Goal: Information Seeking & Learning: Learn about a topic

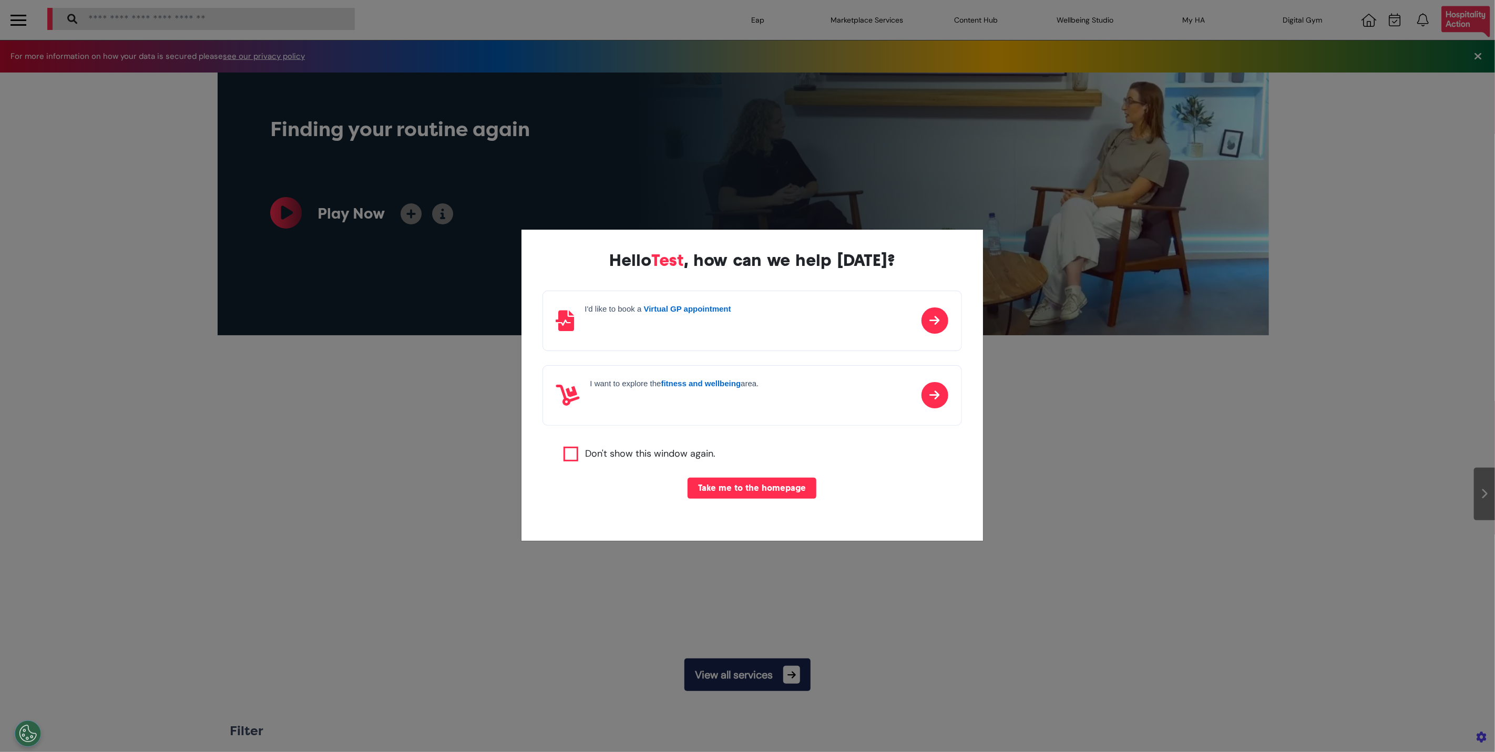
scroll to position [0, 526]
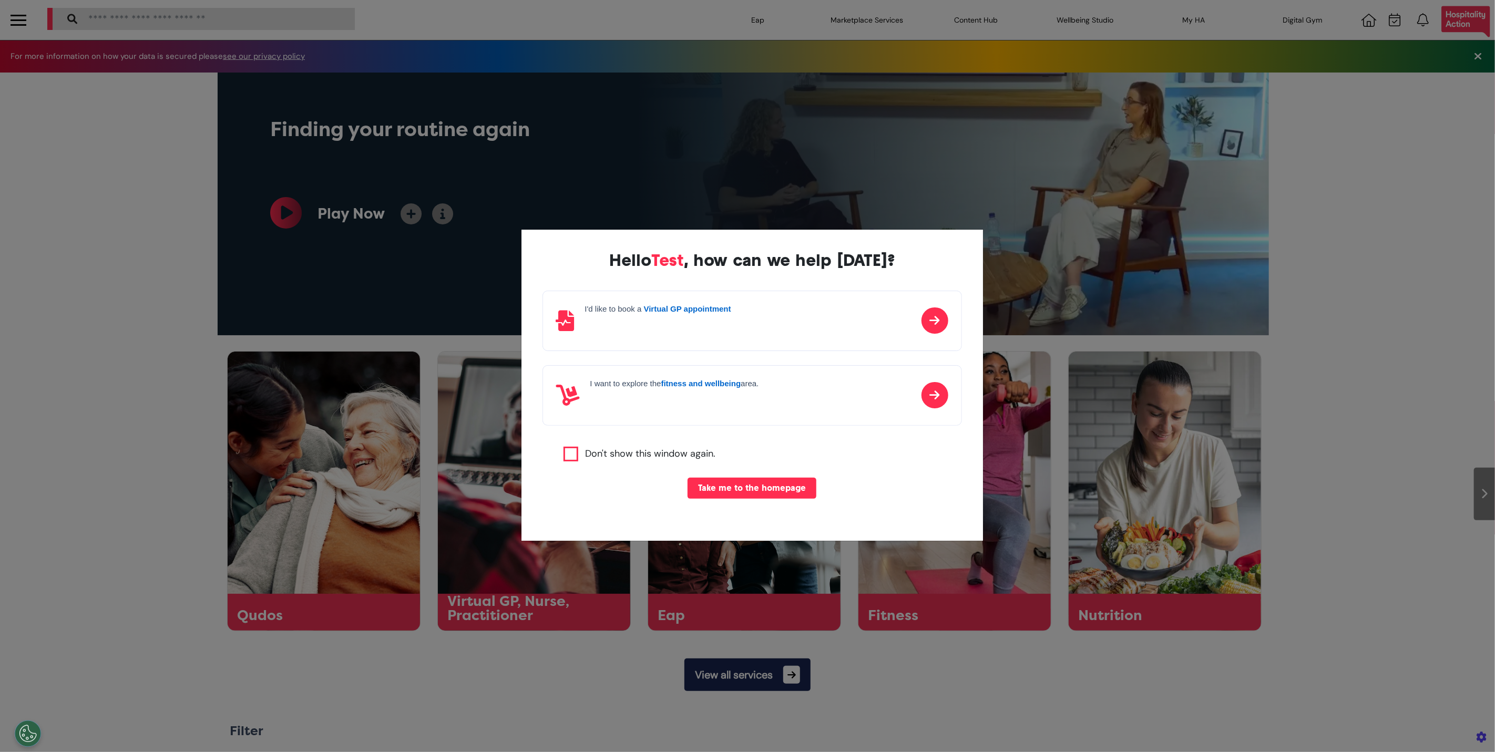
click at [823, 437] on div "Hello Test , how can we help [DATE]? I'd like to book a Virtual GP appointment …" at bounding box center [753, 386] width 462 height 312
click at [741, 331] on div "I'd like to book a Virtual GP appointment" at bounding box center [753, 321] width 420 height 60
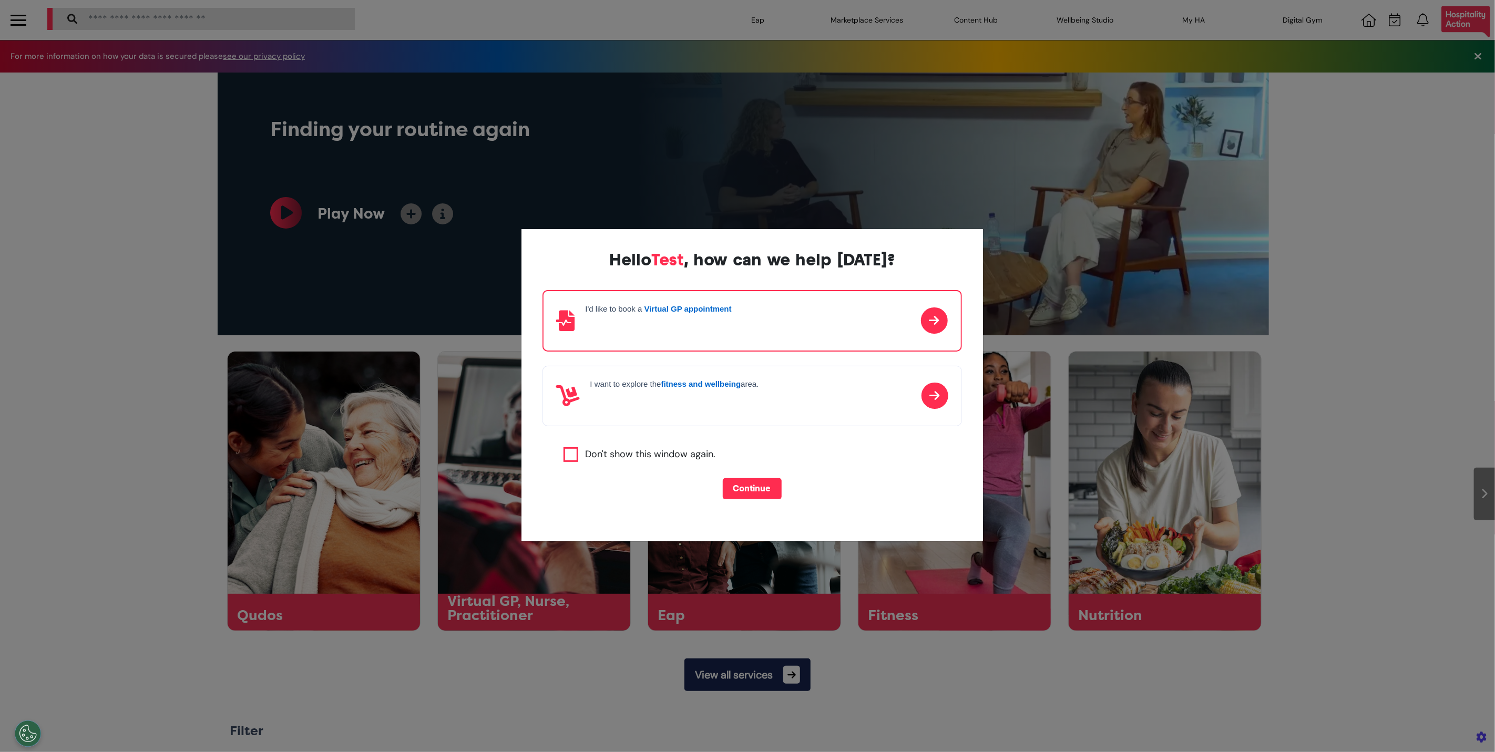
click at [717, 409] on div "I want to explore the fitness and wellbeing area." at bounding box center [675, 396] width 169 height 33
click at [756, 337] on div "I'd like to book a Virtual GP appointment" at bounding box center [753, 320] width 420 height 60
click at [768, 415] on div "I want to explore the fitness and wellbeing area." at bounding box center [753, 396] width 420 height 60
click at [778, 318] on div "I'd like to book a Virtual GP appointment" at bounding box center [753, 320] width 420 height 60
click at [1160, 444] on div "Hello Test , how can we help today? I'd like to book a Virtual GP appointment I…" at bounding box center [747, 376] width 1495 height 752
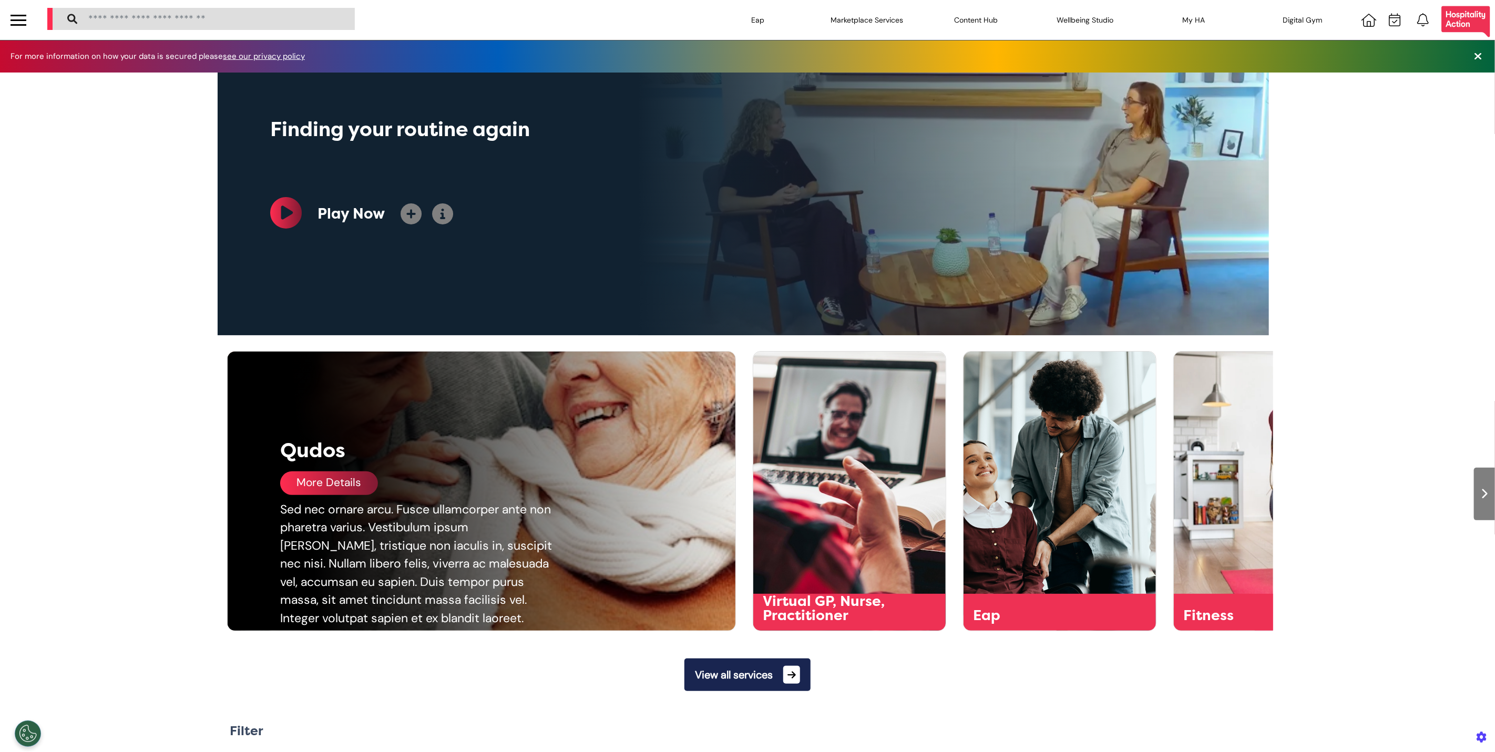
click at [93, 554] on div "Qudos Qudos More Details Sed nec ornare arcu. Fusce ullamcorper ante non pharet…" at bounding box center [747, 484] width 1495 height 293
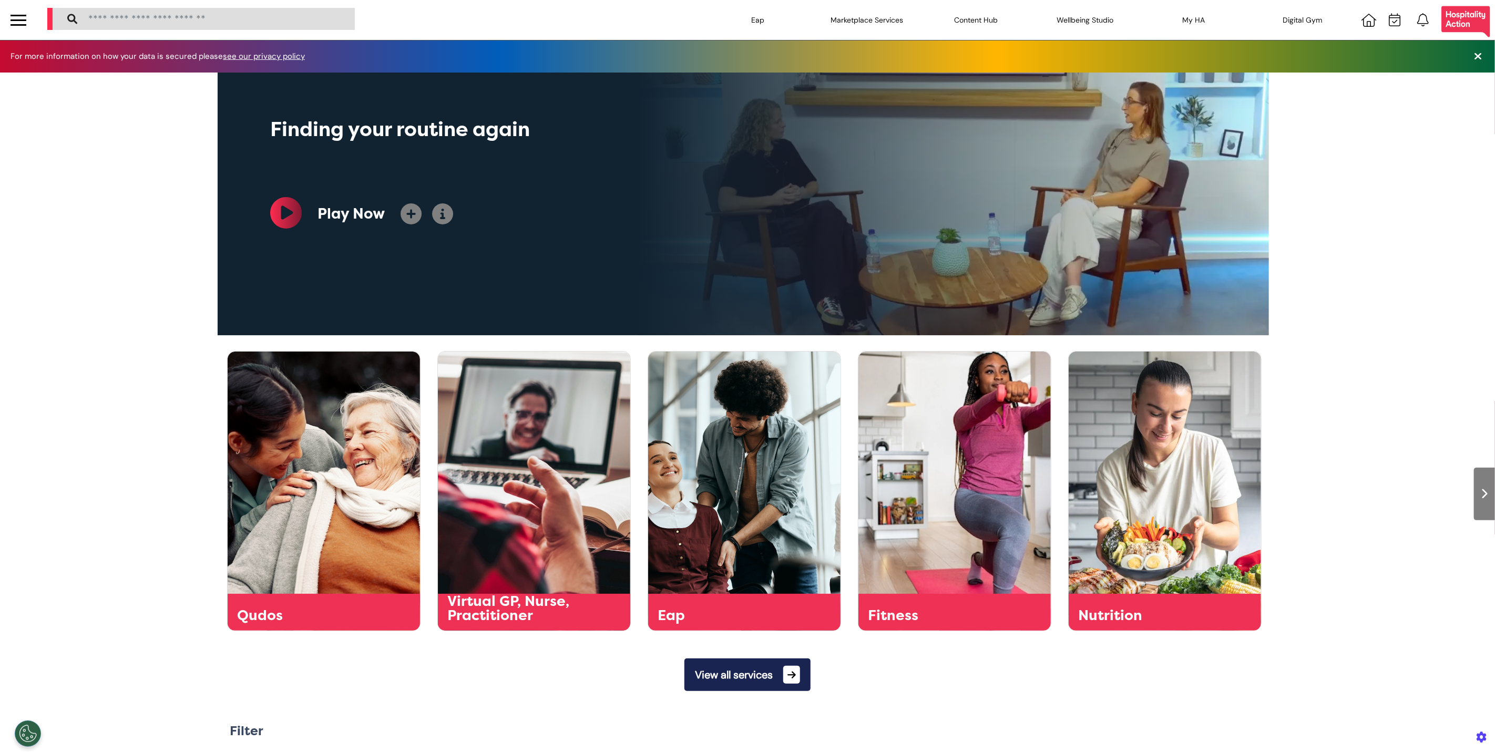
click at [22, 36] on div at bounding box center [18, 20] width 37 height 40
click at [22, 22] on div at bounding box center [19, 20] width 16 height 17
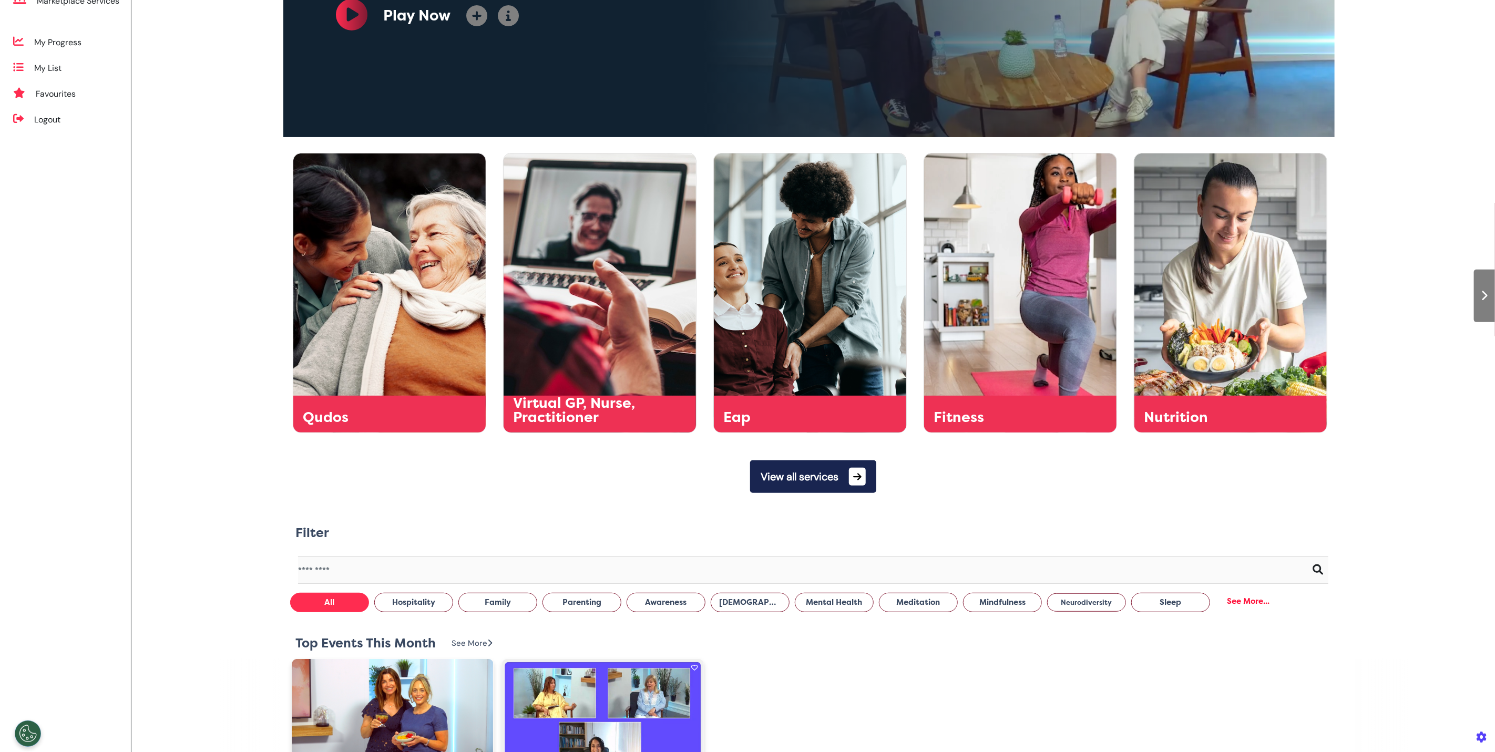
scroll to position [0, 0]
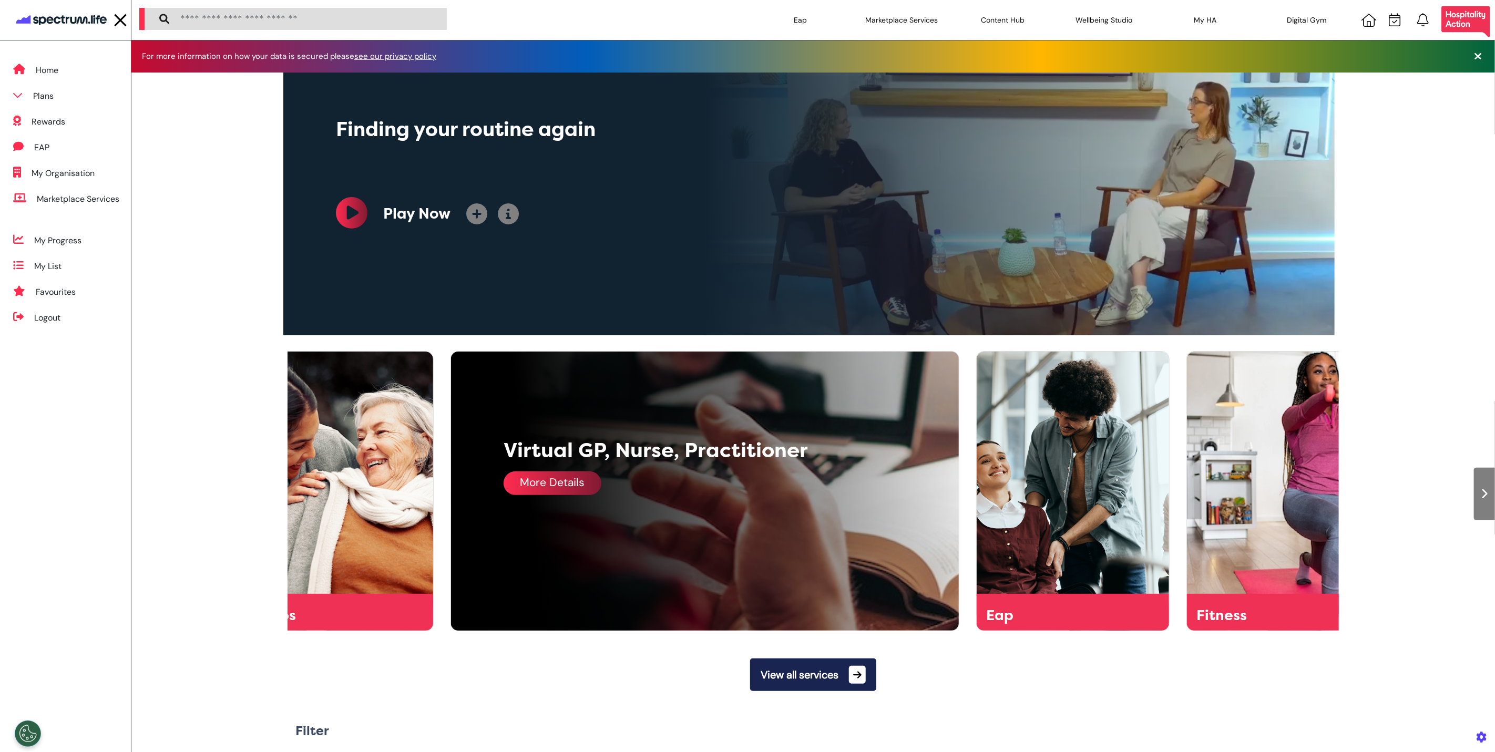
click at [573, 489] on div "More Details" at bounding box center [553, 484] width 98 height 24
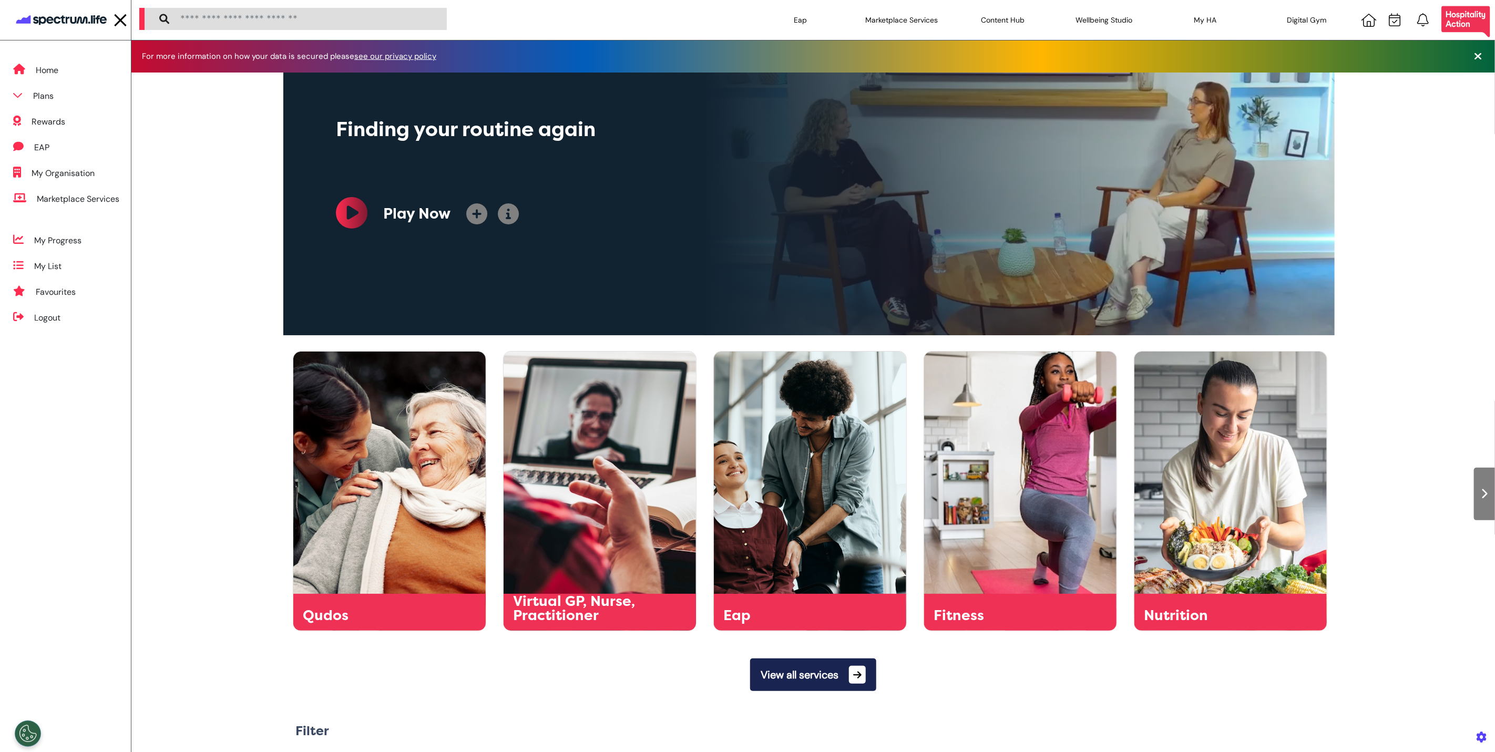
click at [76, 25] on img at bounding box center [61, 20] width 95 height 20
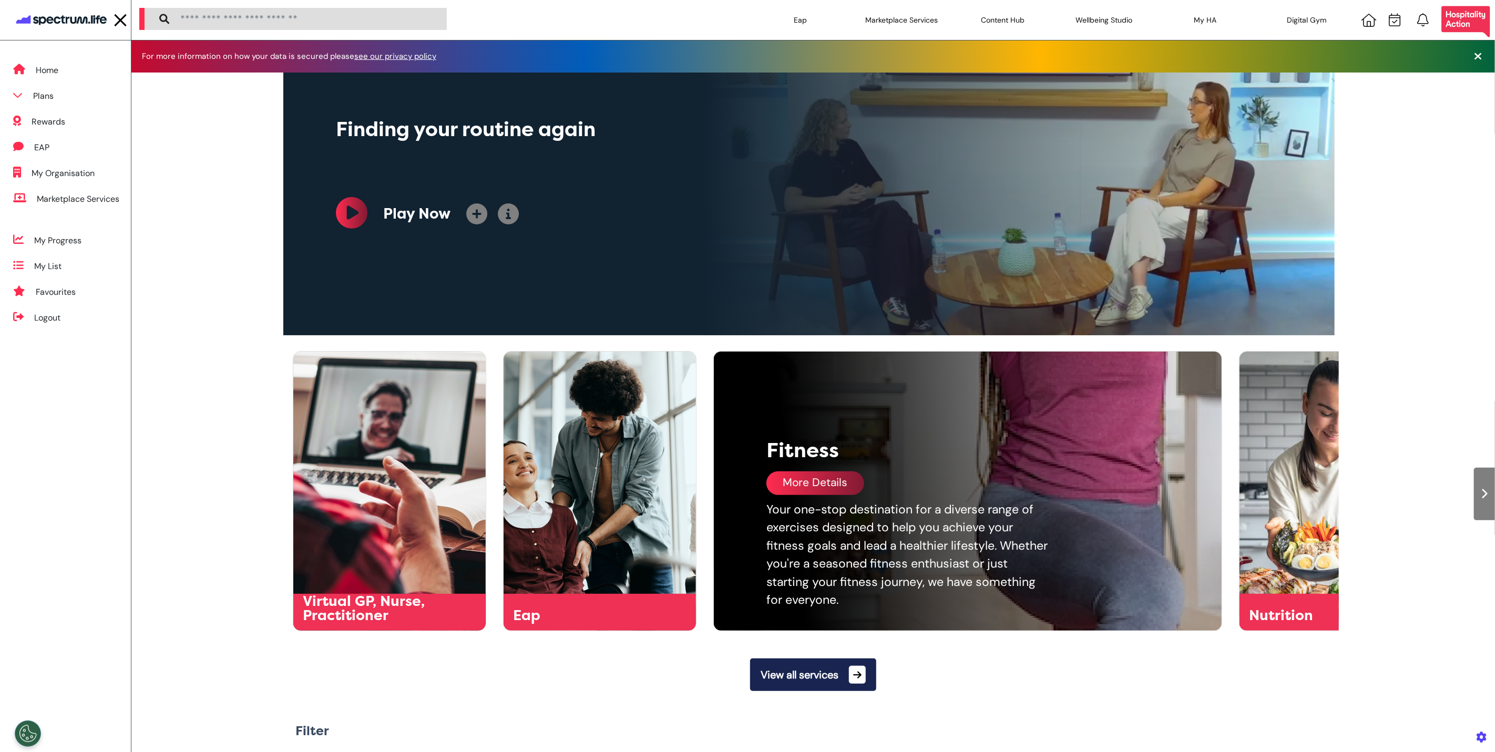
click at [805, 486] on div "More Details" at bounding box center [816, 484] width 98 height 24
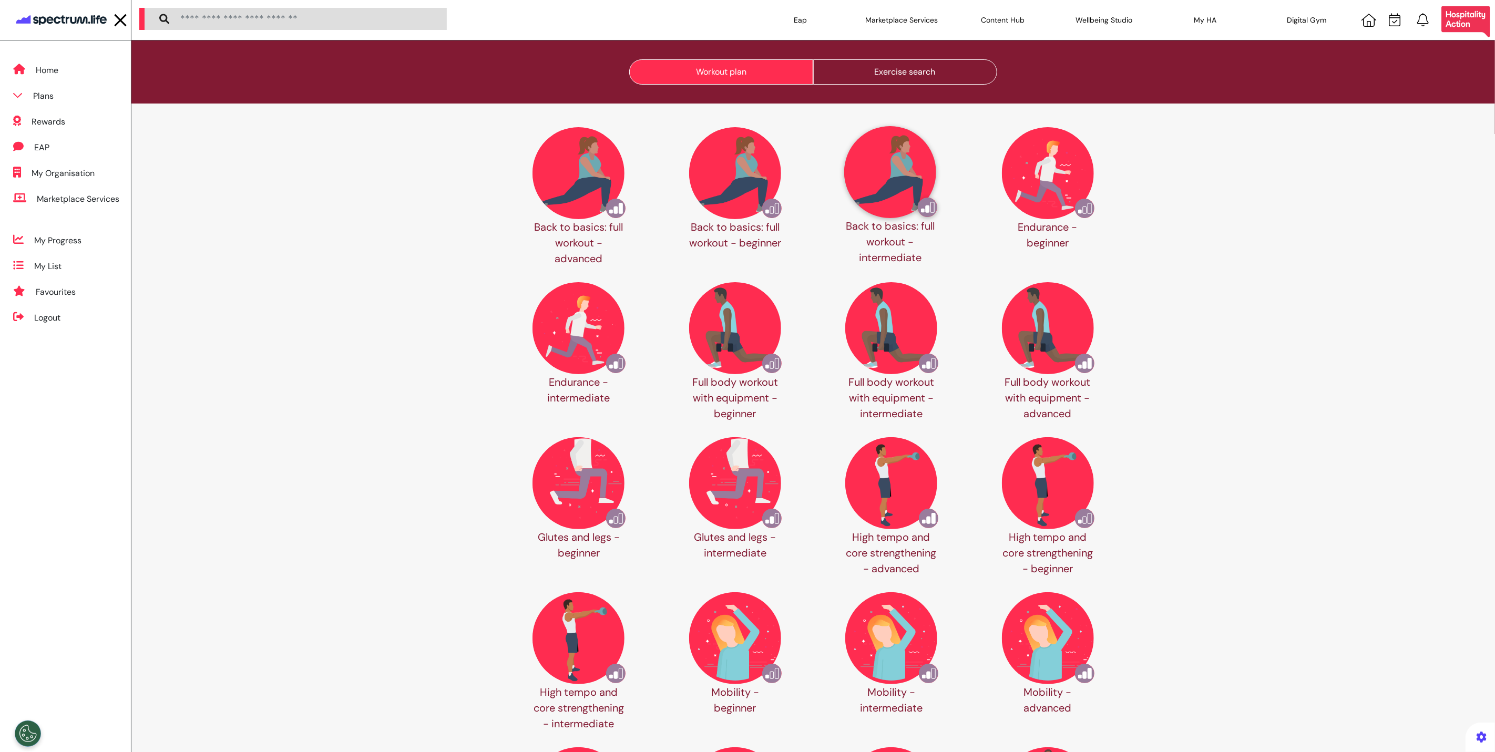
click at [869, 171] on img at bounding box center [890, 172] width 92 height 92
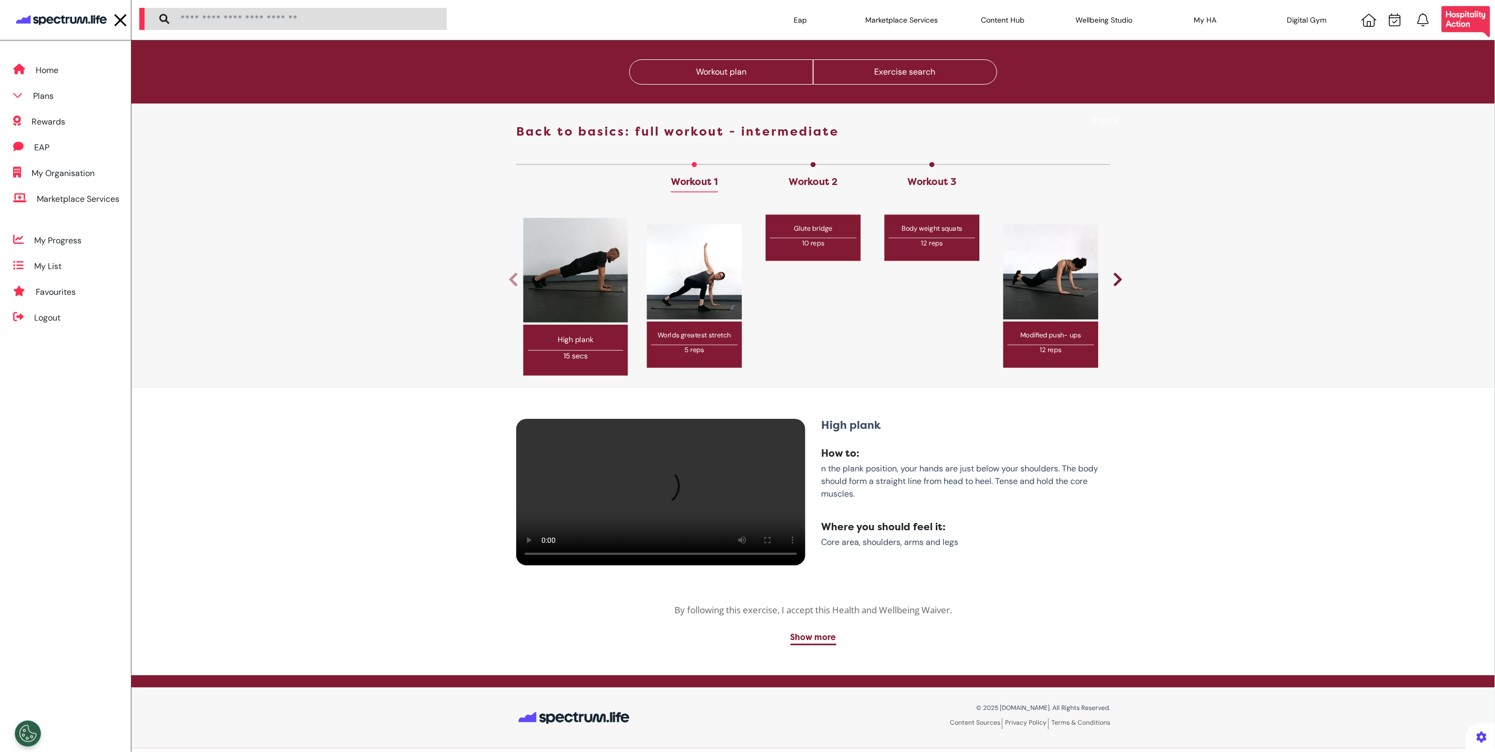
scroll to position [108, 0]
click at [846, 213] on div "Glute bridge 10 reps" at bounding box center [813, 238] width 105 height 51
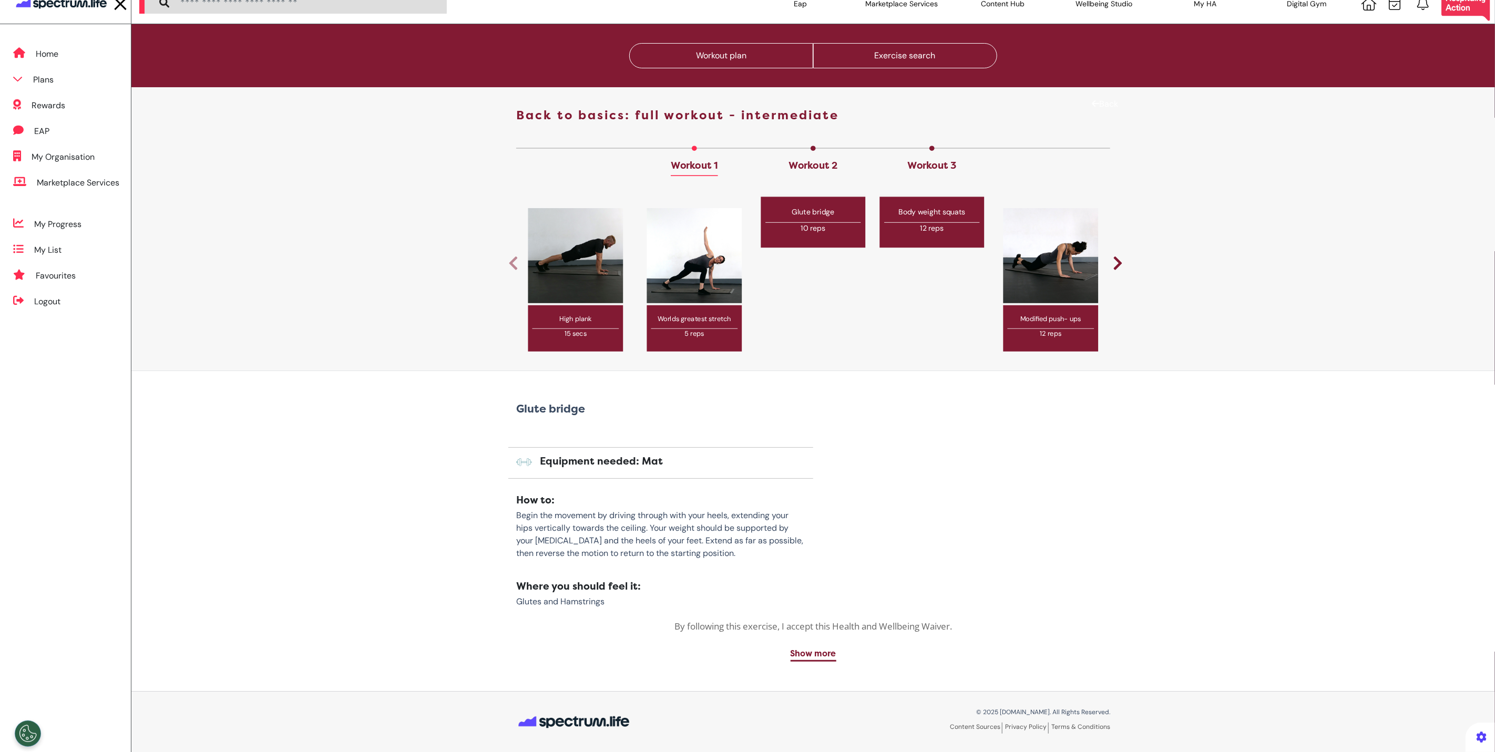
click at [940, 212] on p "Body weight squats" at bounding box center [932, 212] width 105 height 11
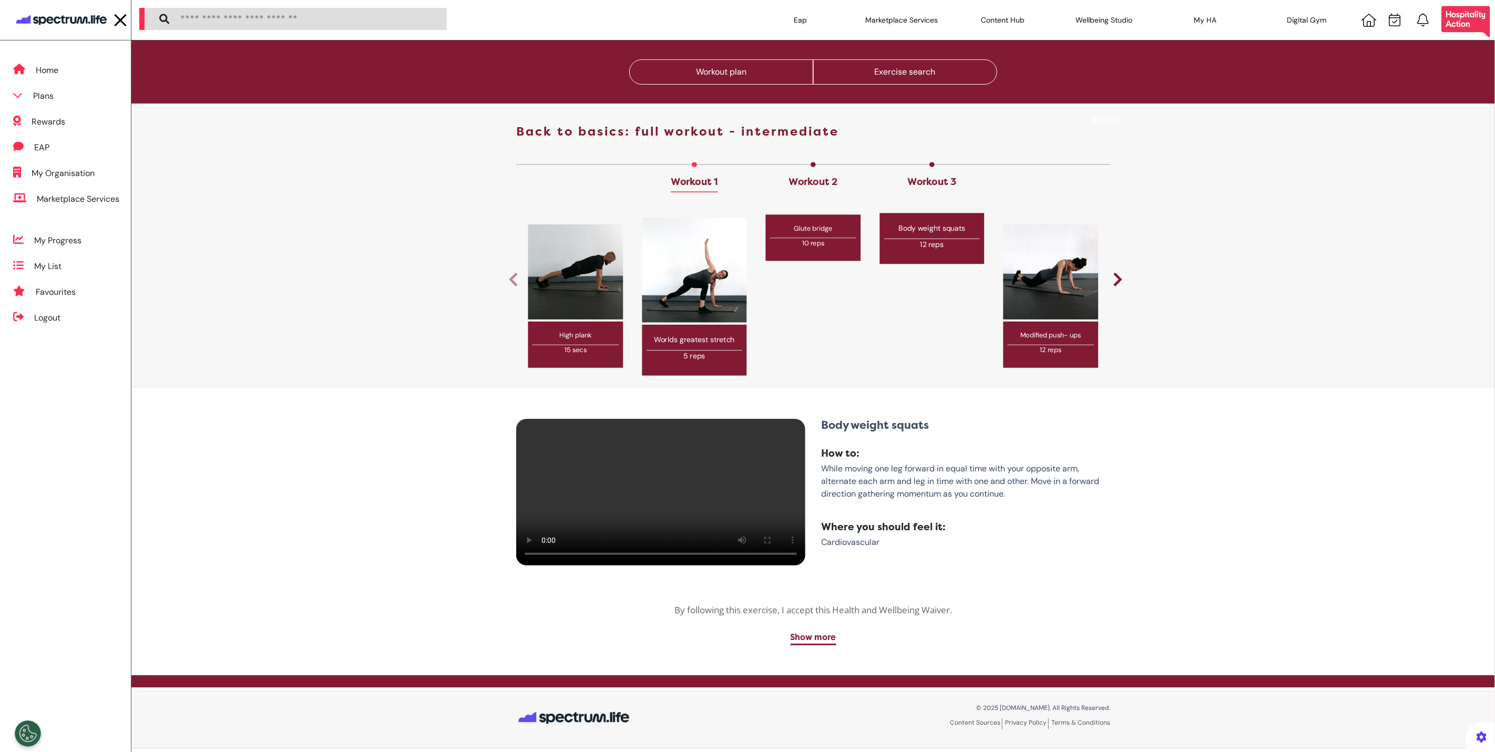
click at [716, 255] on img at bounding box center [695, 270] width 105 height 105
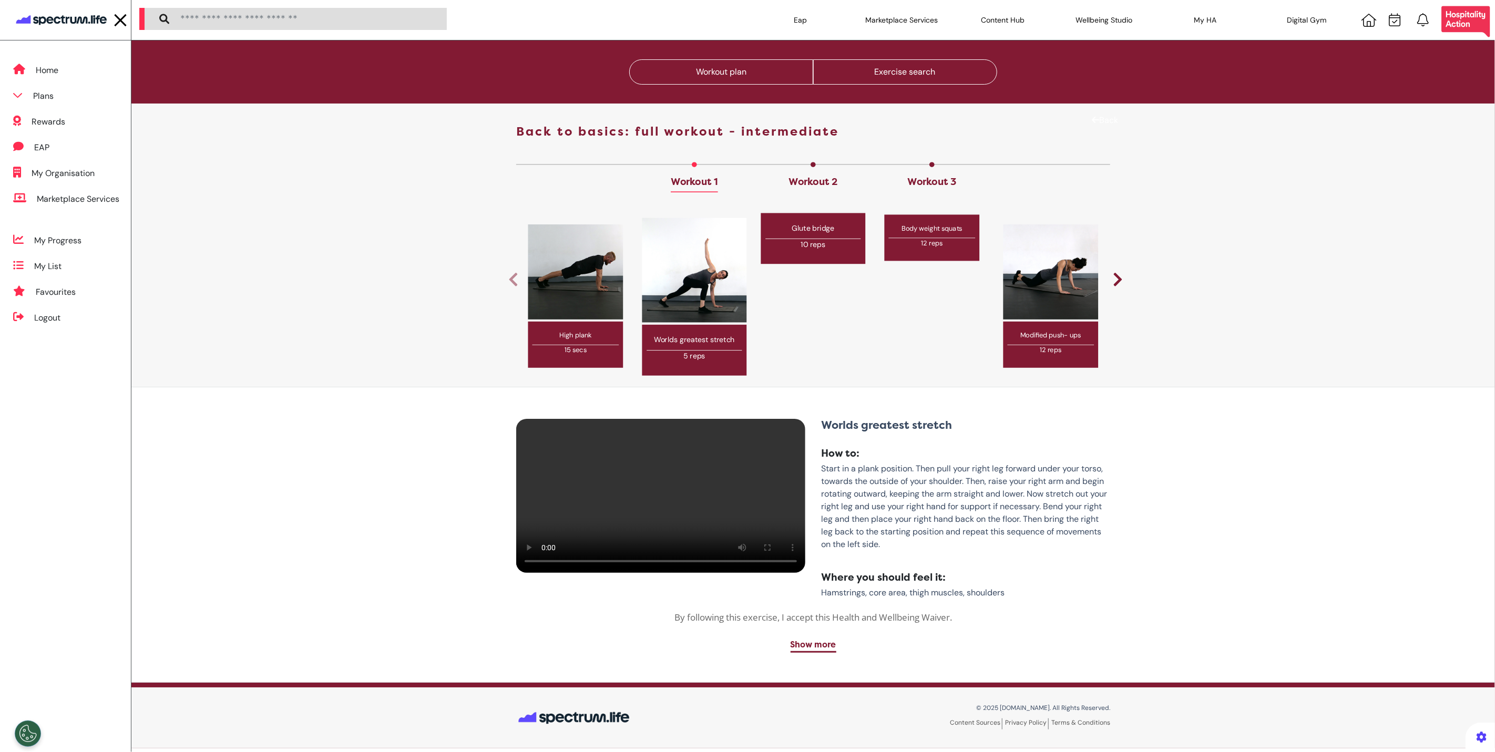
click at [802, 237] on div "Glute bridge 10 reps" at bounding box center [813, 238] width 105 height 51
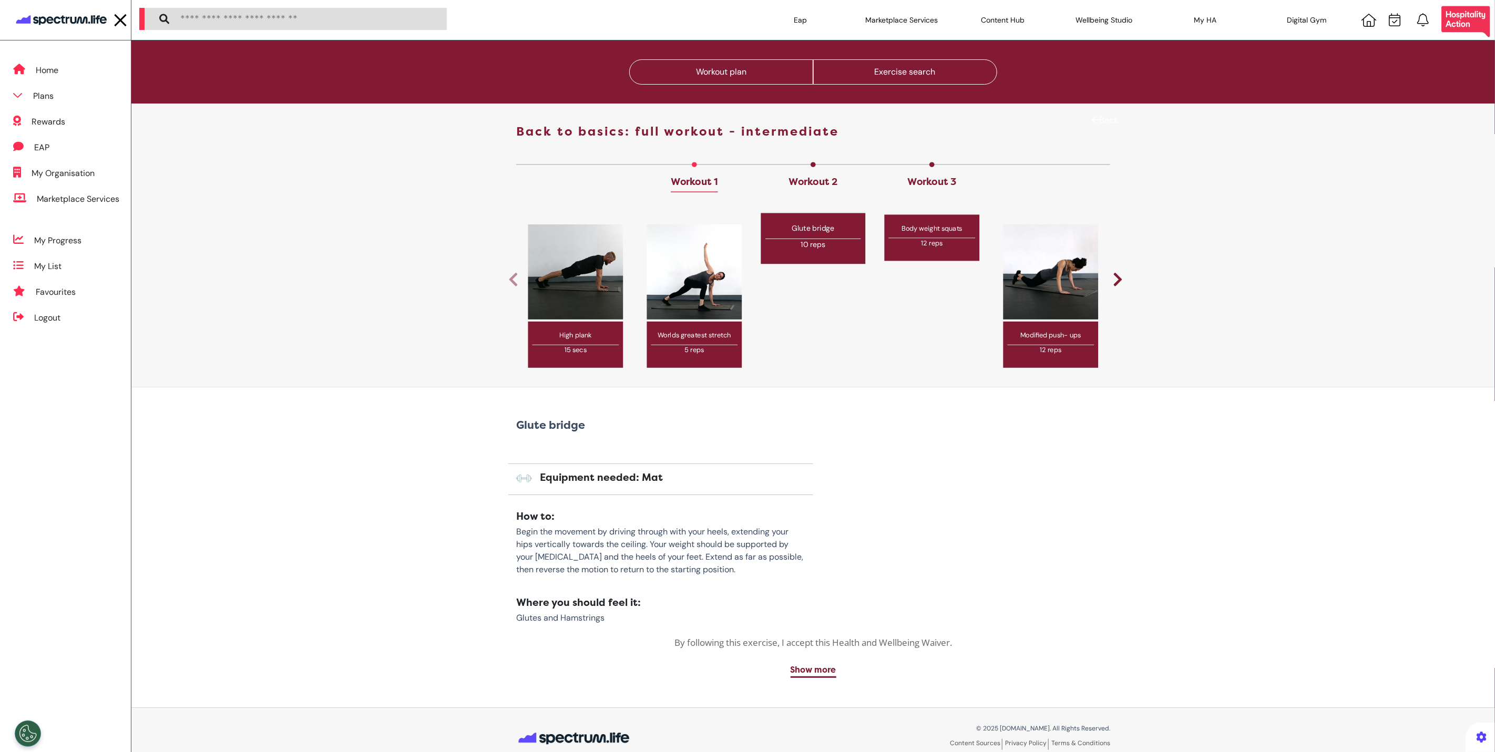
click at [812, 176] on link "Workout 2" at bounding box center [813, 184] width 49 height 16
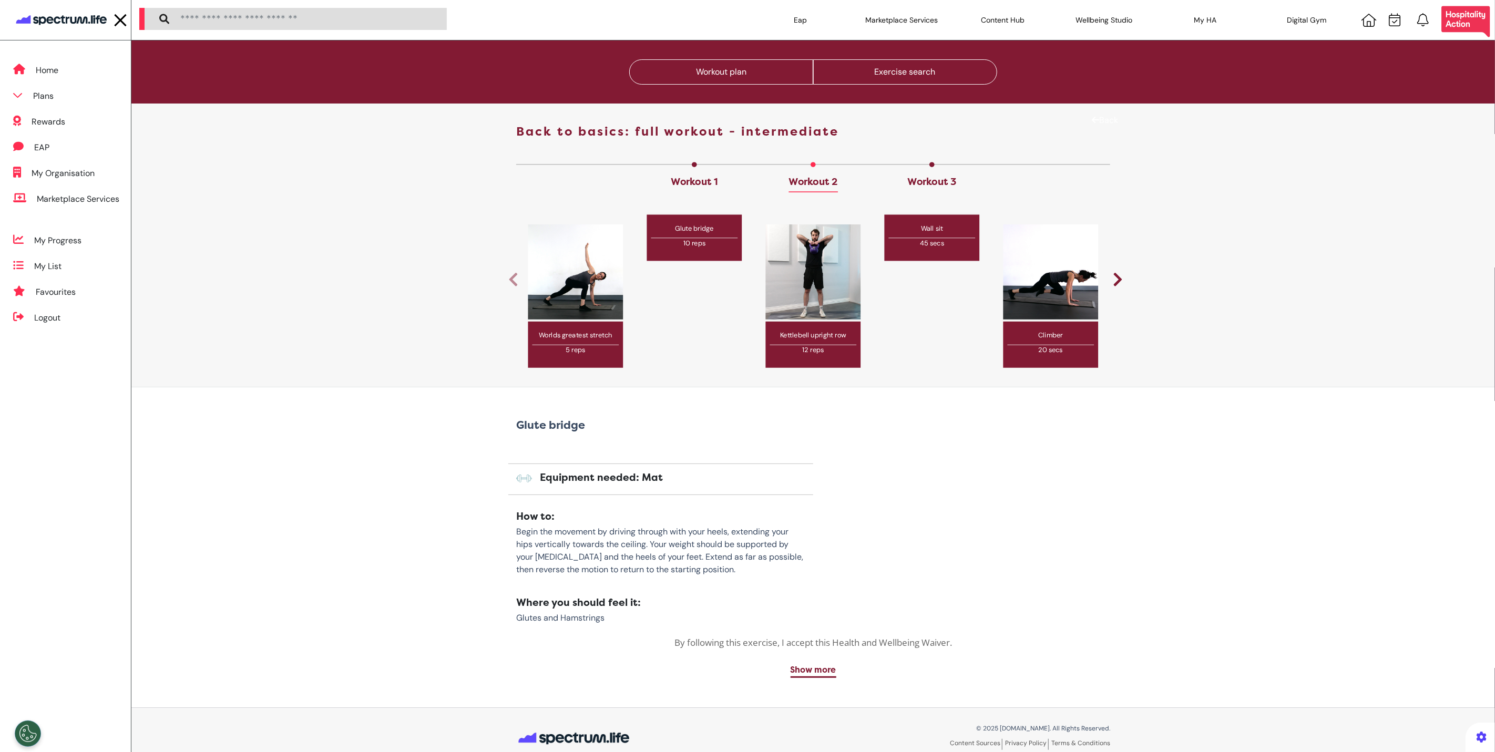
scroll to position [16, 0]
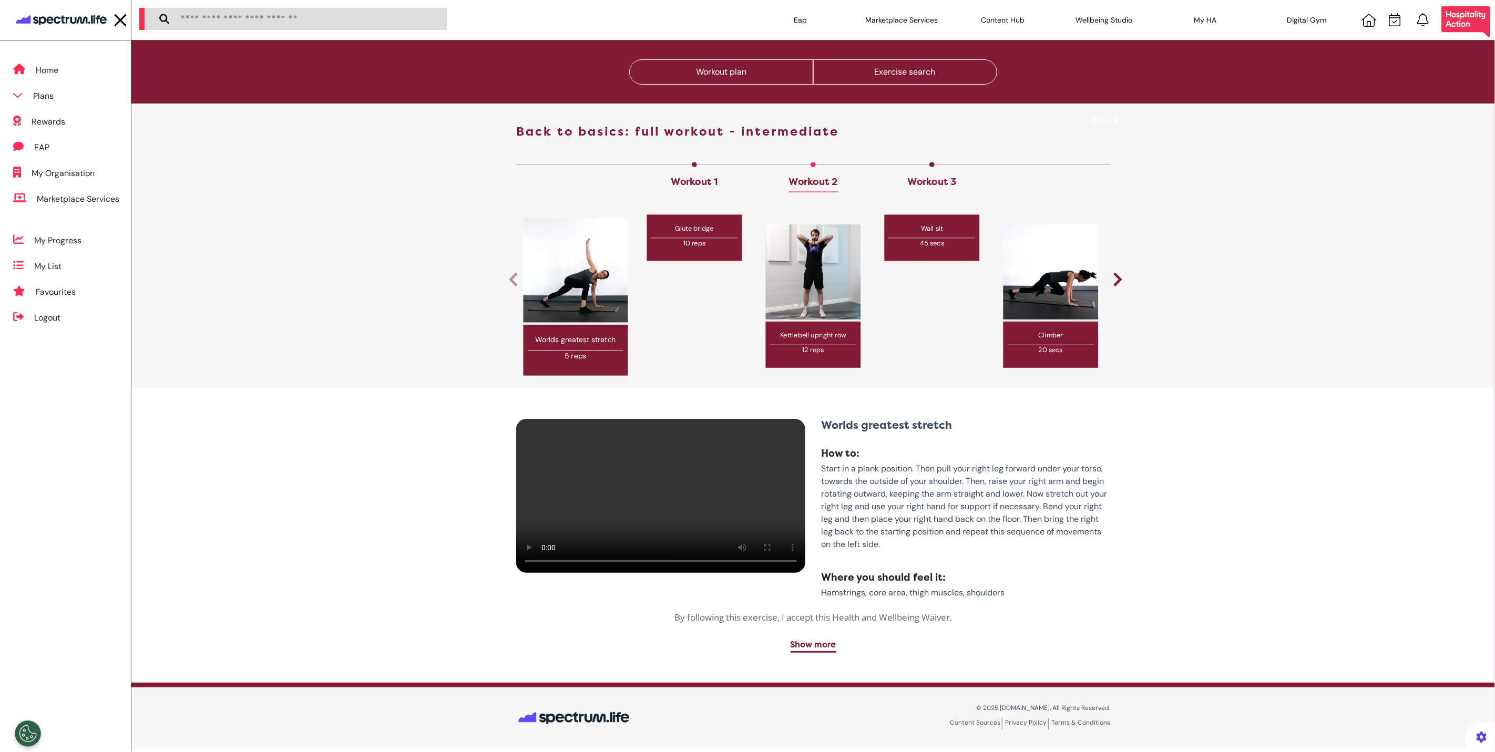
click at [912, 162] on div "Workout 3" at bounding box center [932, 175] width 95 height 27
click at [689, 176] on link "Workout 1" at bounding box center [694, 184] width 47 height 16
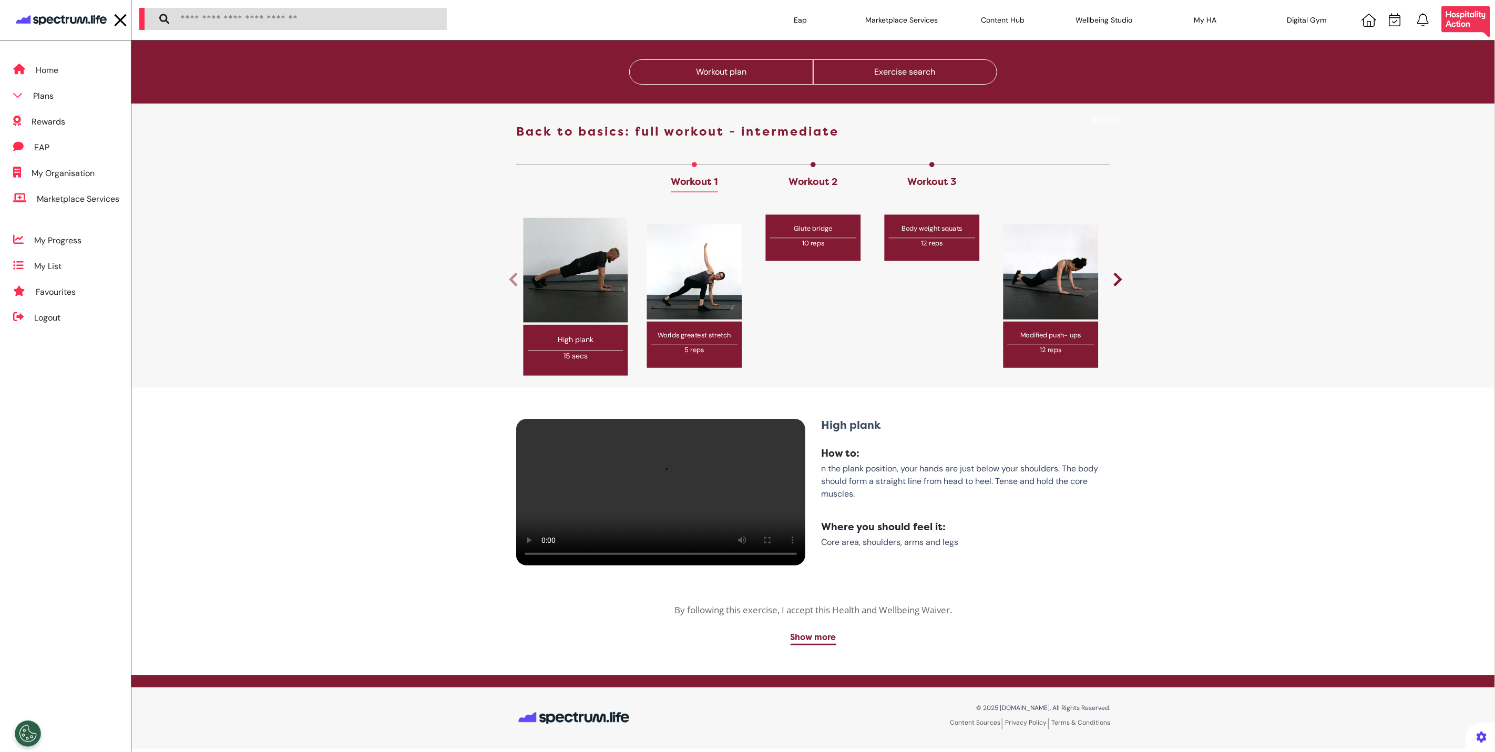
scroll to position [129, 0]
click at [920, 176] on link "Workout 3" at bounding box center [932, 184] width 49 height 16
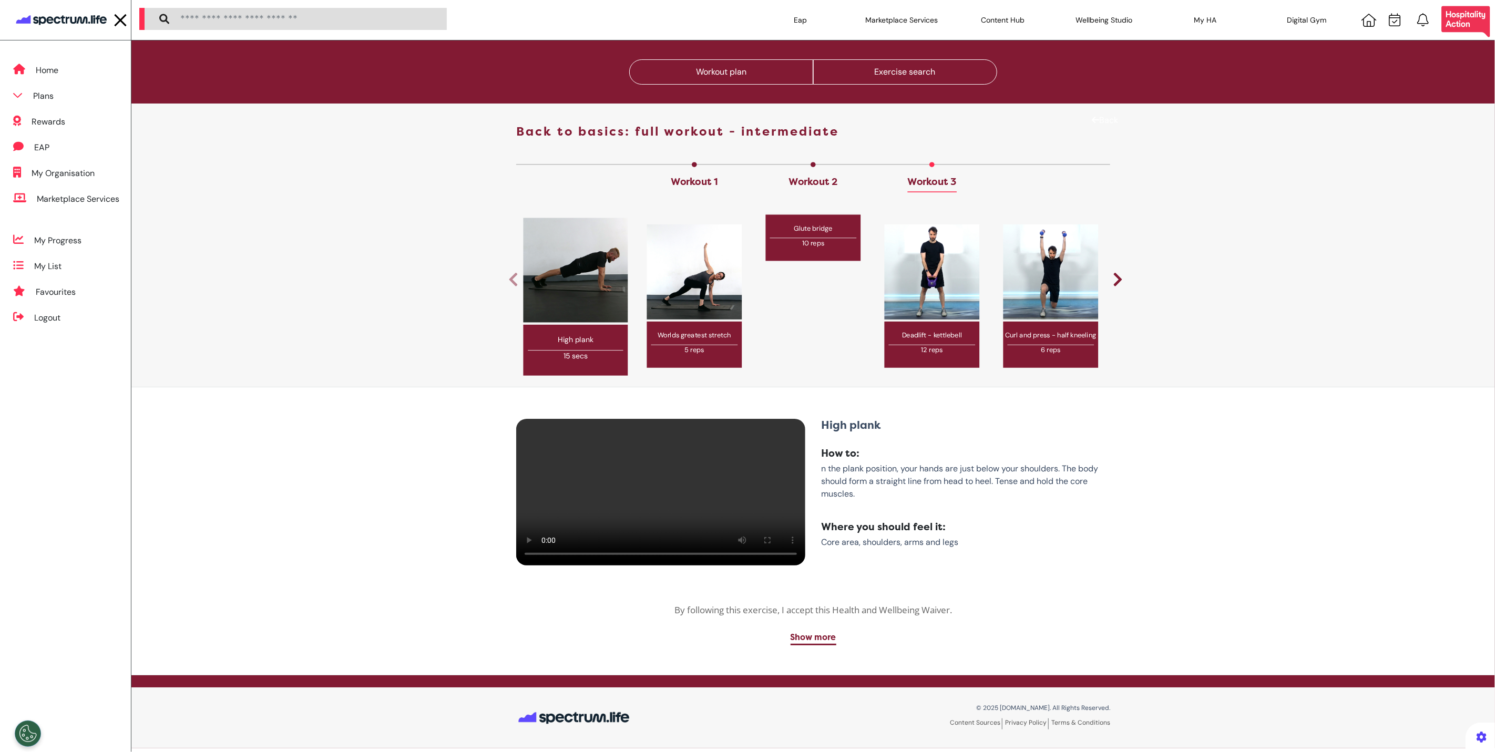
click at [818, 162] on div "Workout 2" at bounding box center [813, 175] width 95 height 27
click at [822, 176] on link "Workout 2" at bounding box center [813, 184] width 49 height 16
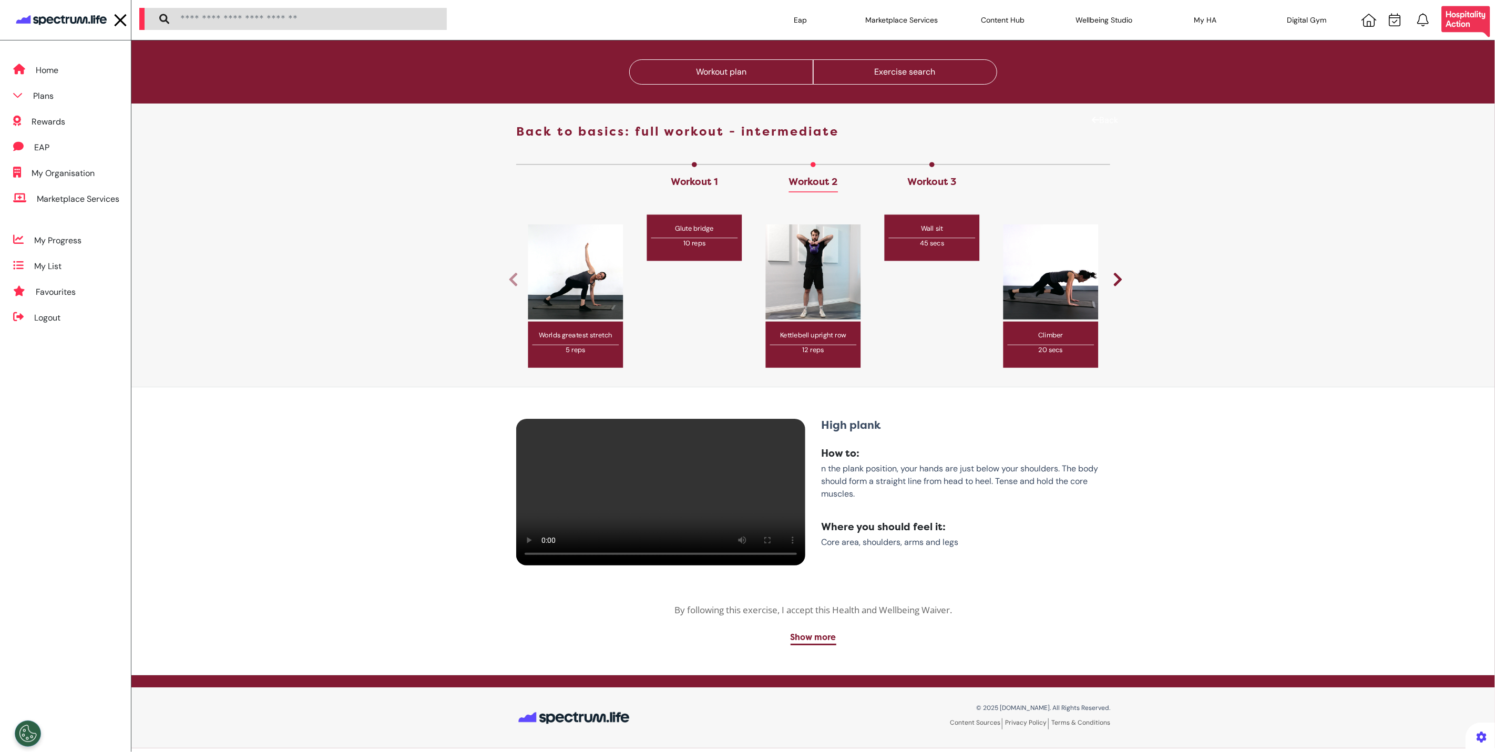
scroll to position [0, 0]
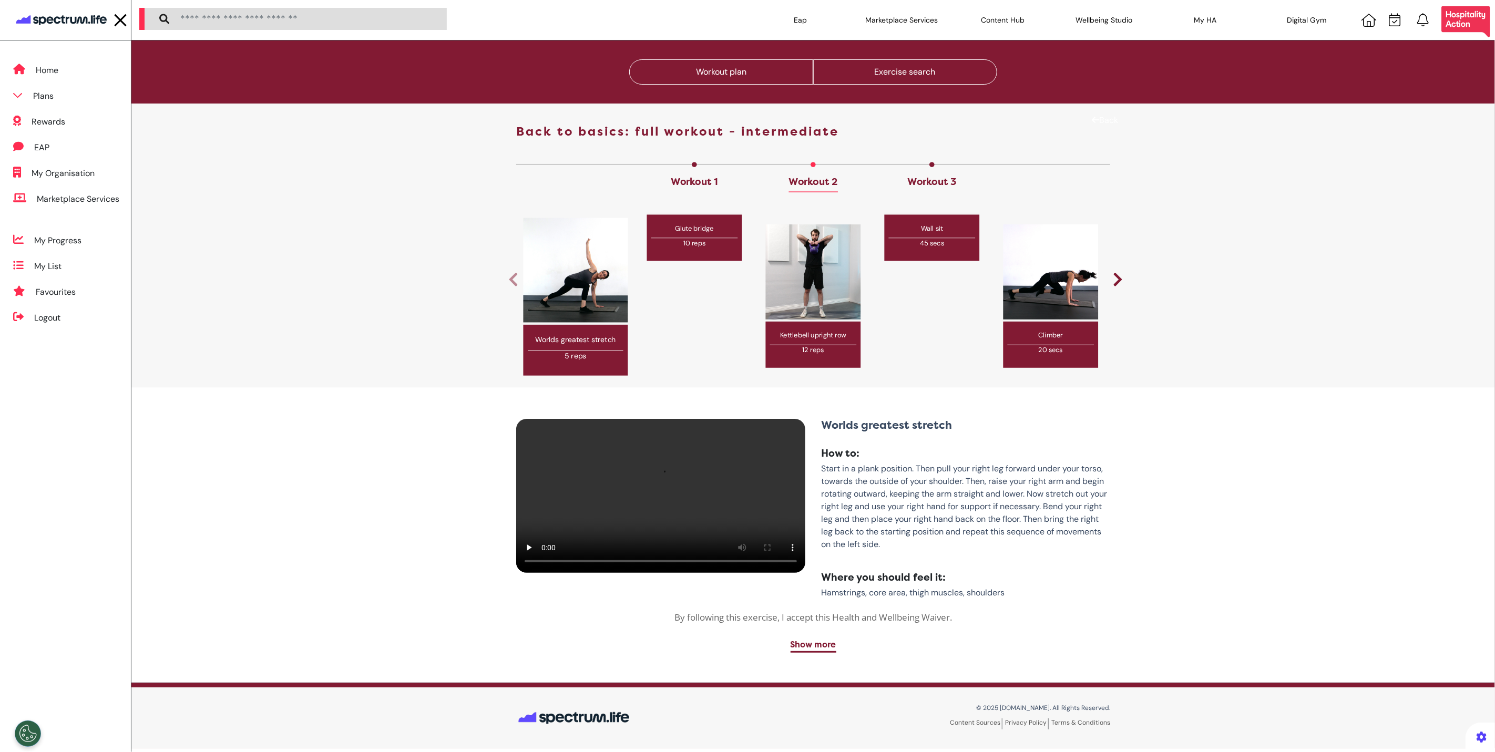
click at [683, 169] on div "Workout 1" at bounding box center [694, 175] width 95 height 27
click at [689, 182] on link "Workout 1" at bounding box center [694, 184] width 47 height 16
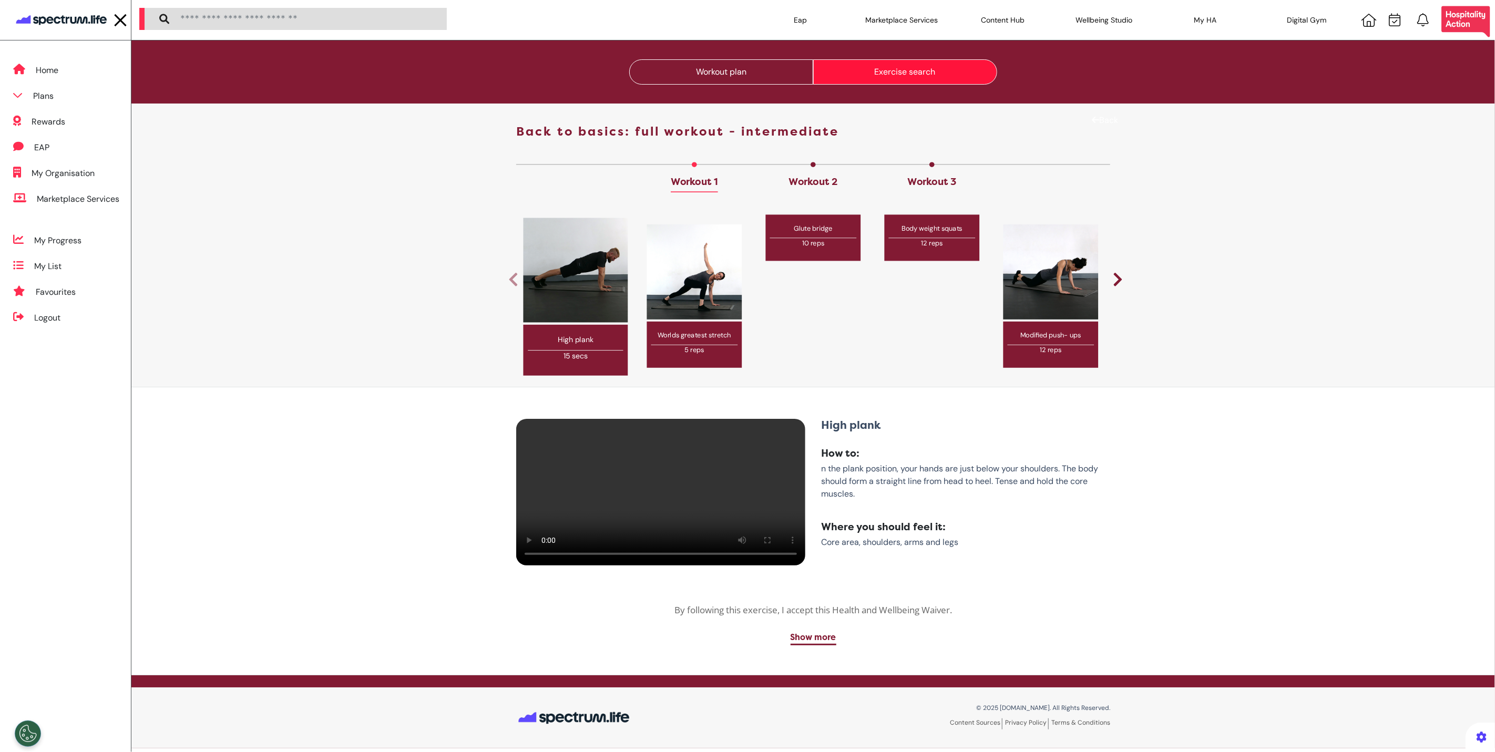
click at [833, 70] on button "Exercise search" at bounding box center [905, 71] width 184 height 25
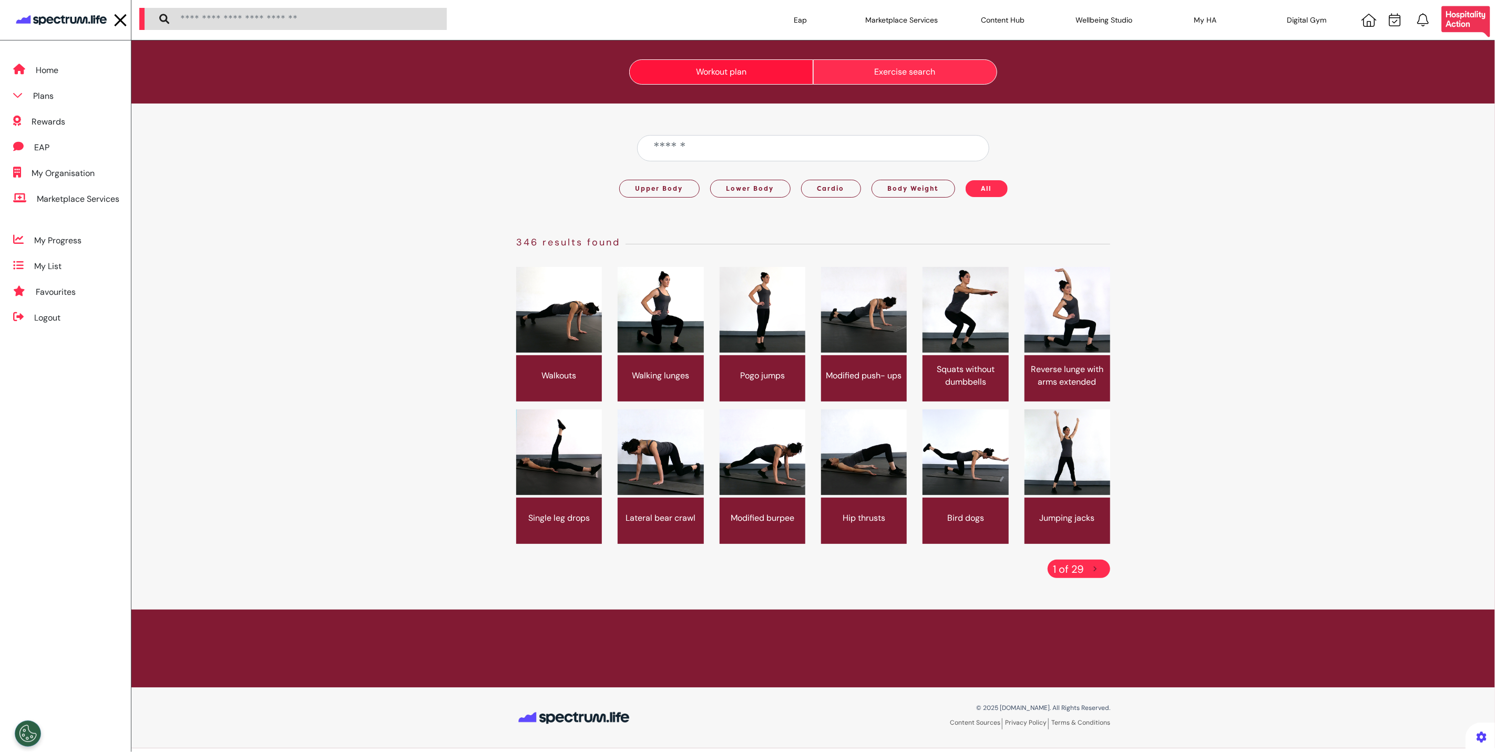
click at [697, 74] on button "Workout plan" at bounding box center [721, 71] width 184 height 25
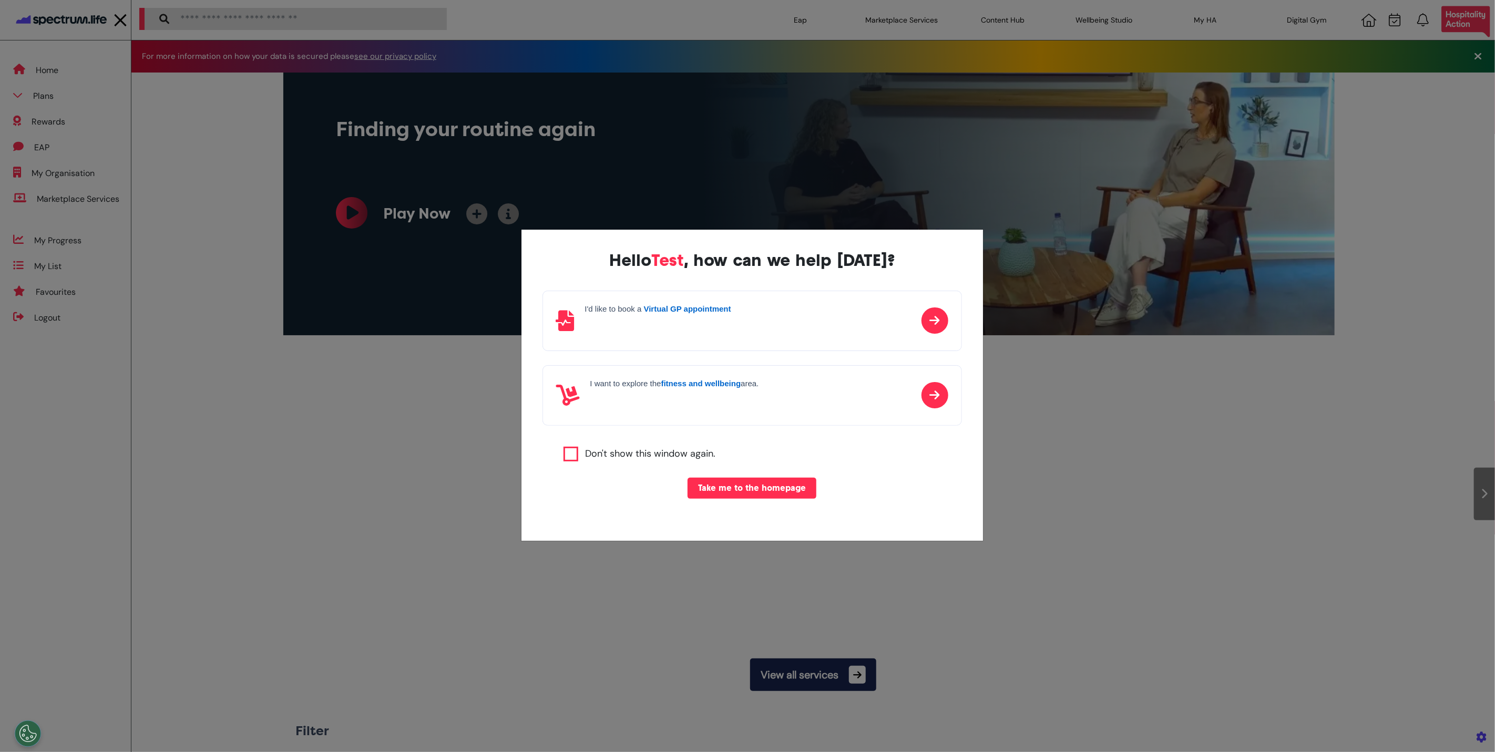
click at [1050, 469] on div "Hello Test , how can we help [DATE]? I'd like to book a Virtual GP appointment …" at bounding box center [747, 376] width 1495 height 752
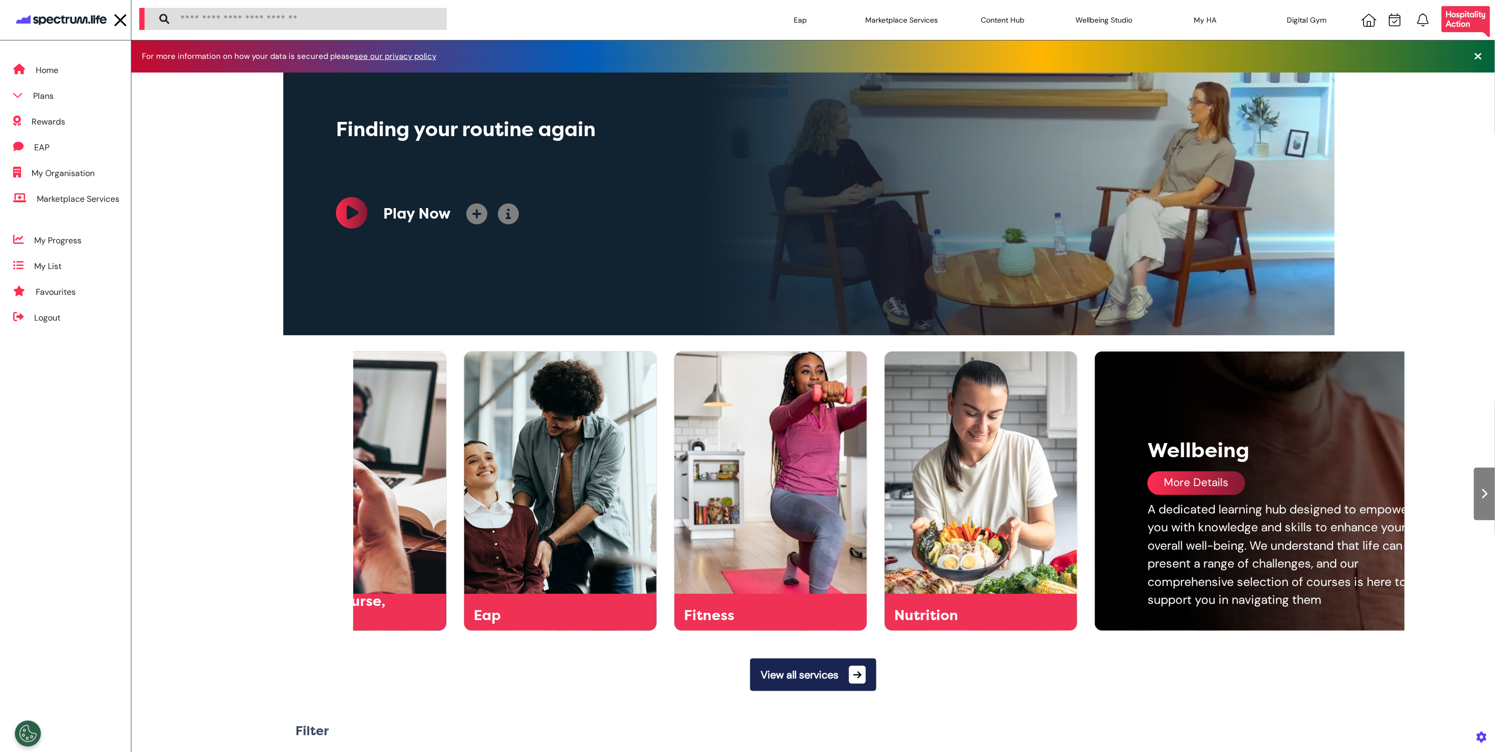
click at [1482, 497] on icon at bounding box center [1485, 494] width 7 height 11
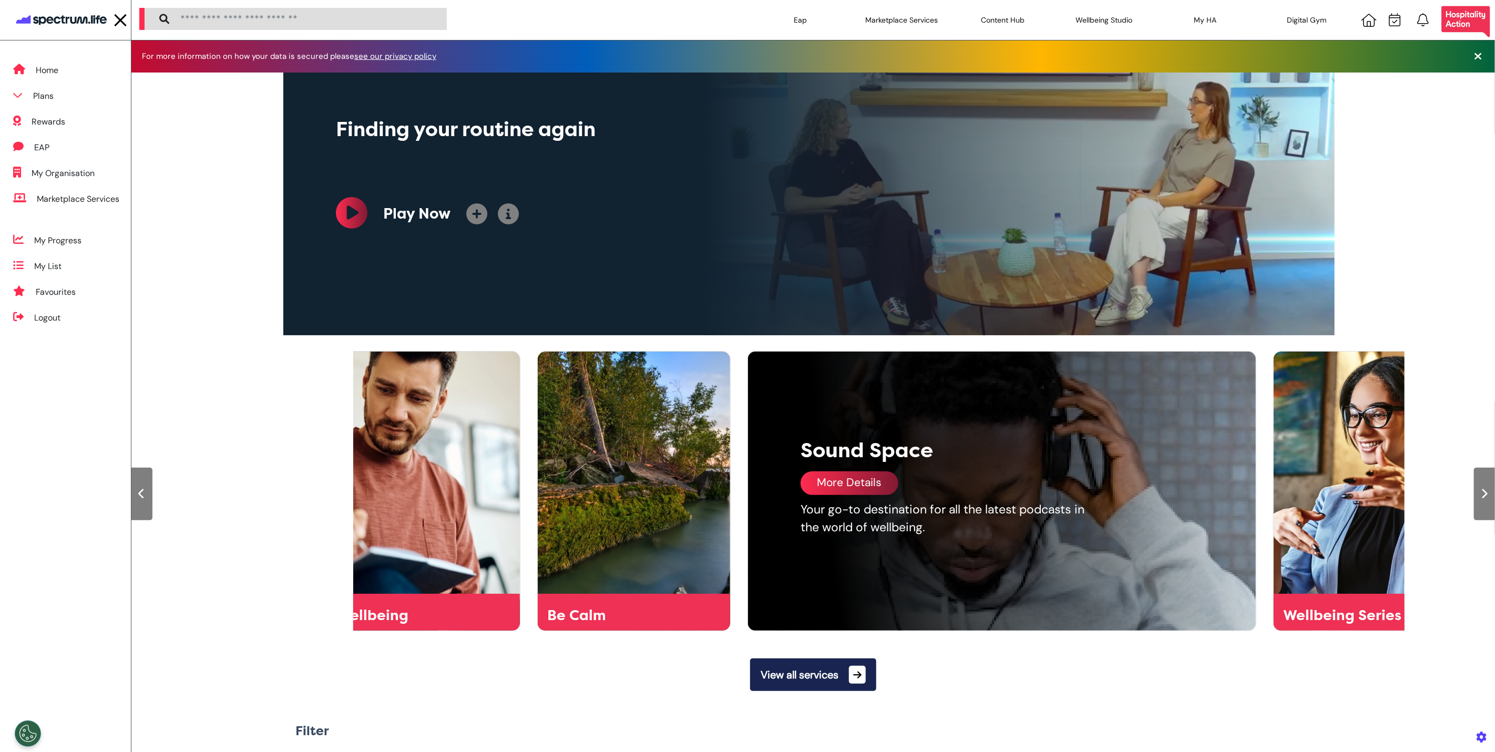
scroll to position [0, 1578]
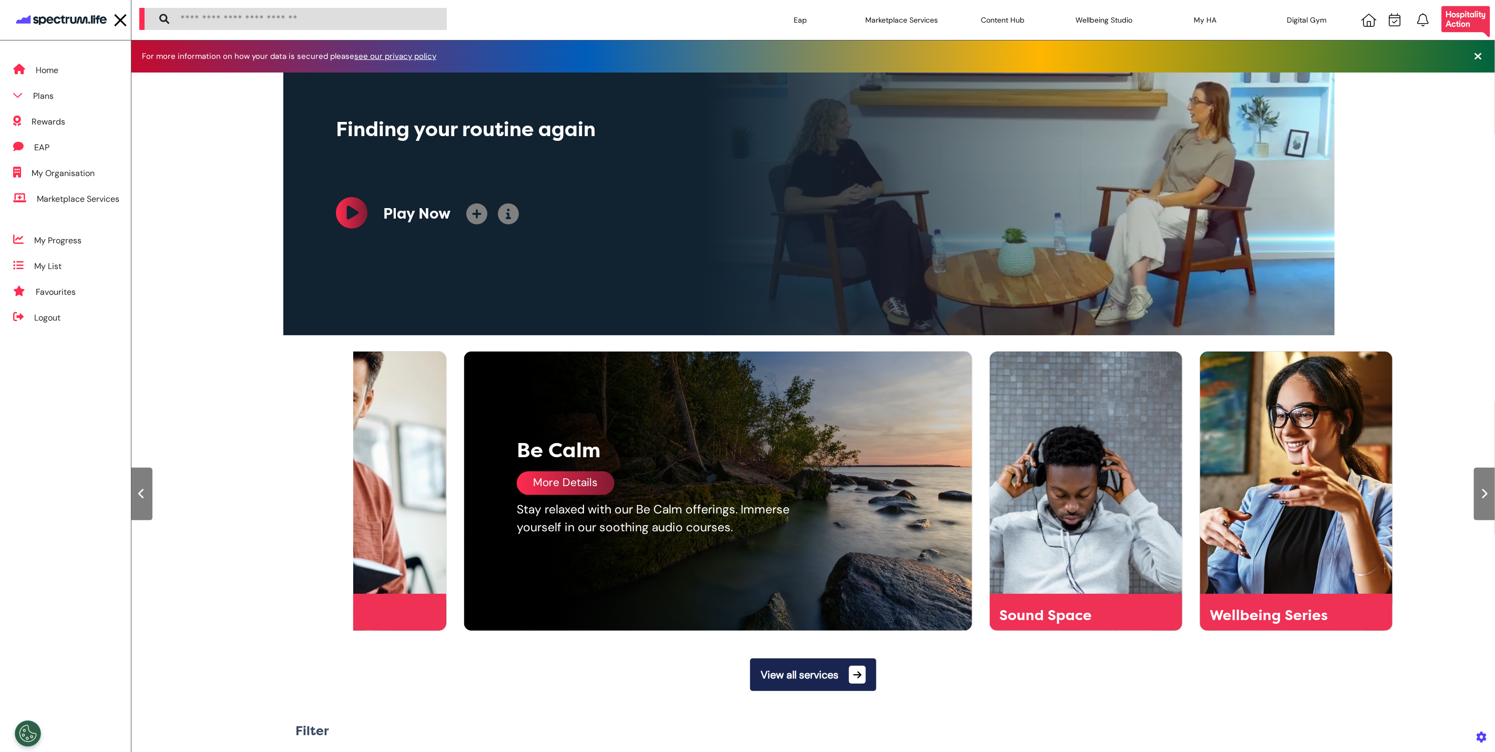
click at [585, 491] on div "More Details" at bounding box center [566, 484] width 98 height 24
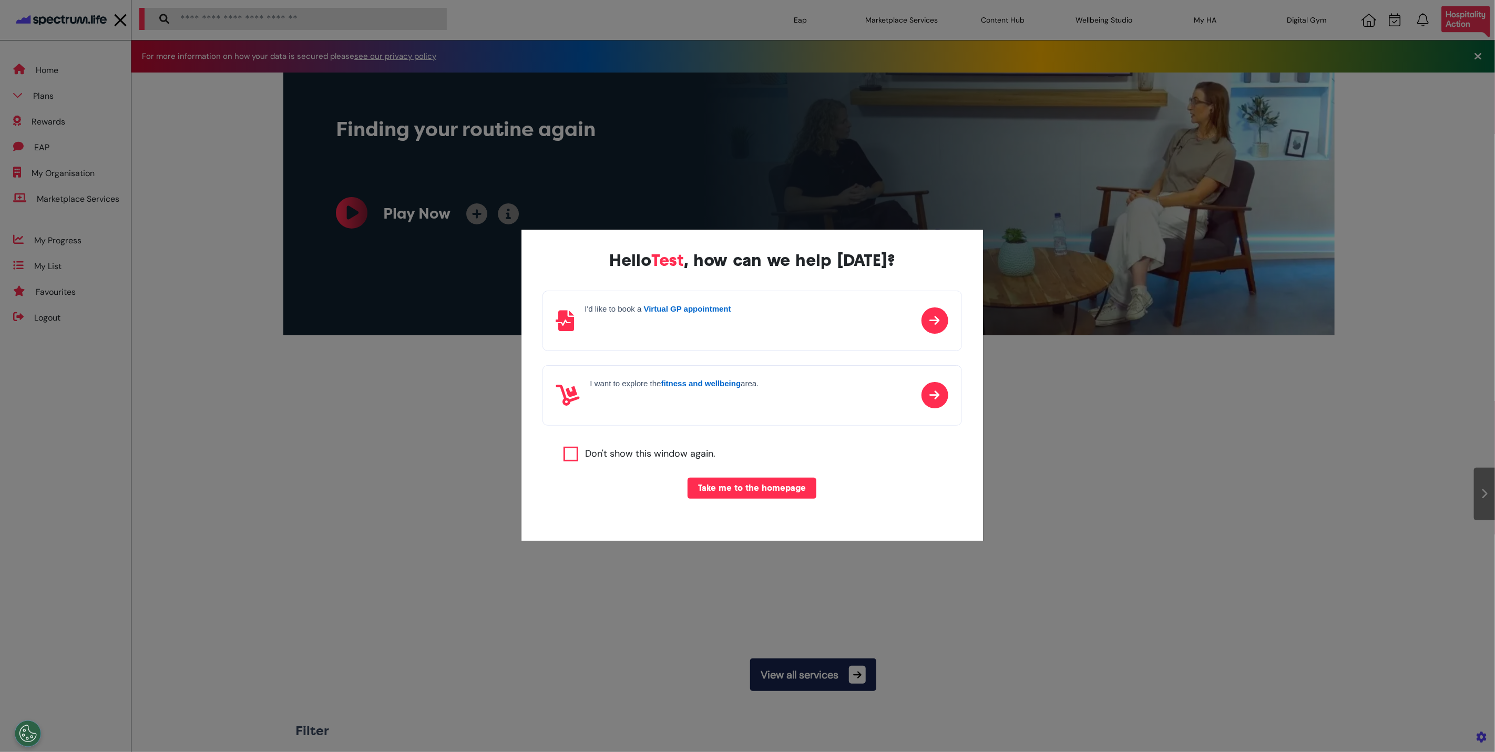
scroll to position [0, 526]
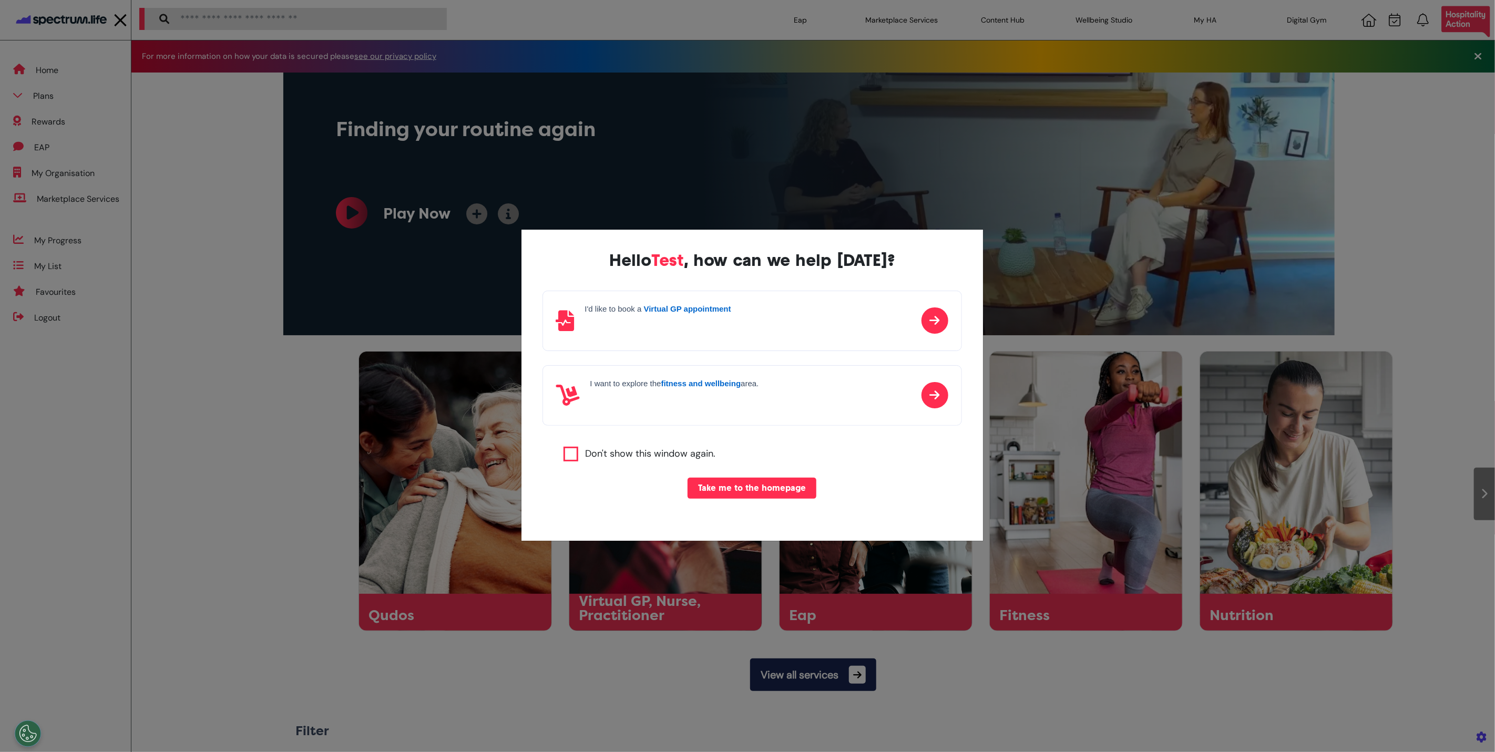
click at [793, 489] on button "Take me to the homepage" at bounding box center [752, 488] width 129 height 21
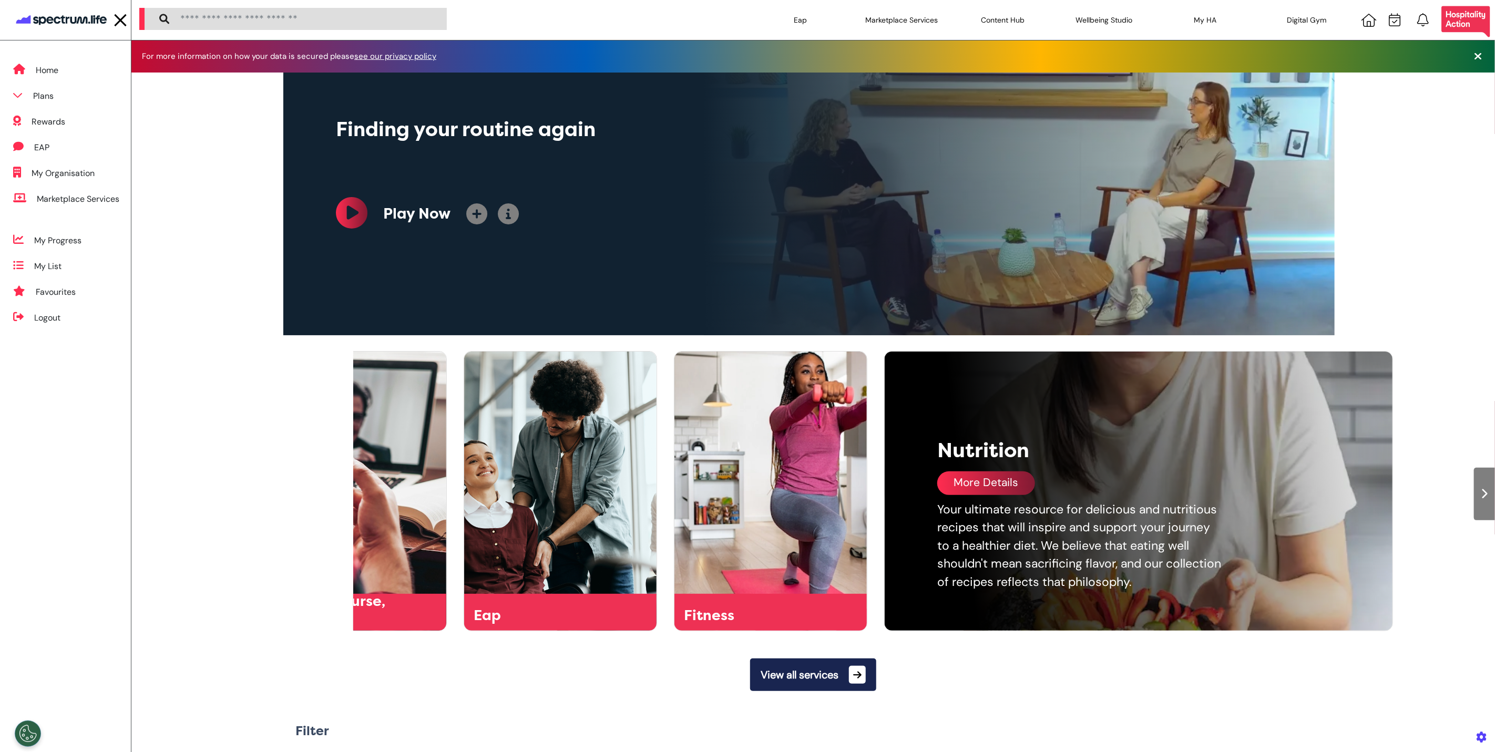
click at [1026, 492] on div "More Details" at bounding box center [987, 484] width 98 height 24
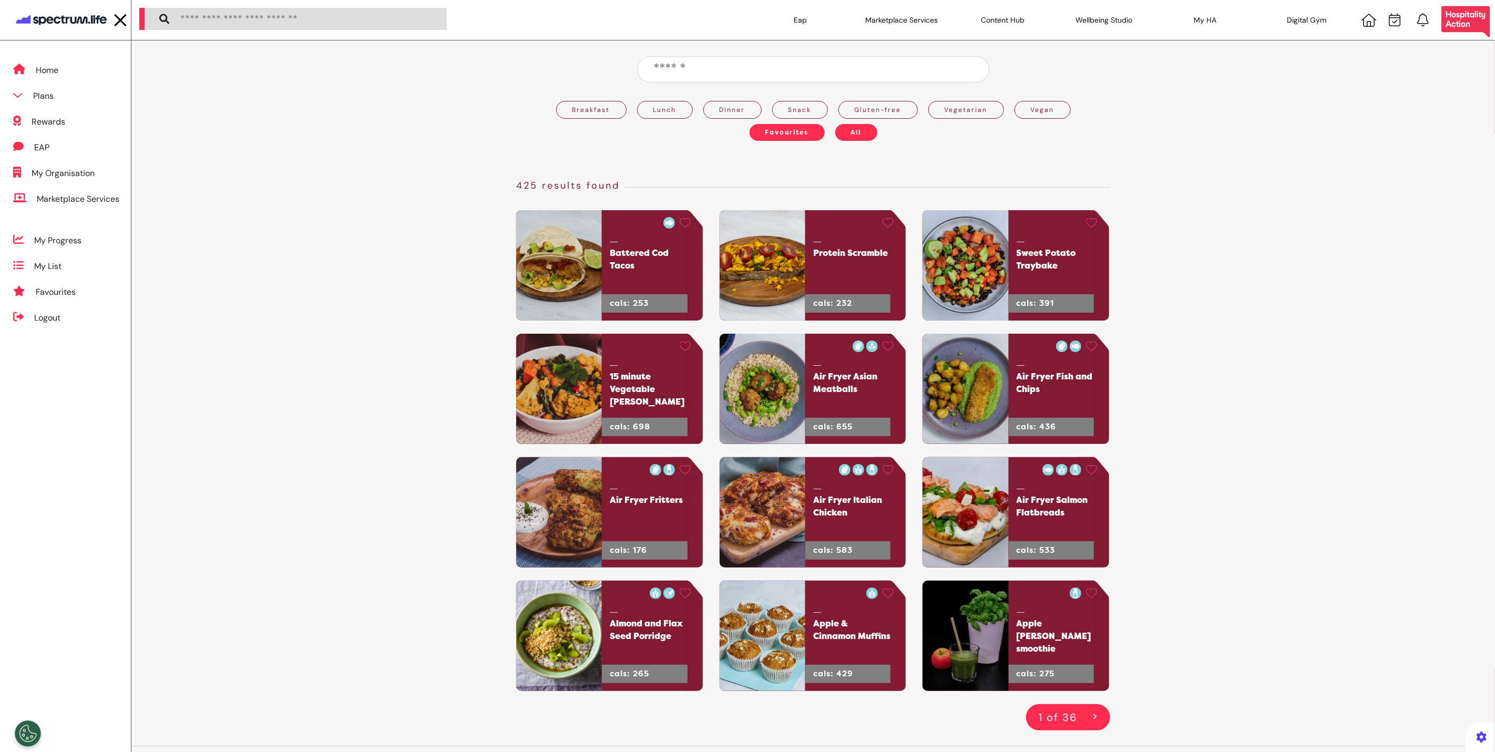
click at [774, 129] on button "Favourites" at bounding box center [787, 132] width 75 height 17
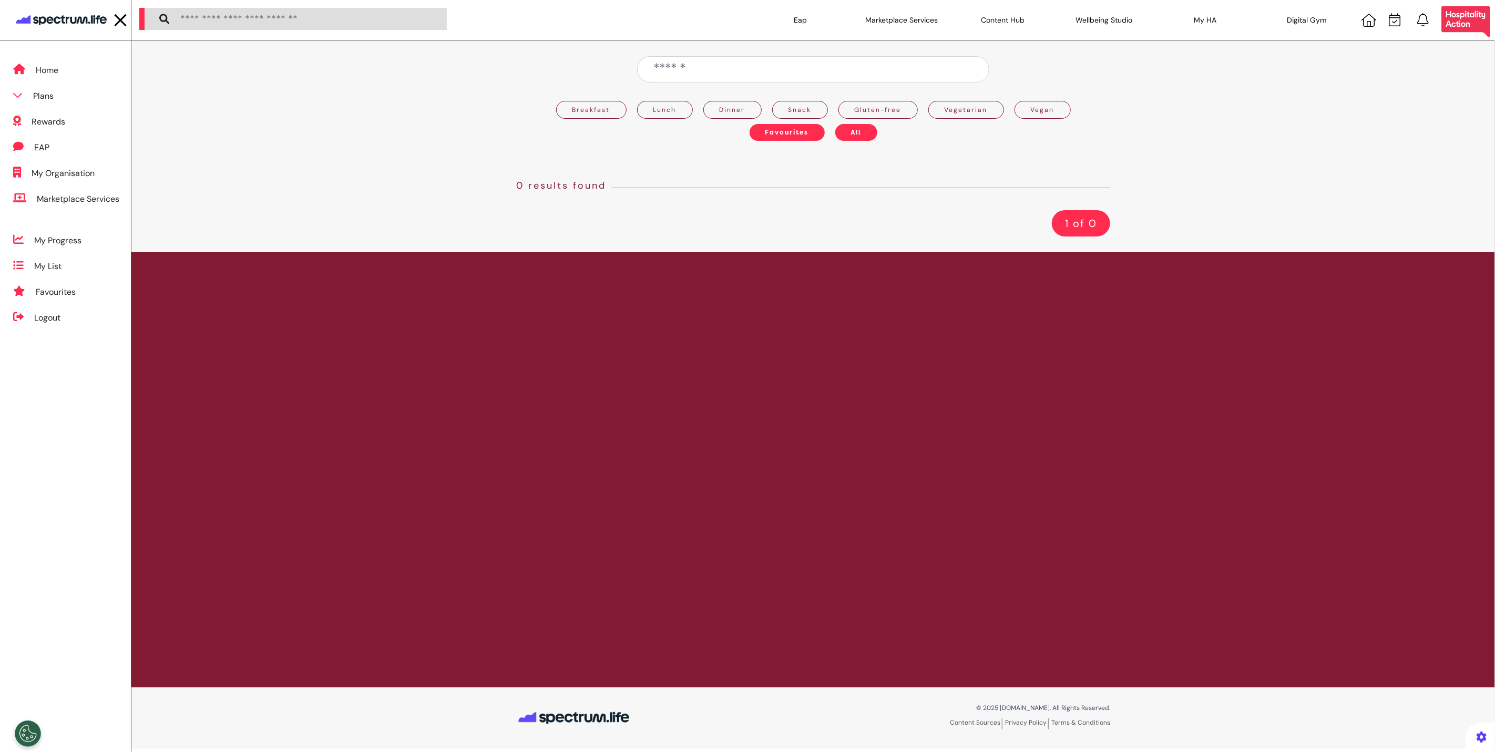
click at [841, 130] on button "All" at bounding box center [857, 132] width 42 height 17
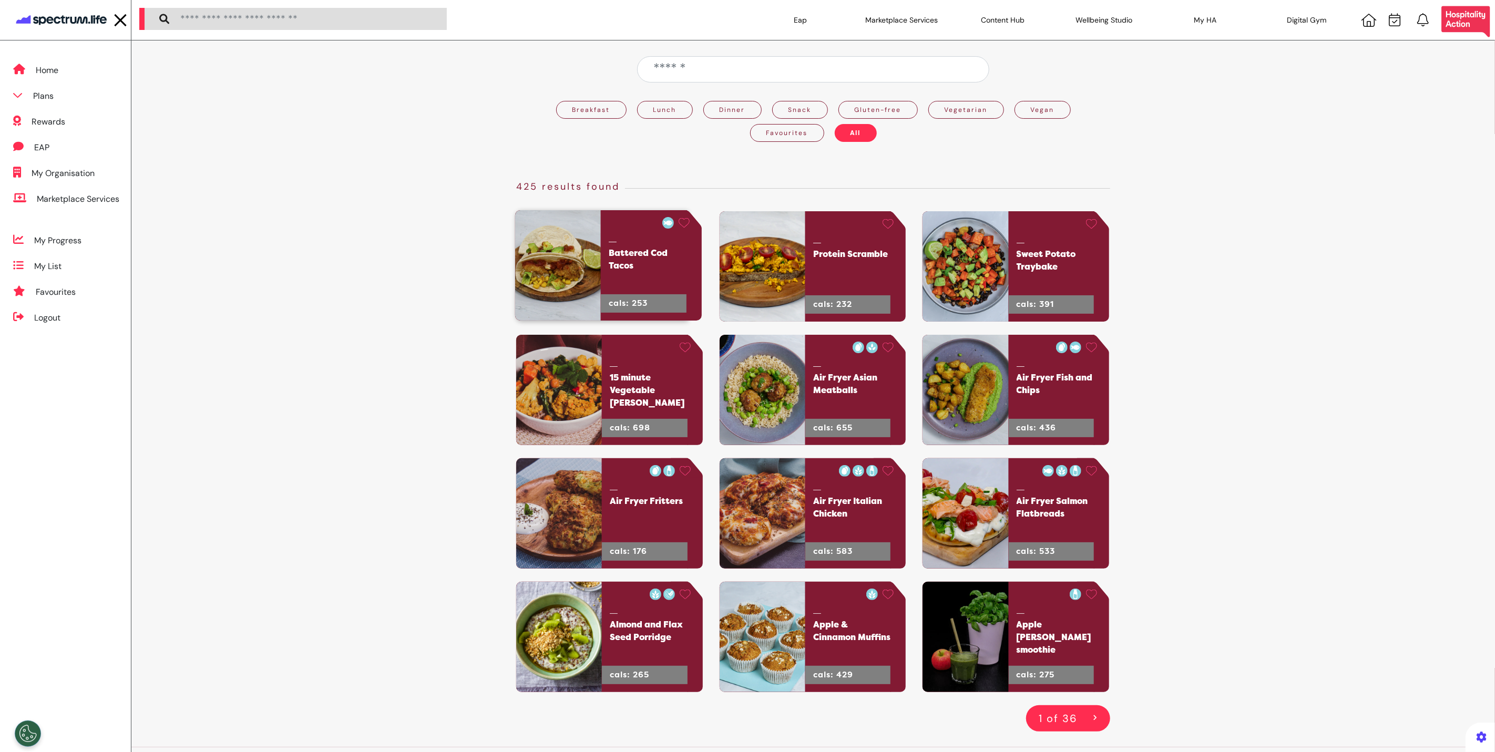
click at [581, 304] on img at bounding box center [558, 265] width 86 height 110
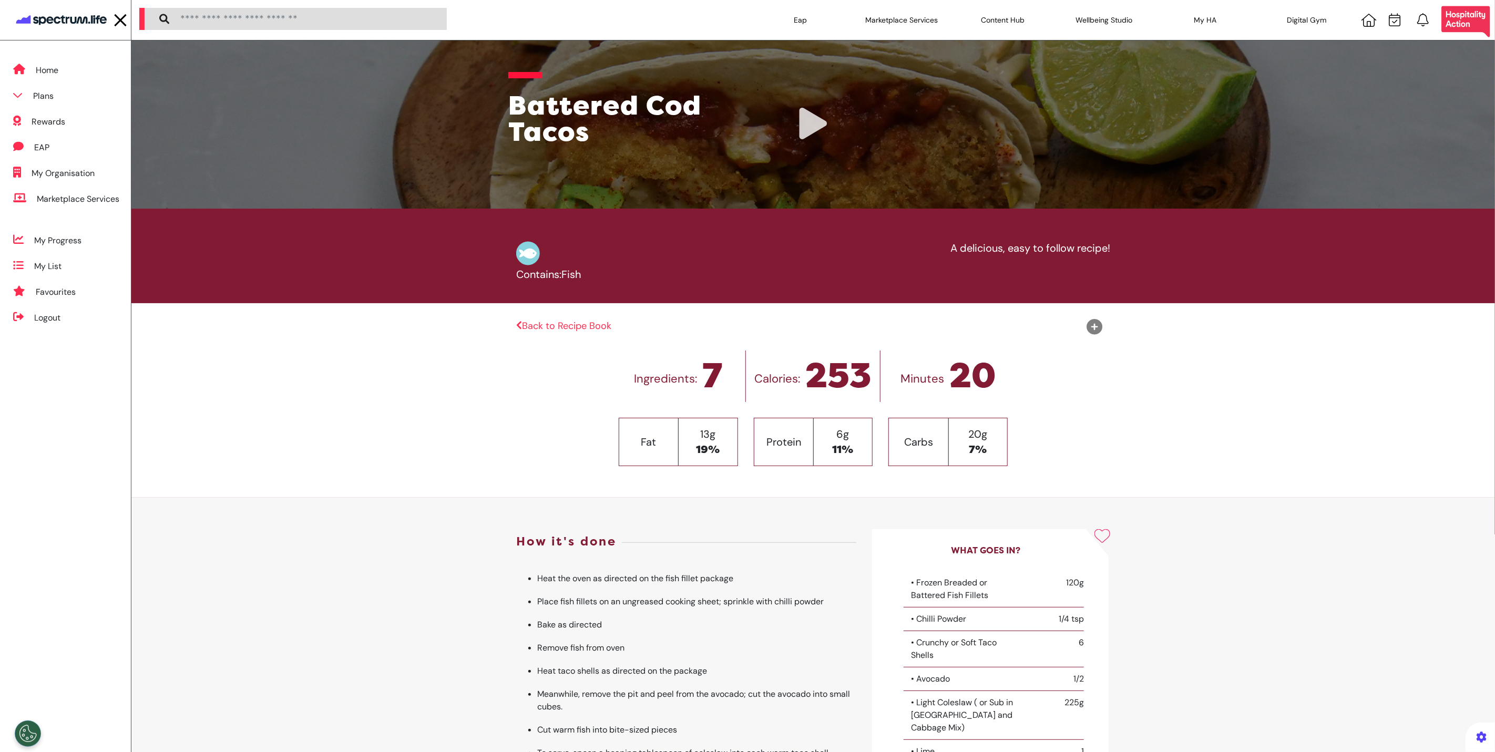
click at [644, 437] on div "Fat" at bounding box center [648, 442] width 59 height 16
click at [646, 607] on li "Place fish fillets on an ungreased cooking sheet; sprinkle with chilli powder" at bounding box center [696, 602] width 319 height 23
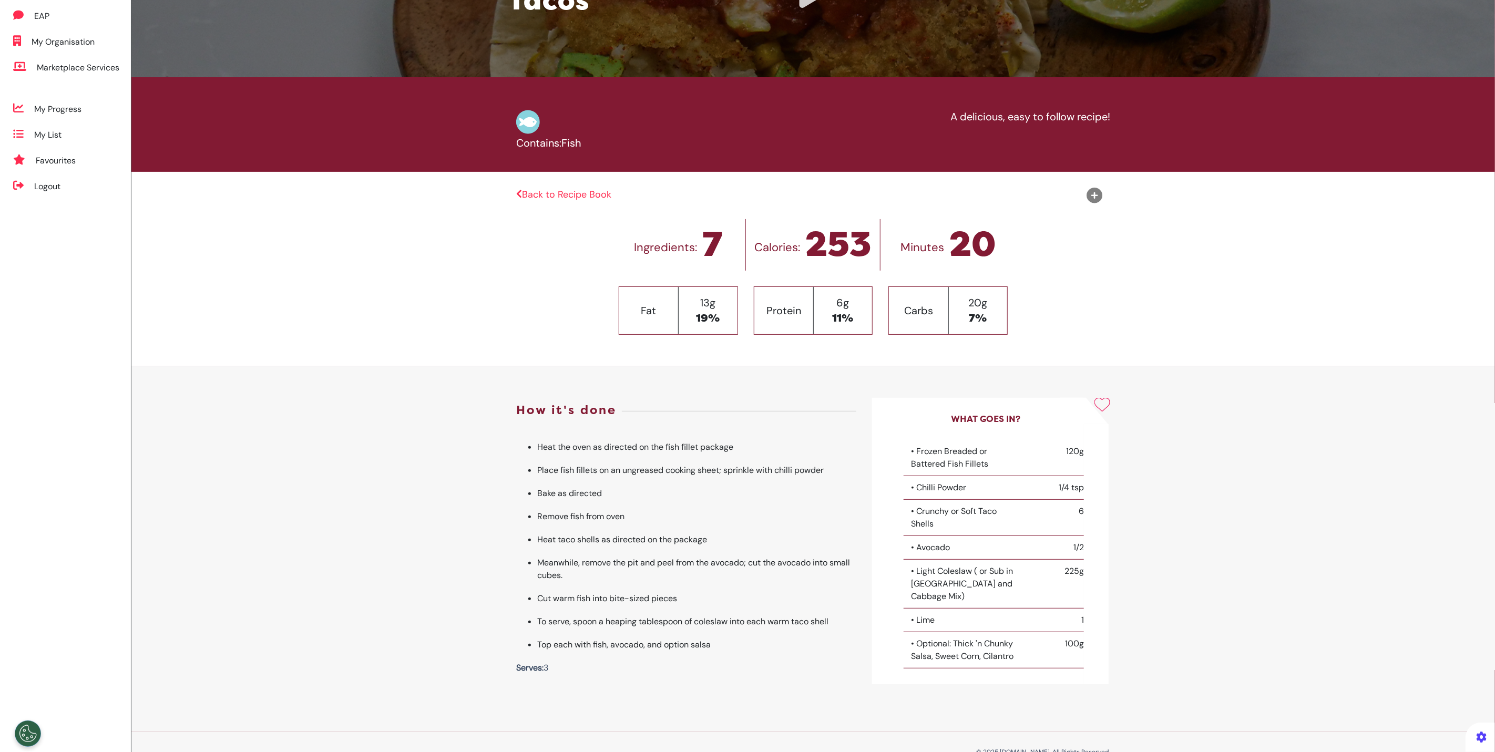
scroll to position [159, 0]
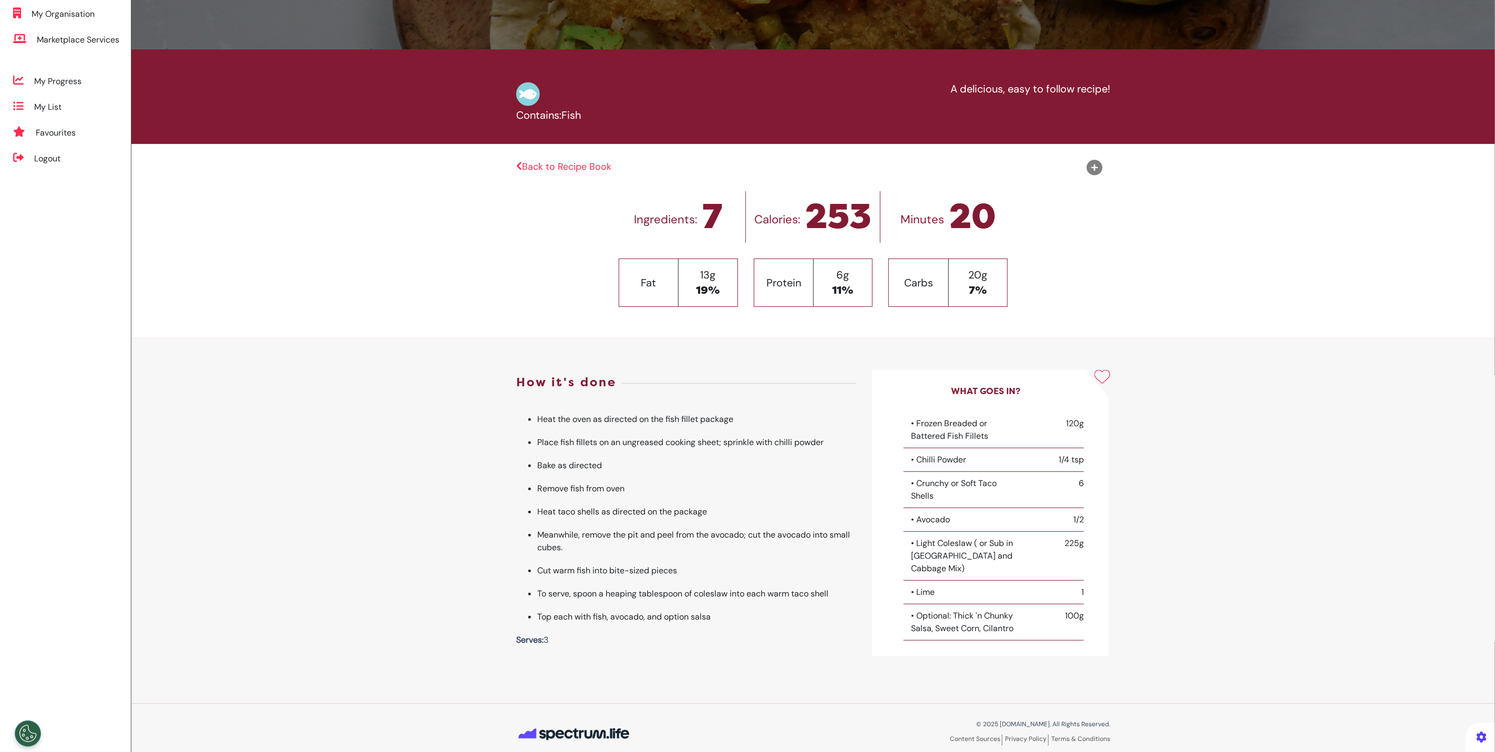
click at [1097, 381] on img at bounding box center [1103, 377] width 16 height 14
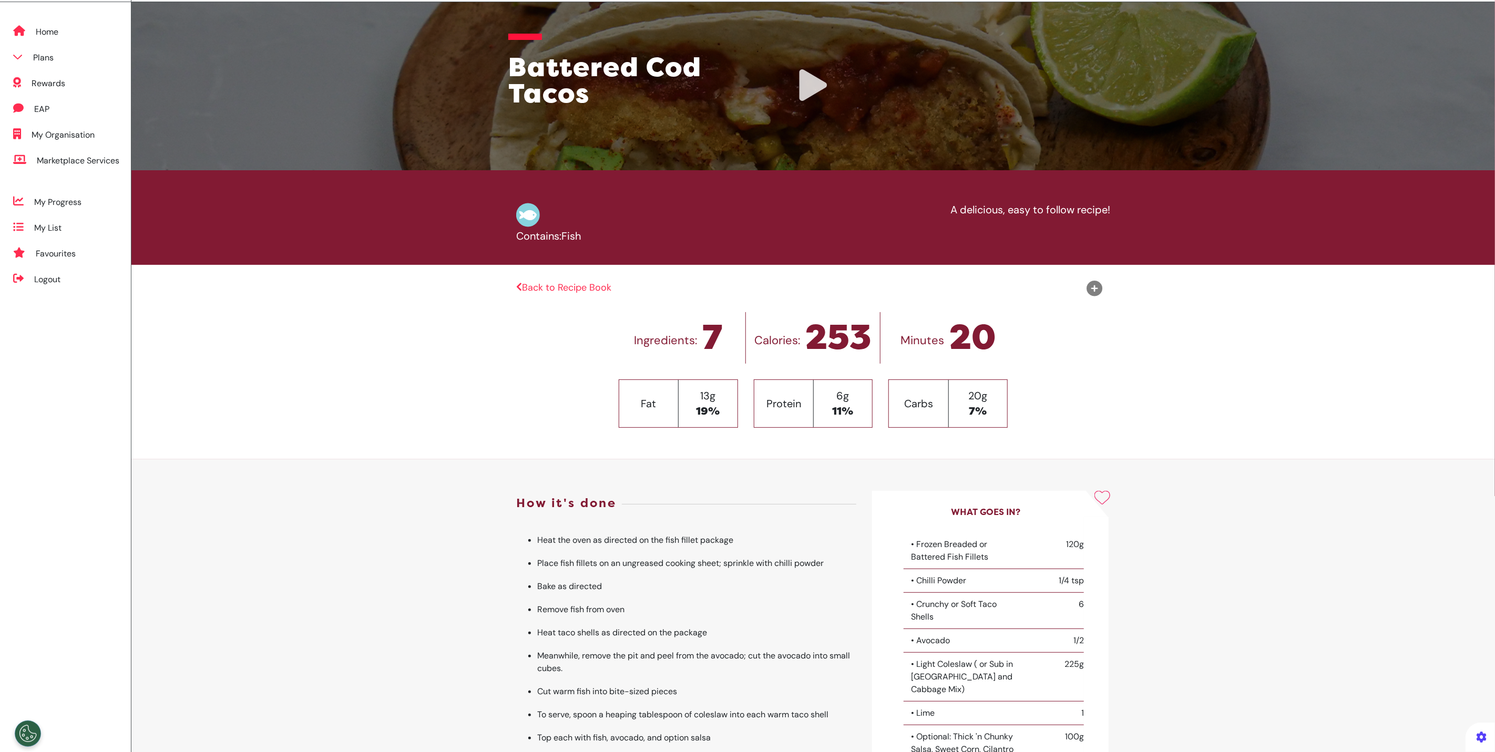
scroll to position [0, 0]
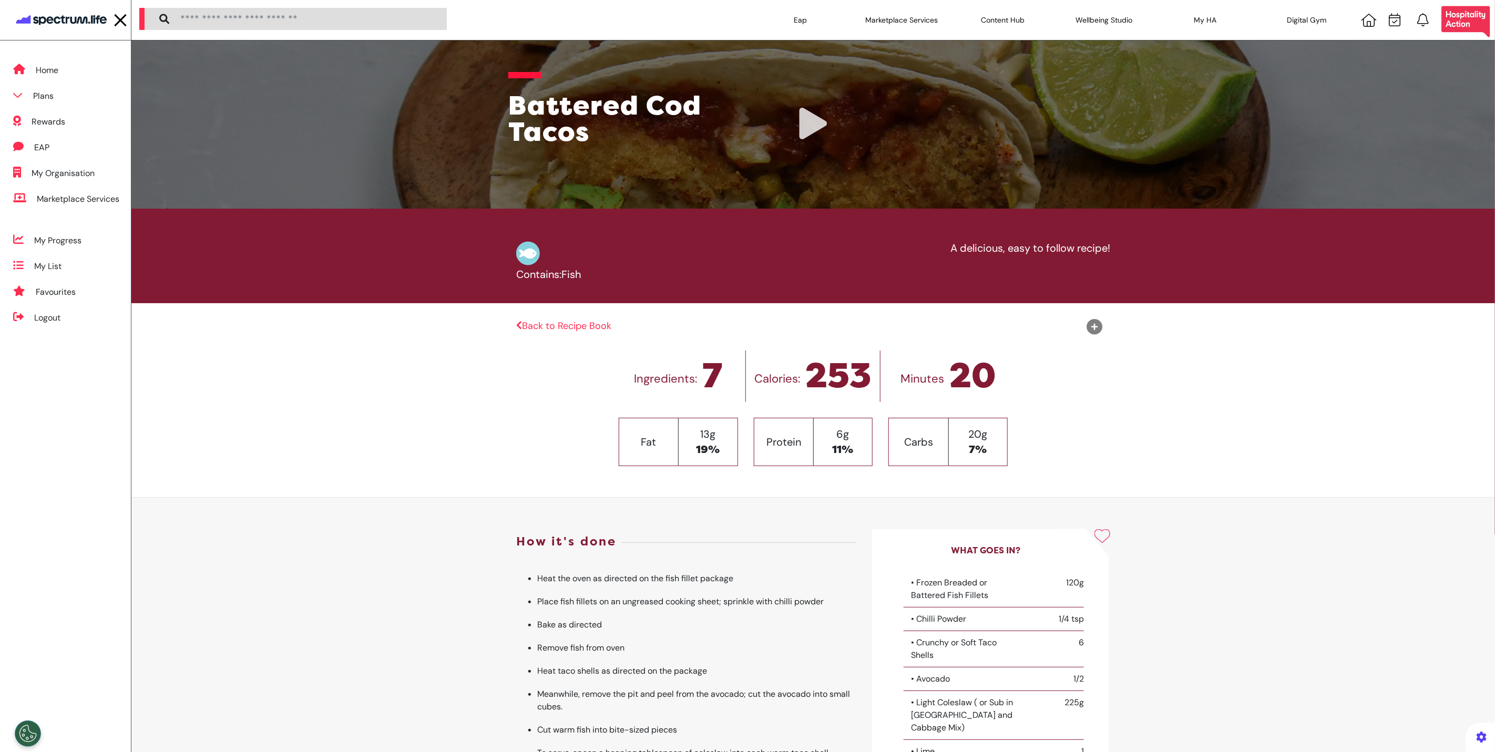
click at [1080, 334] on div at bounding box center [965, 327] width 305 height 16
click at [1087, 329] on icon at bounding box center [1095, 327] width 16 height 16
click at [80, 25] on img at bounding box center [61, 20] width 95 height 20
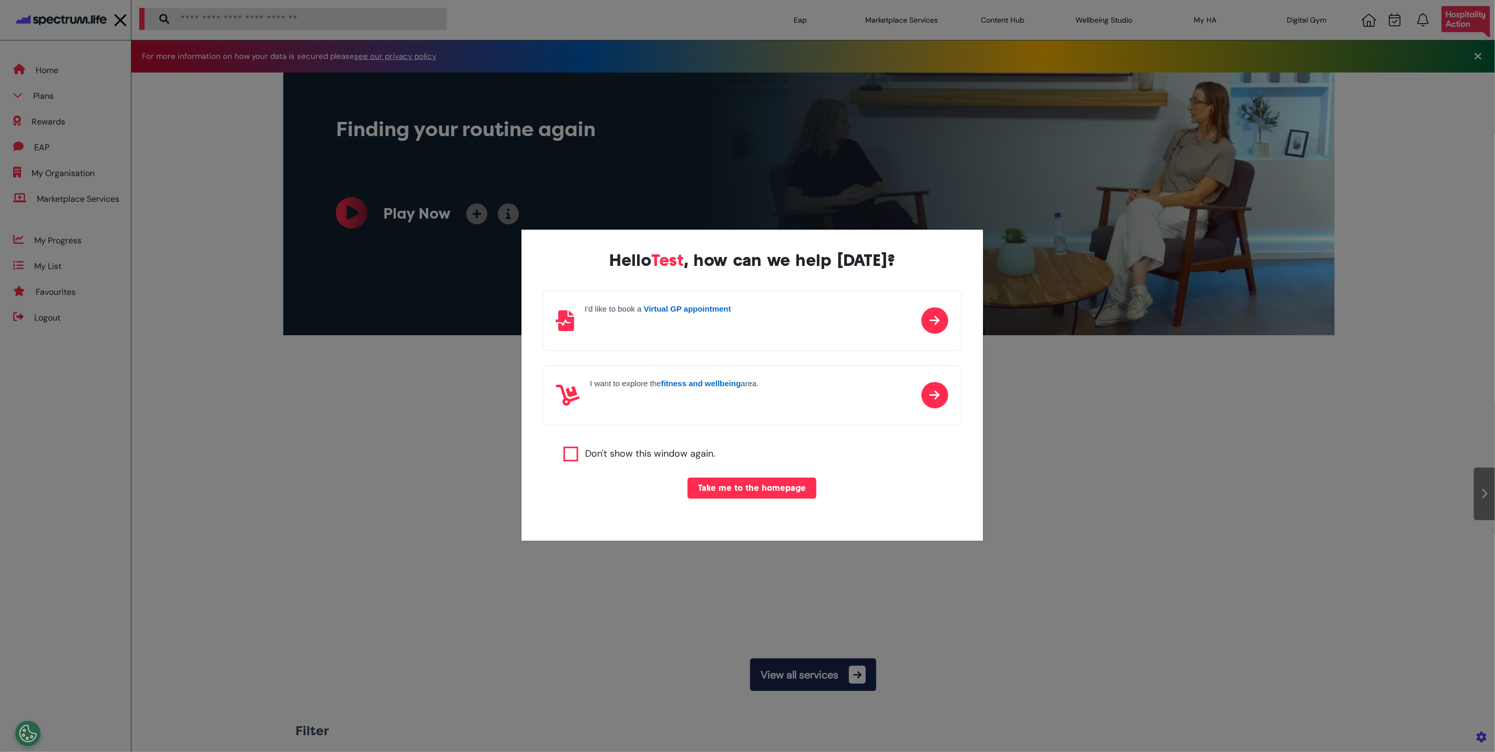
scroll to position [0, 526]
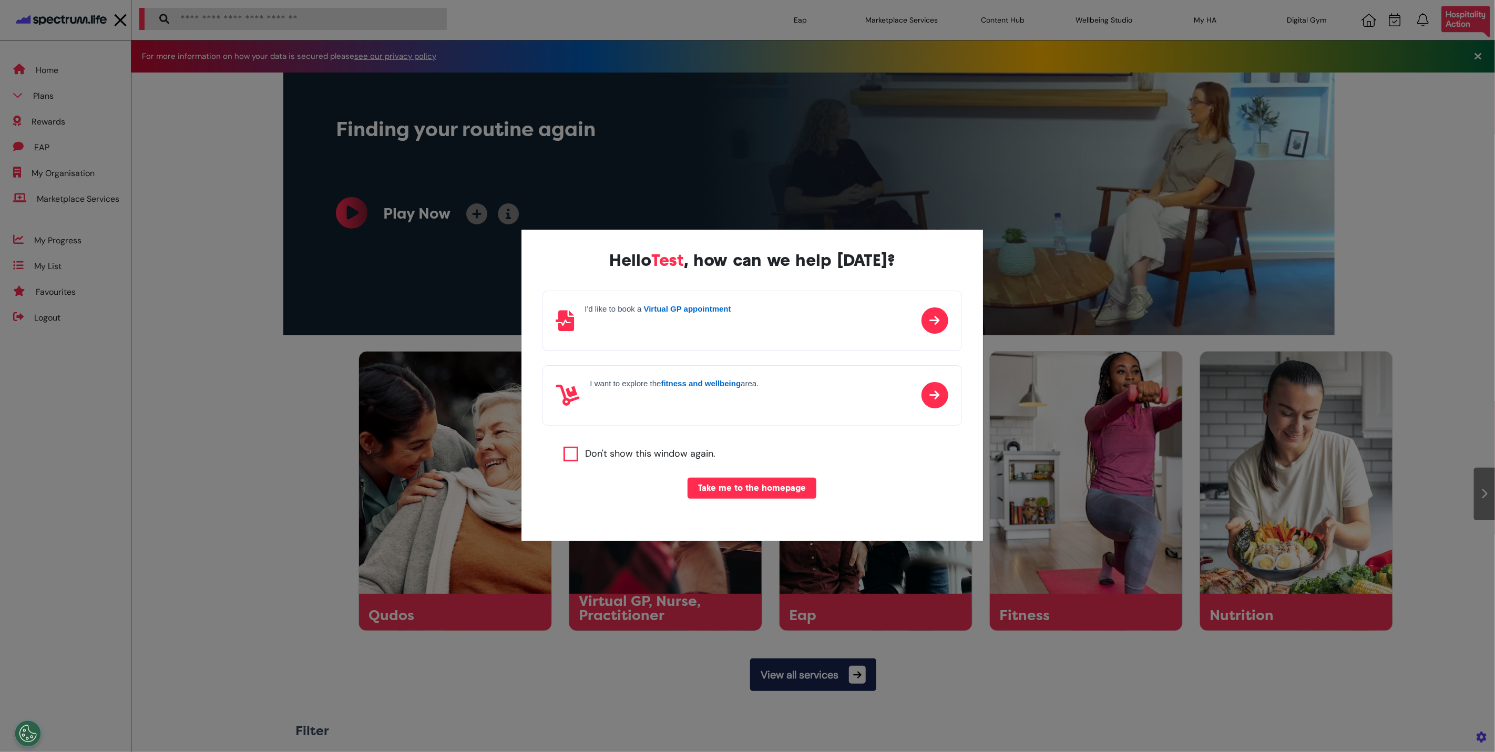
click at [882, 586] on div "Hello Test , how can we help [DATE]? I'd like to book a Virtual GP appointment …" at bounding box center [747, 376] width 1495 height 752
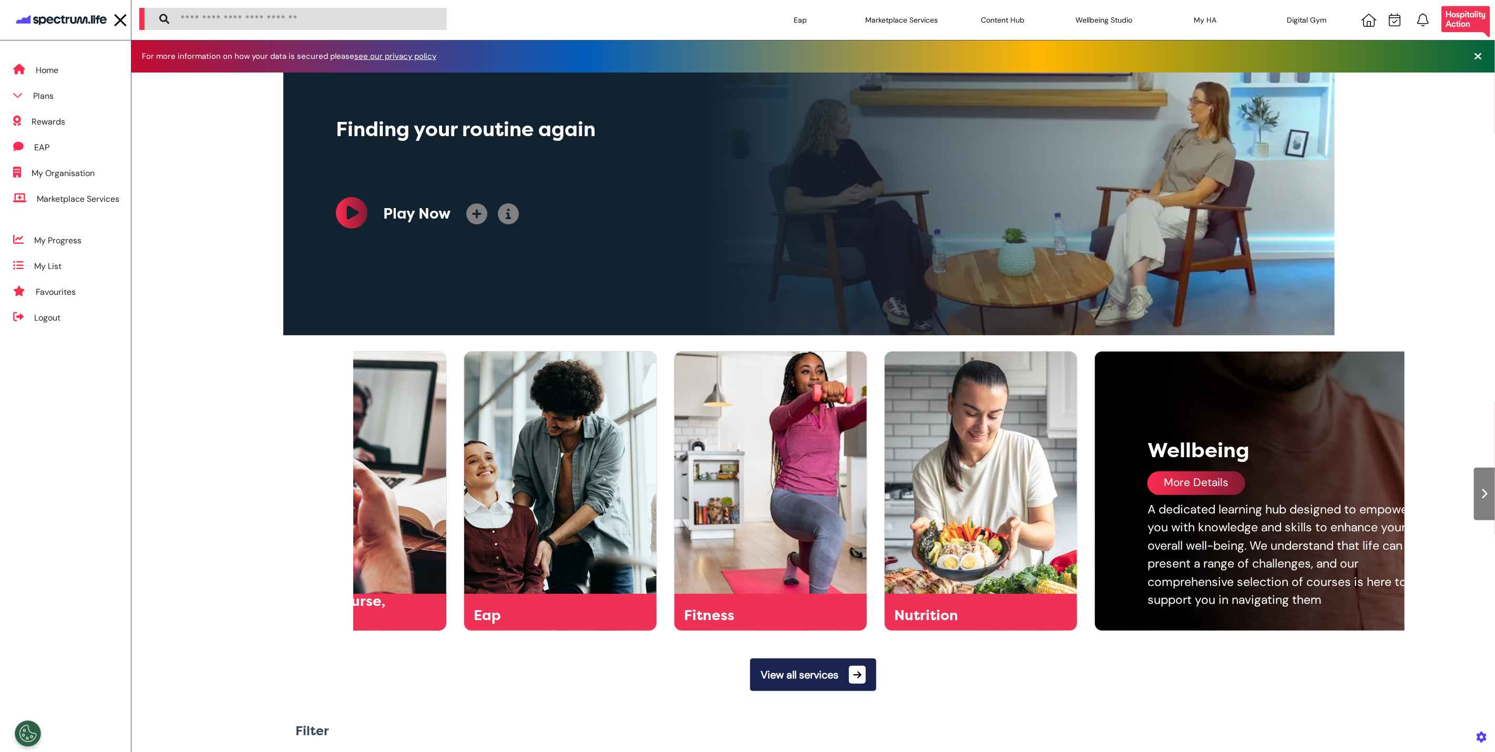
click at [1230, 490] on div "More Details" at bounding box center [1197, 484] width 98 height 24
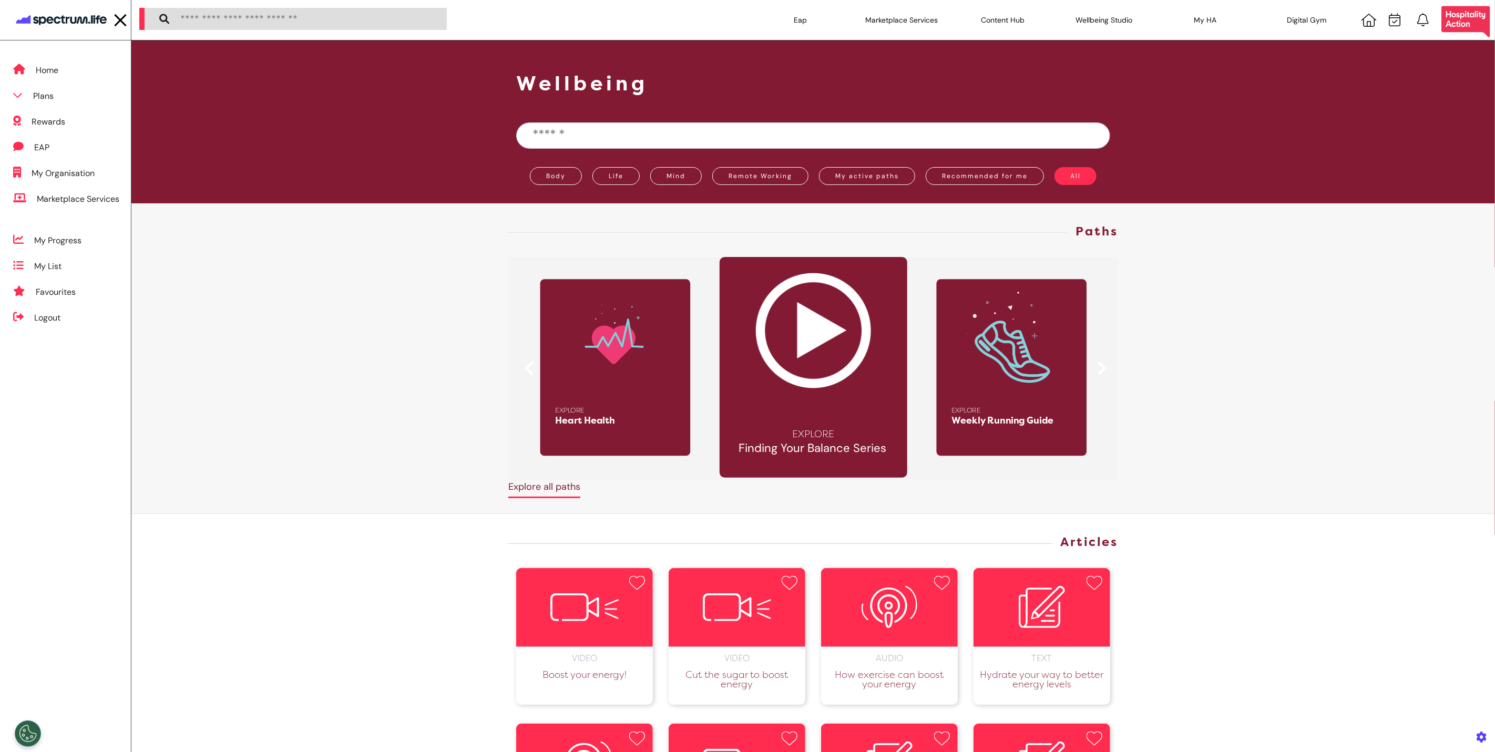
click at [784, 308] on img at bounding box center [813, 331] width 141 height 116
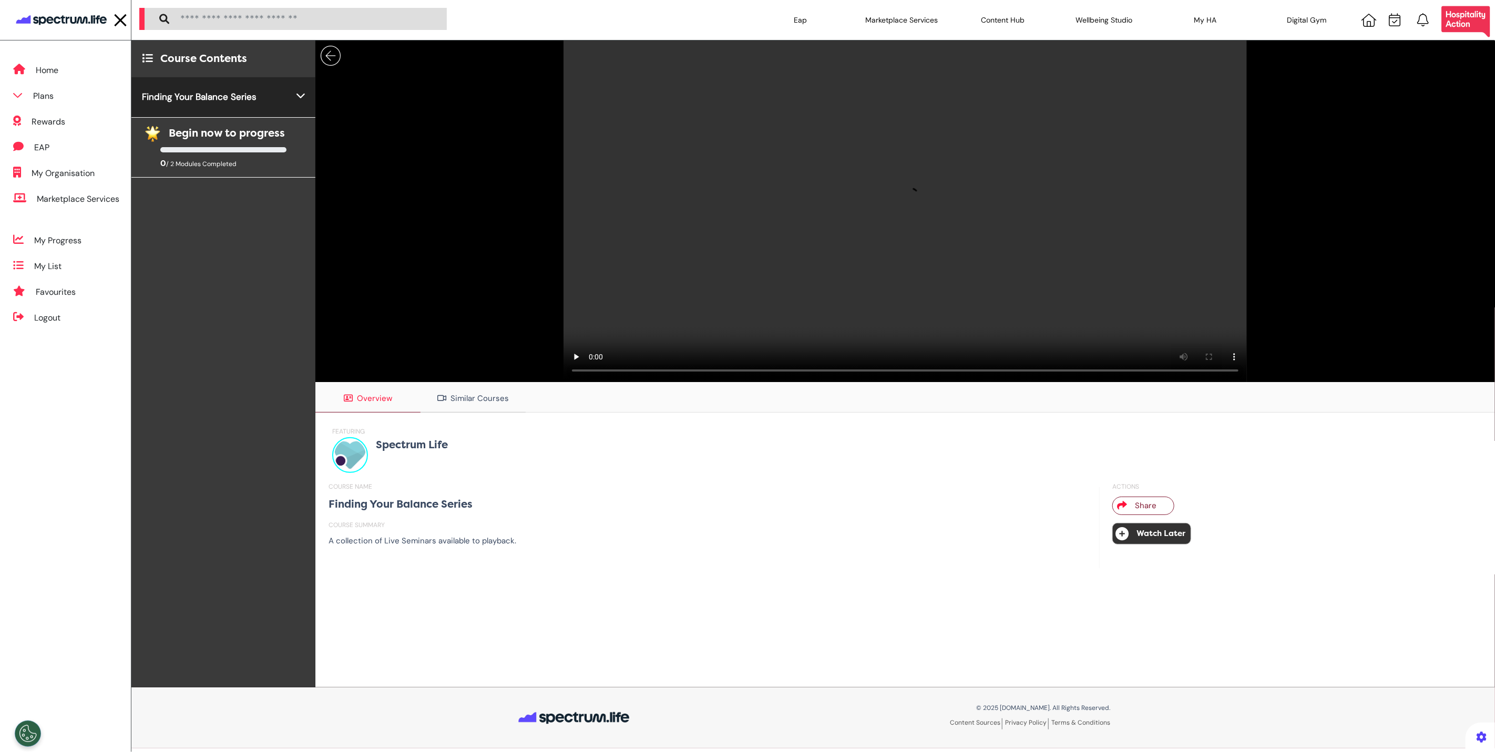
click at [390, 558] on div "COURSE NAME Finding Your Balance Series COURSE SUMMARY A collection of Live Sem…" at bounding box center [711, 517] width 776 height 81
click at [249, 185] on div "Course Contents Finding Your Balance Series How Can Anxiety Impact Sleep? In Pr…" at bounding box center [223, 363] width 184 height 647
click at [231, 151] on div at bounding box center [223, 149] width 126 height 5
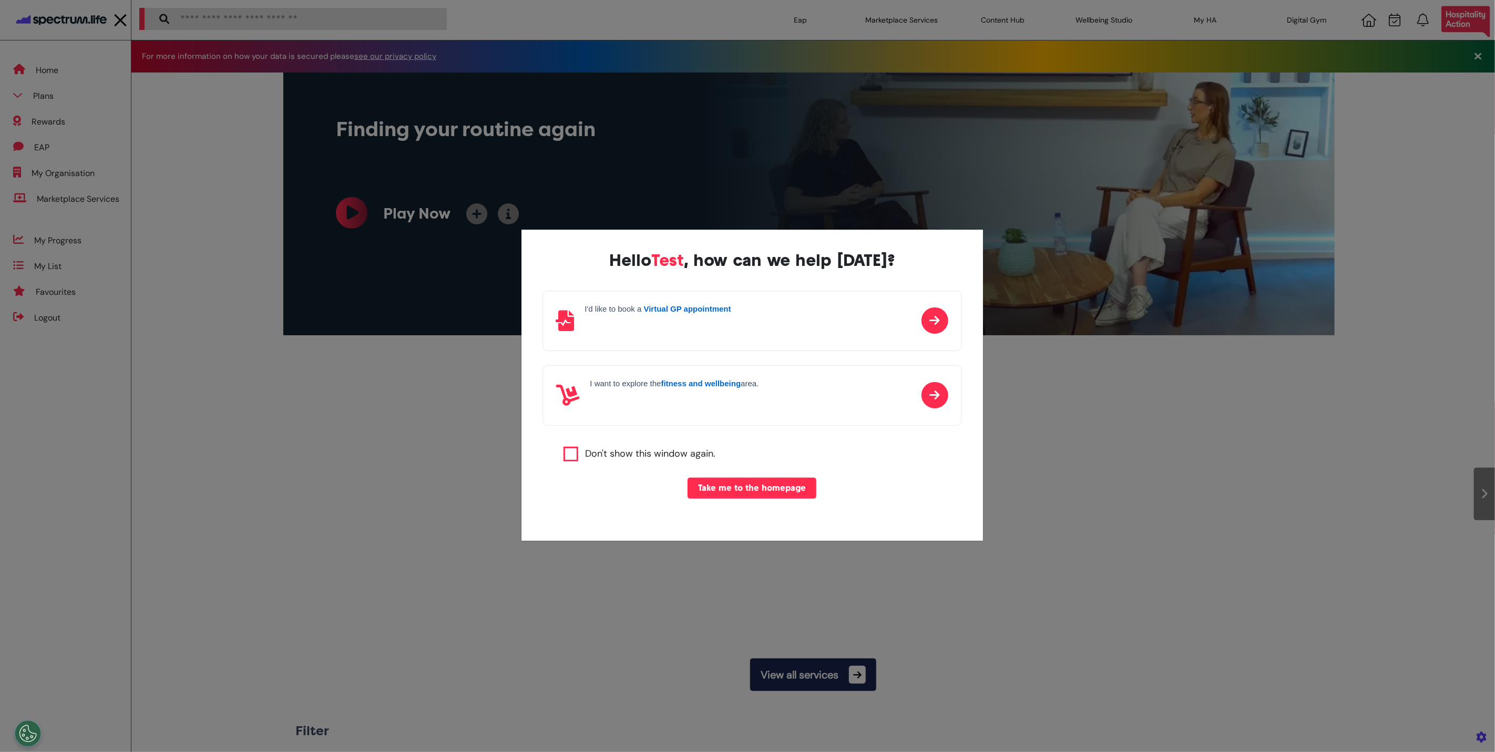
scroll to position [0, 526]
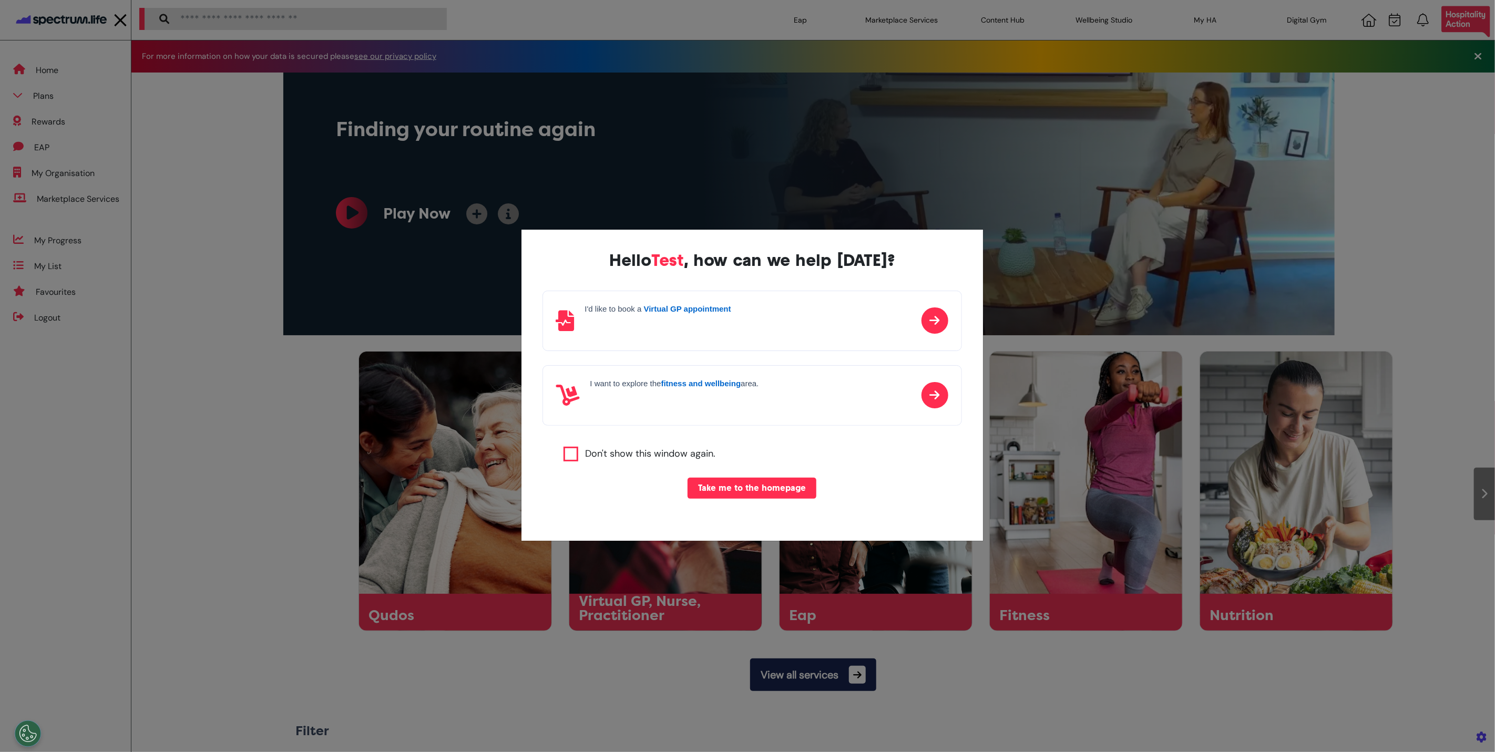
click at [1153, 557] on div "Hello Test , how can we help [DATE]? I'd like to book a Virtual GP appointment …" at bounding box center [747, 376] width 1495 height 752
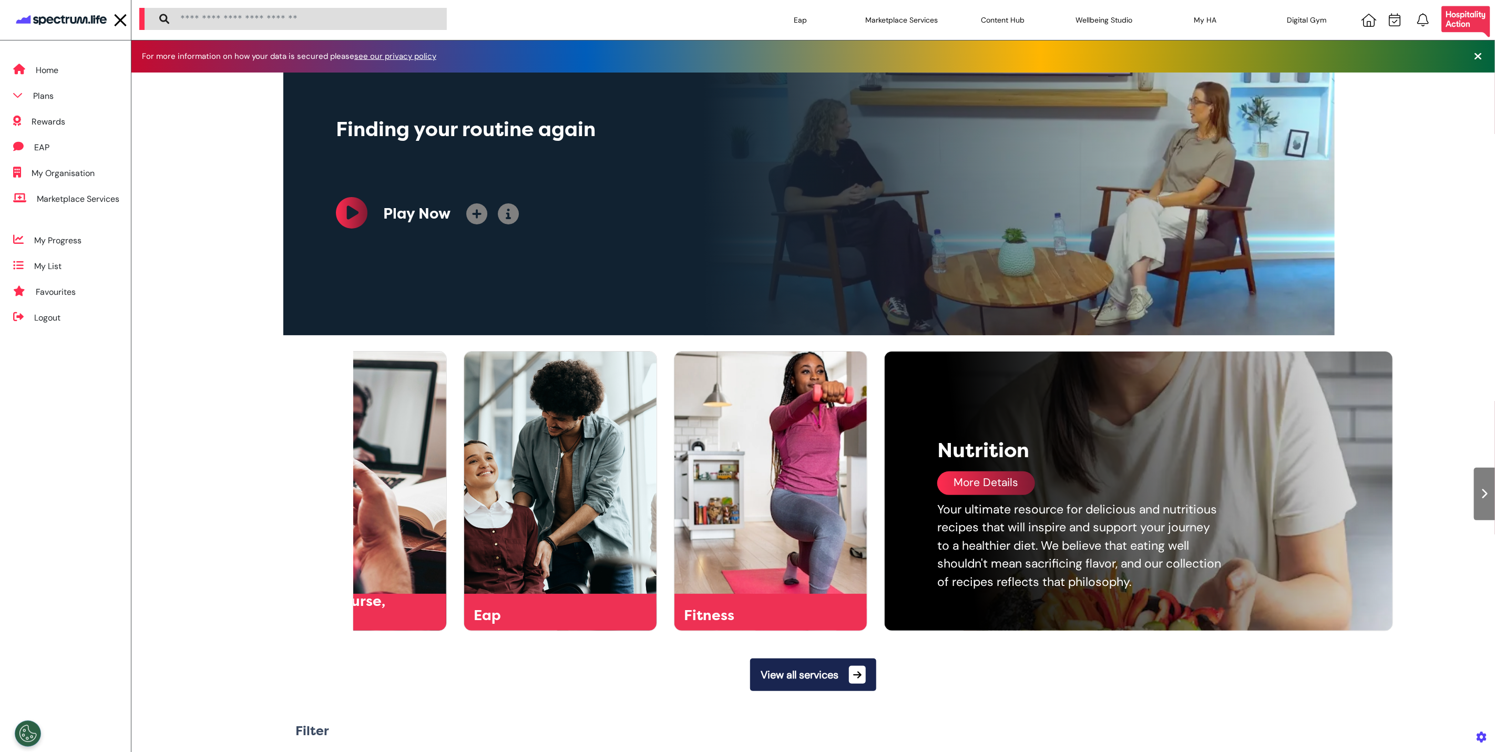
click at [1476, 482] on div at bounding box center [1484, 494] width 21 height 53
click at [1482, 490] on icon at bounding box center [1485, 494] width 7 height 11
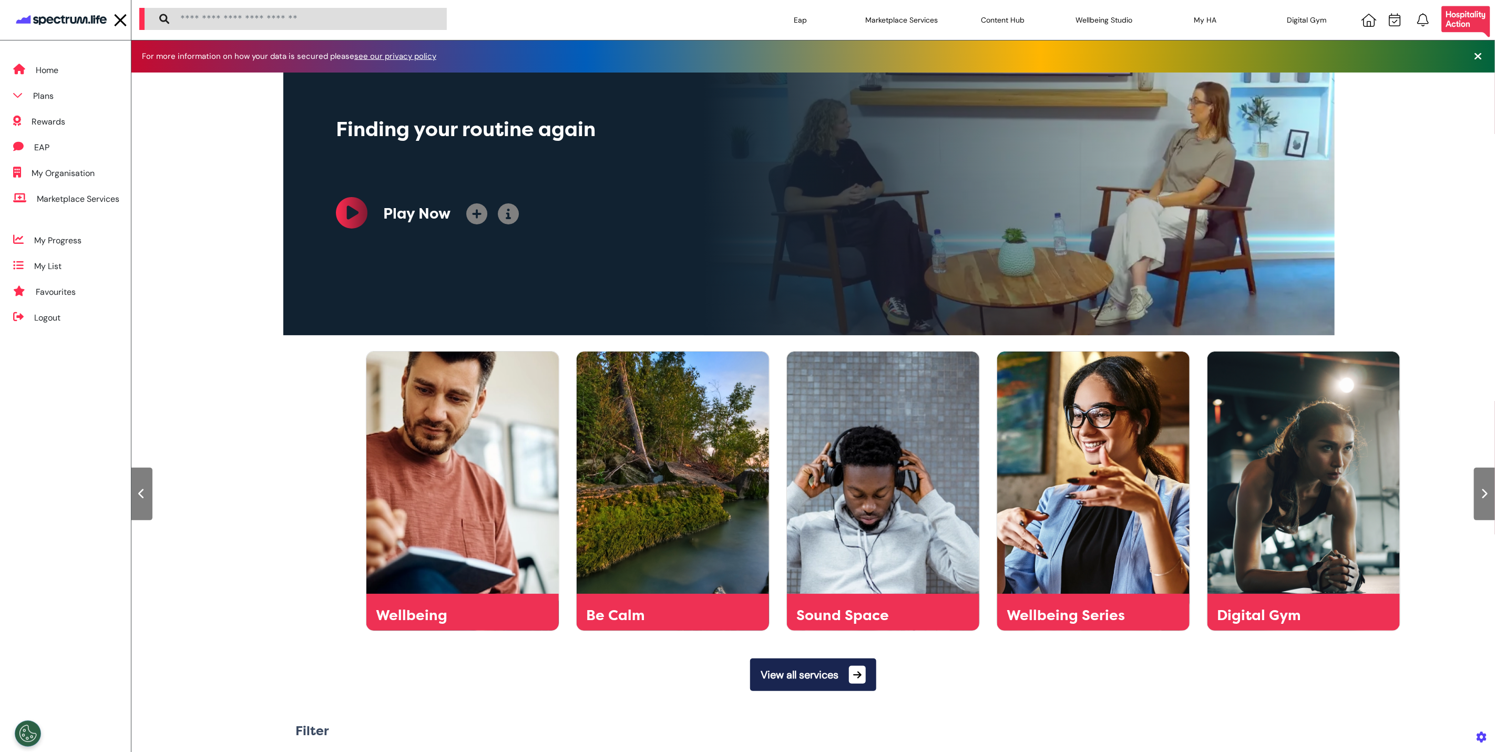
scroll to position [0, 1578]
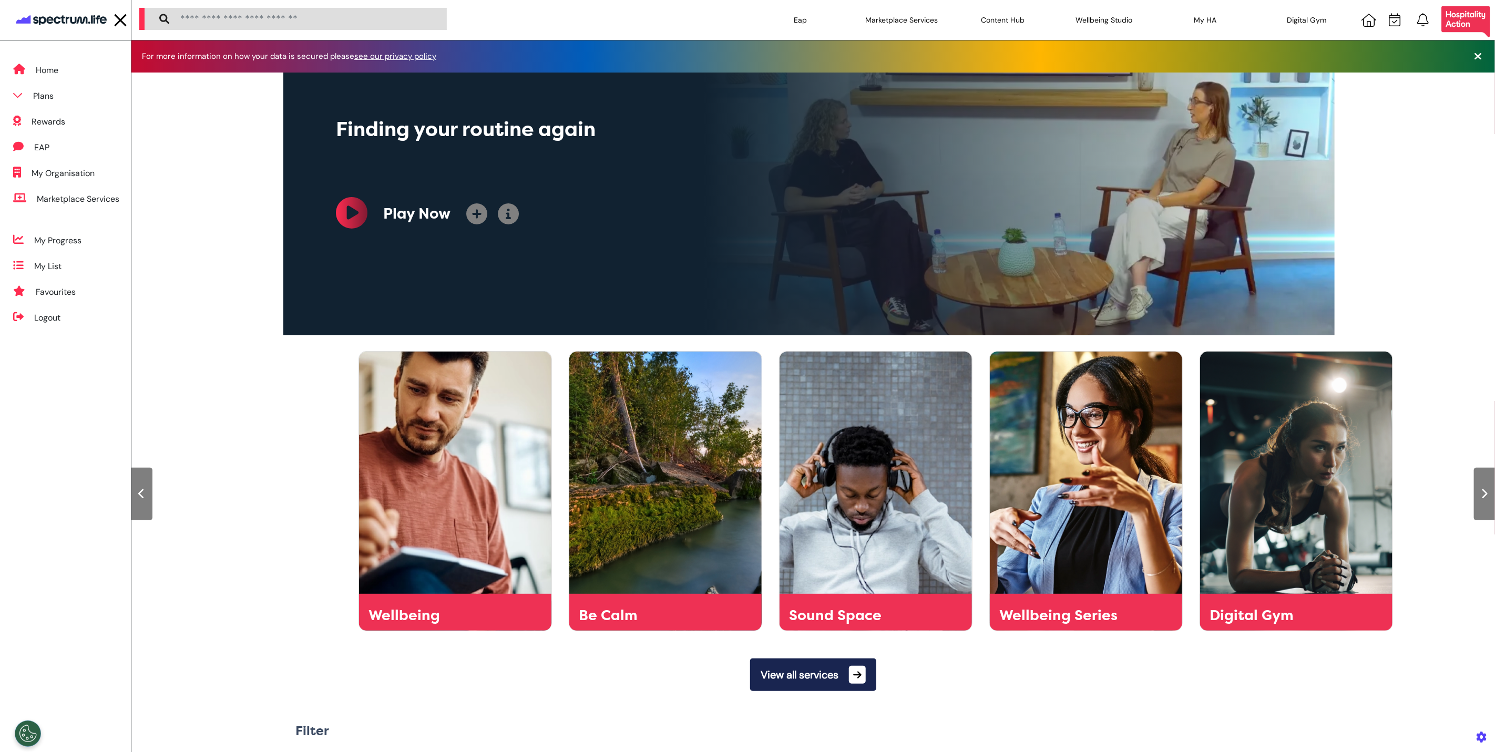
click at [1482, 490] on icon at bounding box center [1485, 494] width 7 height 11
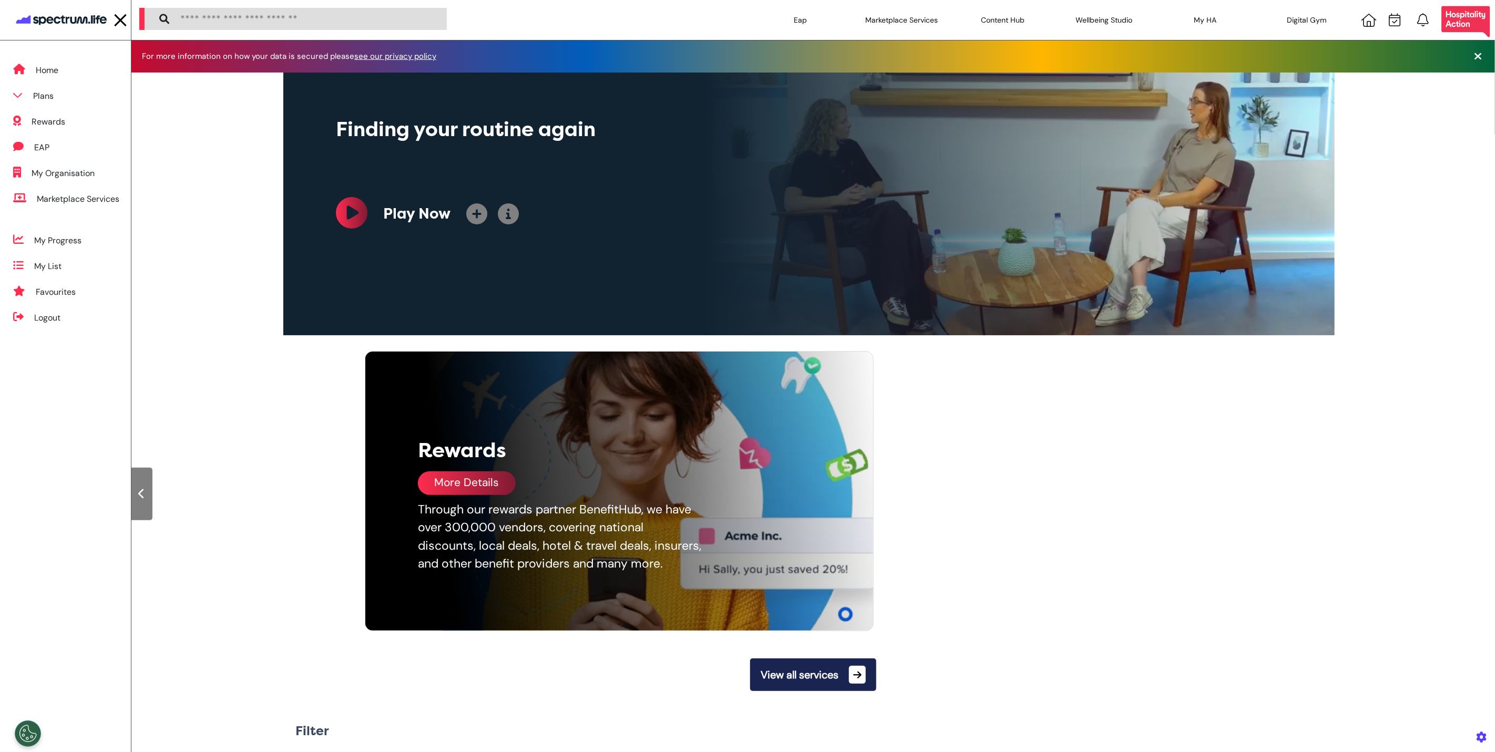
scroll to position [0, 2629]
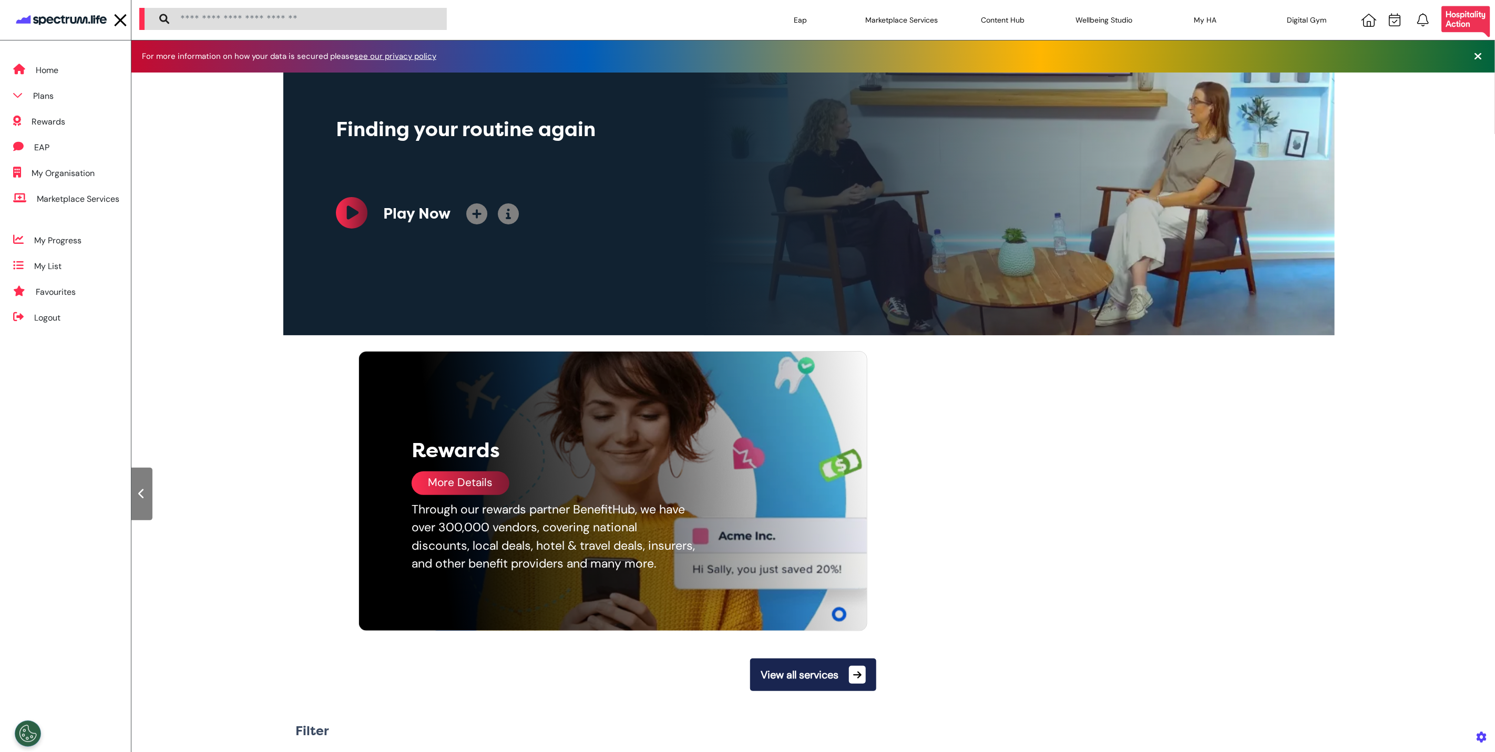
click at [480, 479] on div "More Details" at bounding box center [461, 484] width 98 height 24
click at [146, 490] on div at bounding box center [141, 494] width 21 height 53
click at [142, 495] on icon at bounding box center [142, 494] width 7 height 11
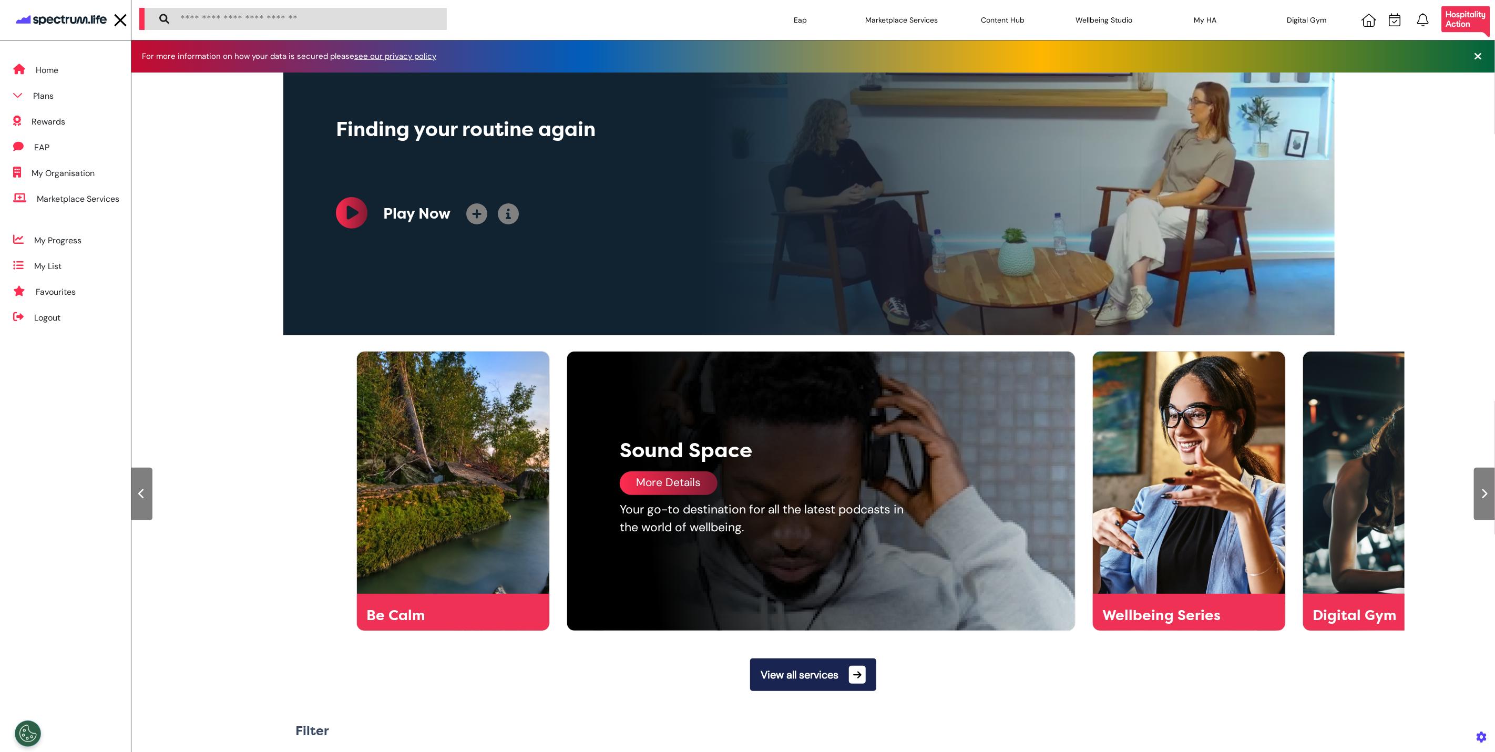
scroll to position [0, 1578]
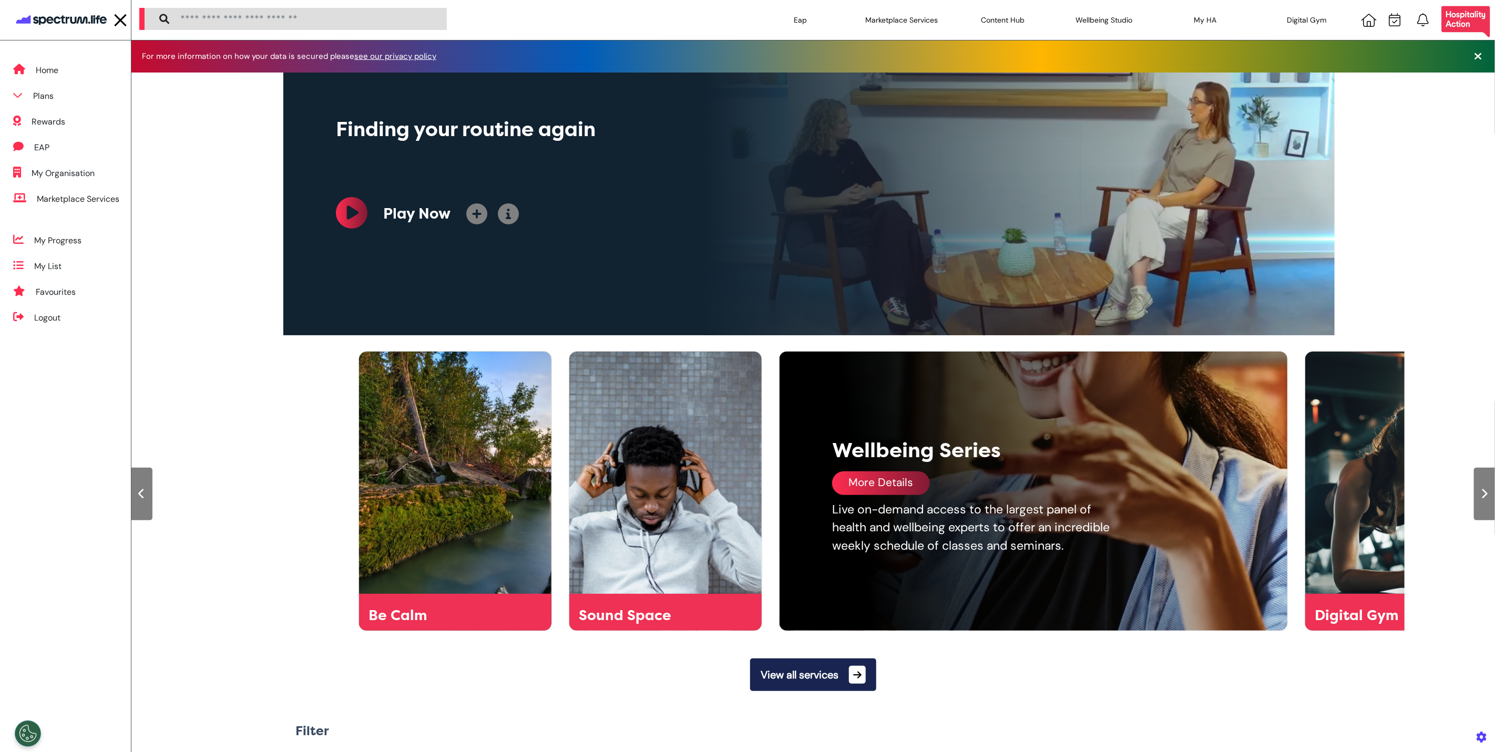
click at [889, 492] on div "More Details" at bounding box center [881, 484] width 98 height 24
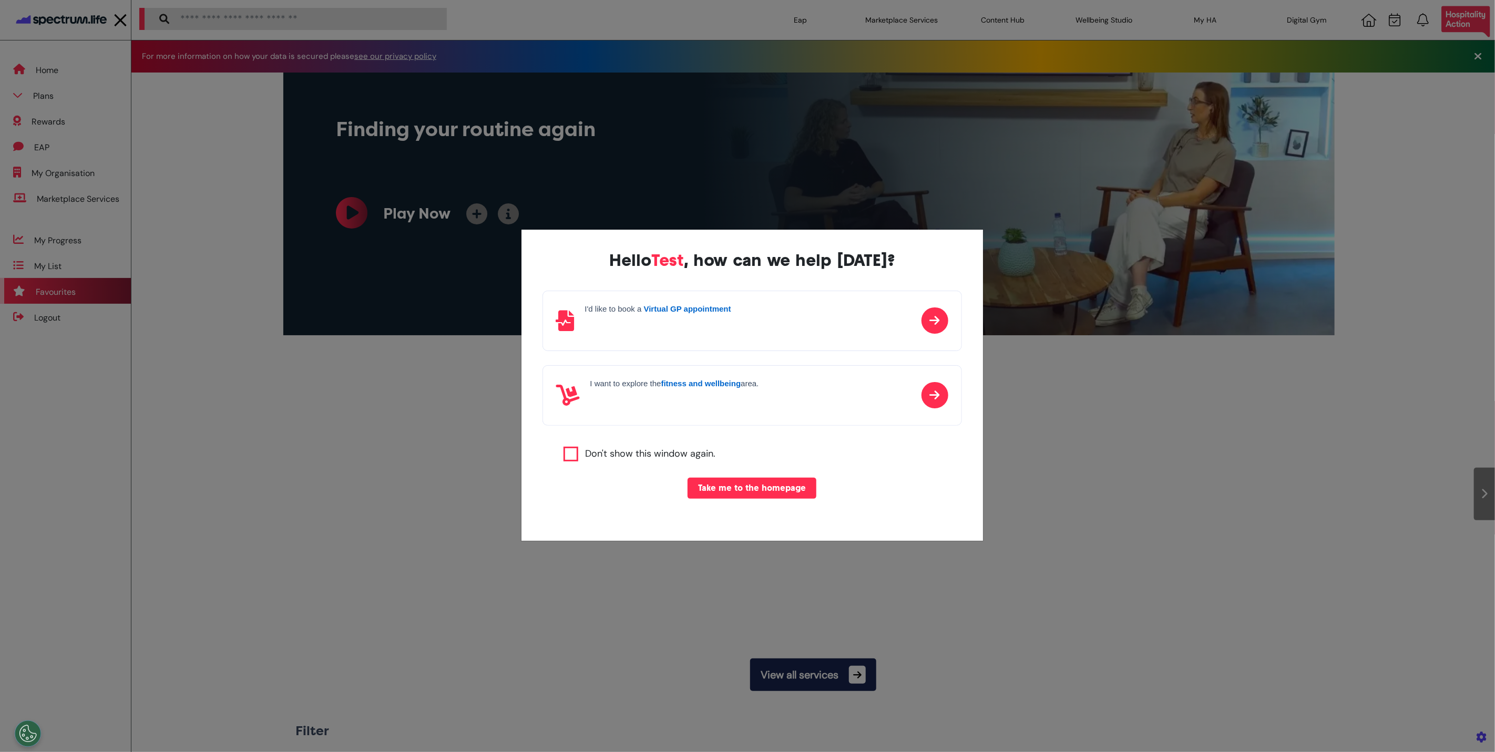
scroll to position [0, 526]
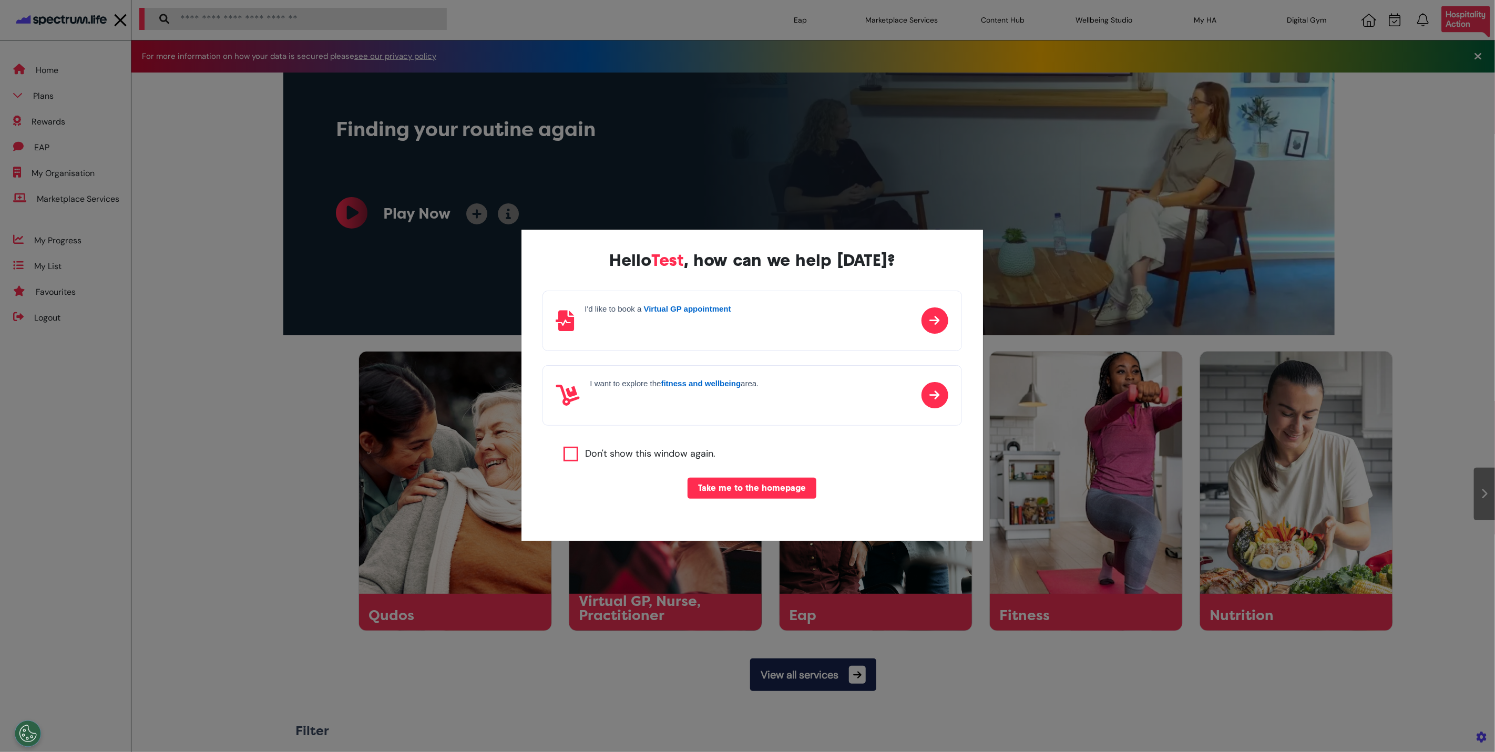
click at [1217, 685] on div "Hello Test , how can we help [DATE]? I'd like to book a Virtual GP appointment …" at bounding box center [747, 376] width 1495 height 752
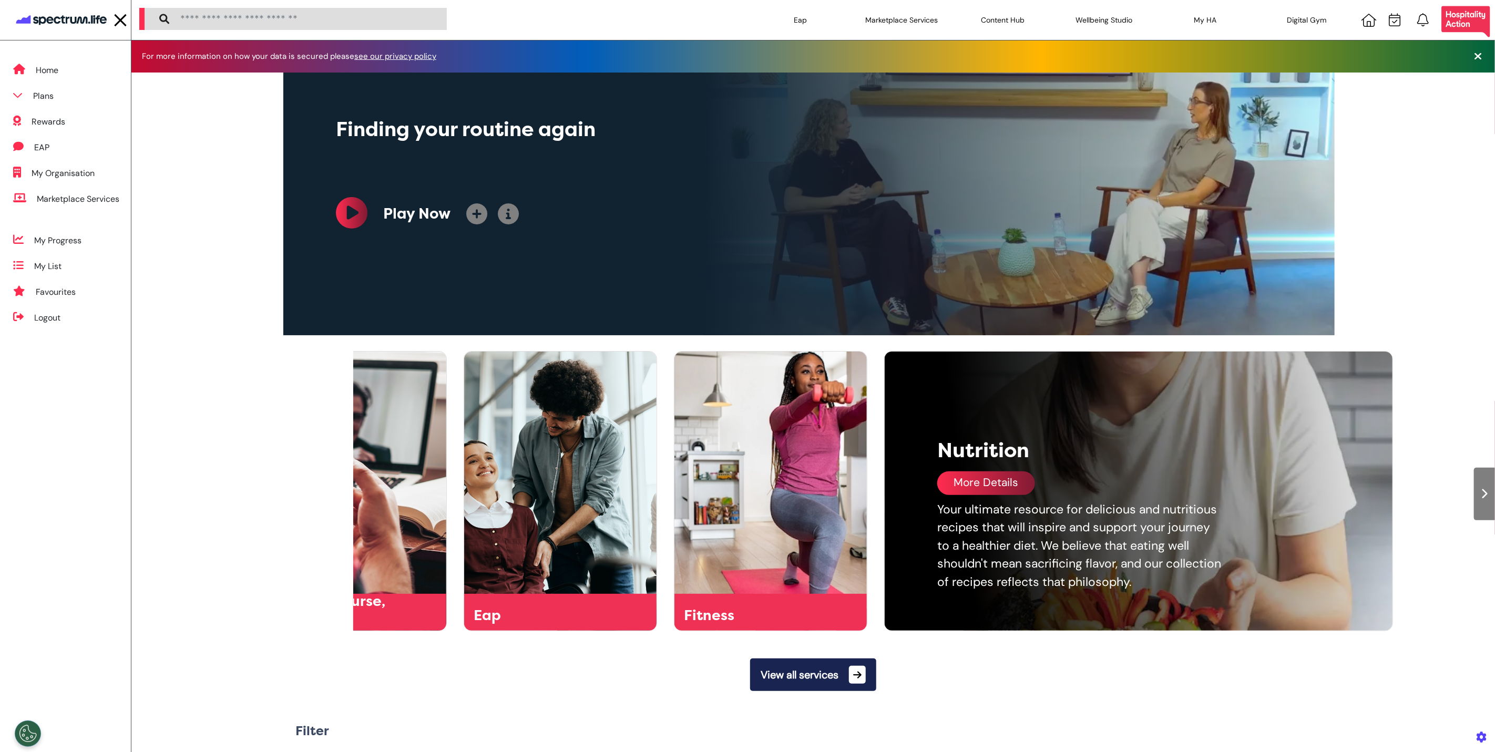
click at [1474, 487] on div at bounding box center [1484, 494] width 21 height 53
click at [1478, 483] on div at bounding box center [1484, 494] width 21 height 53
click at [1482, 500] on icon at bounding box center [1485, 494] width 7 height 11
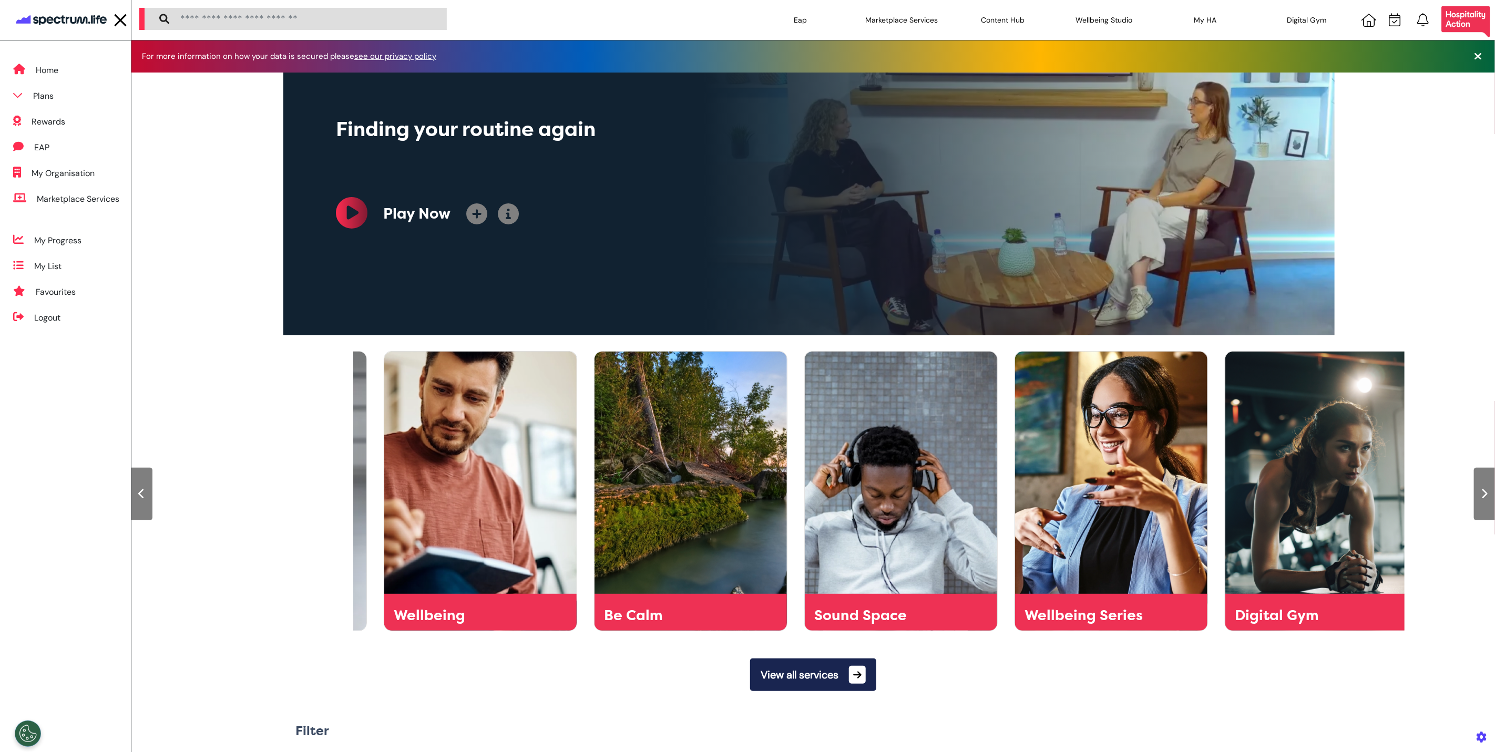
scroll to position [0, 1578]
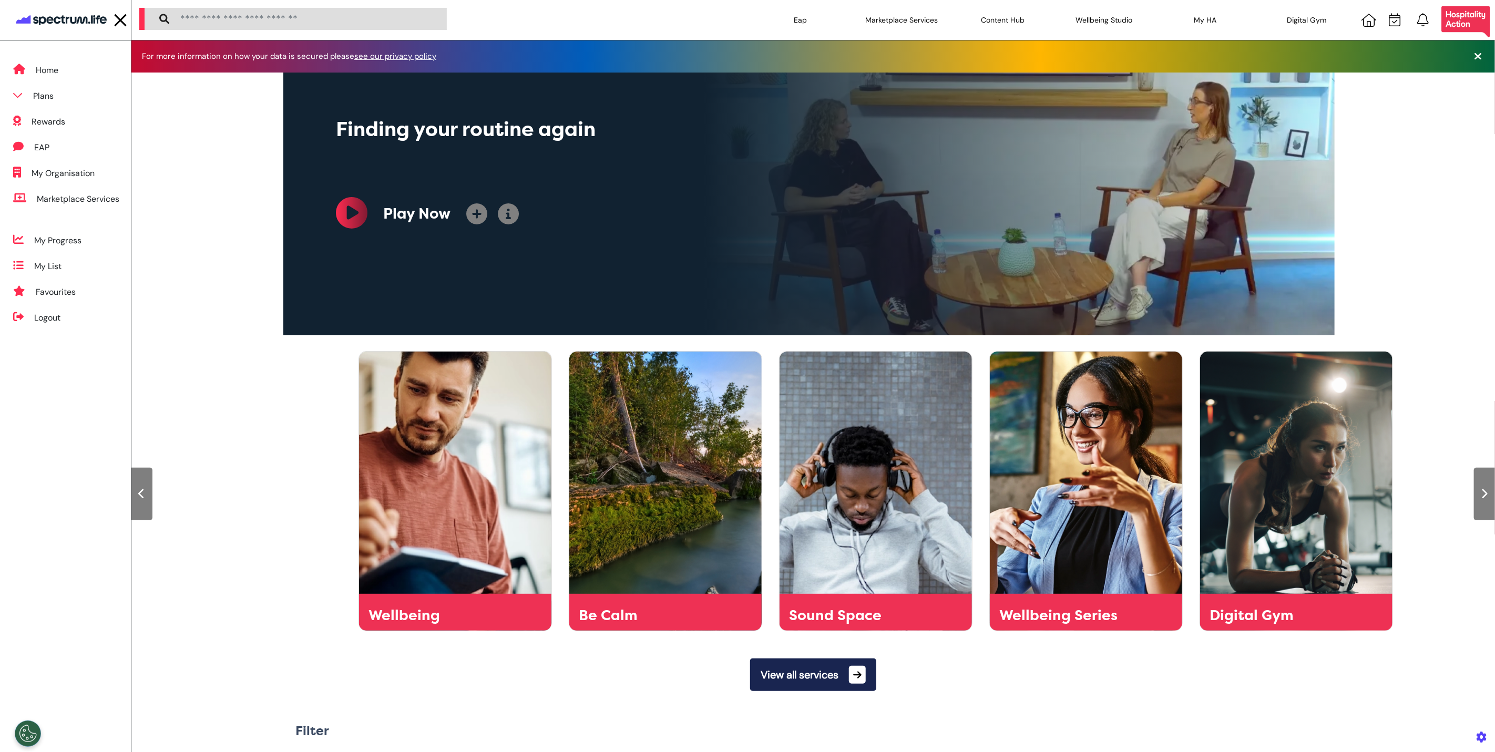
click at [1473, 500] on div "Qudos Qudos More Details Sed nec ornare arcu. Fusce ullamcorper ante non pharet…" at bounding box center [813, 484] width 1364 height 293
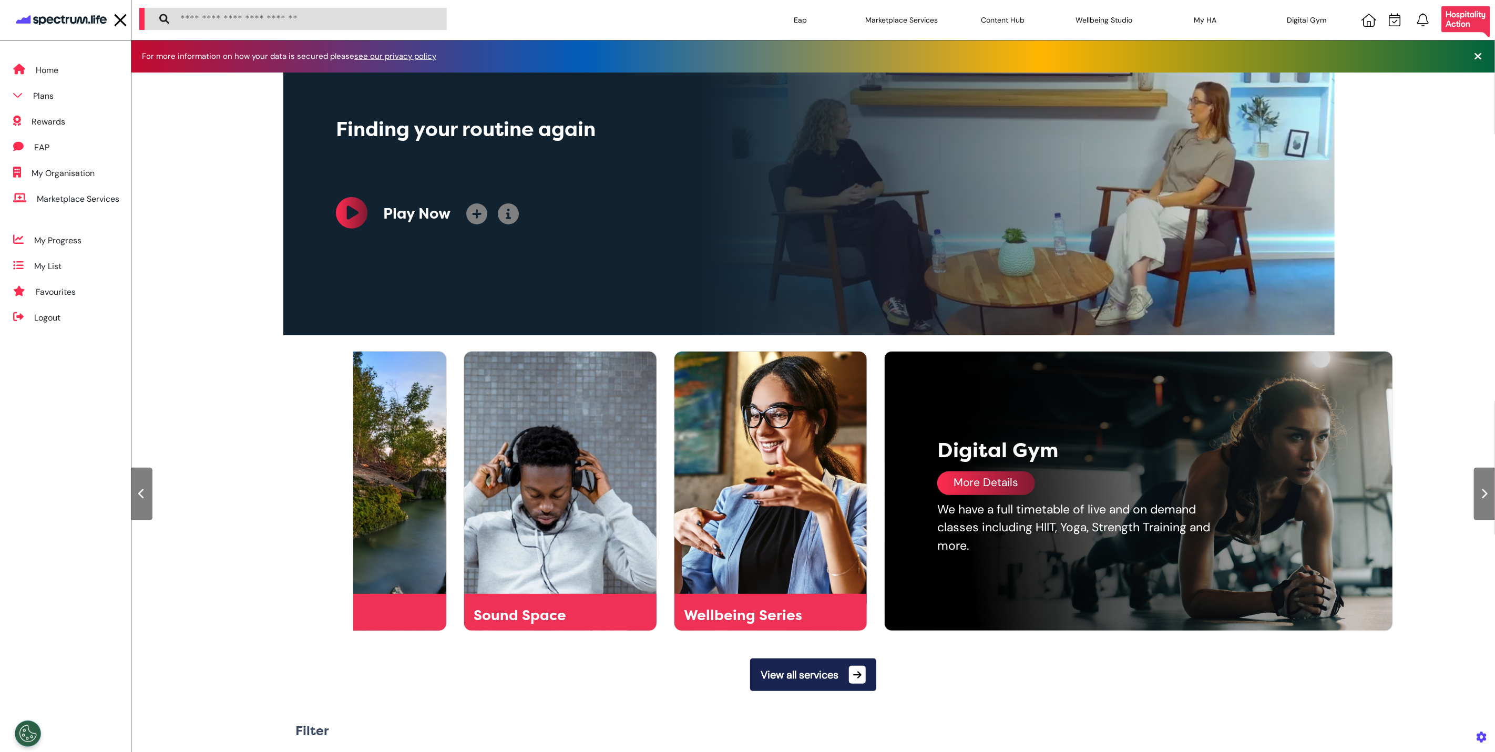
click at [1041, 501] on div "We have a full timetable of live and on demand classes including HIIT, Yoga, St…" at bounding box center [1080, 528] width 284 height 55
click at [1007, 490] on div "More Details" at bounding box center [987, 484] width 98 height 24
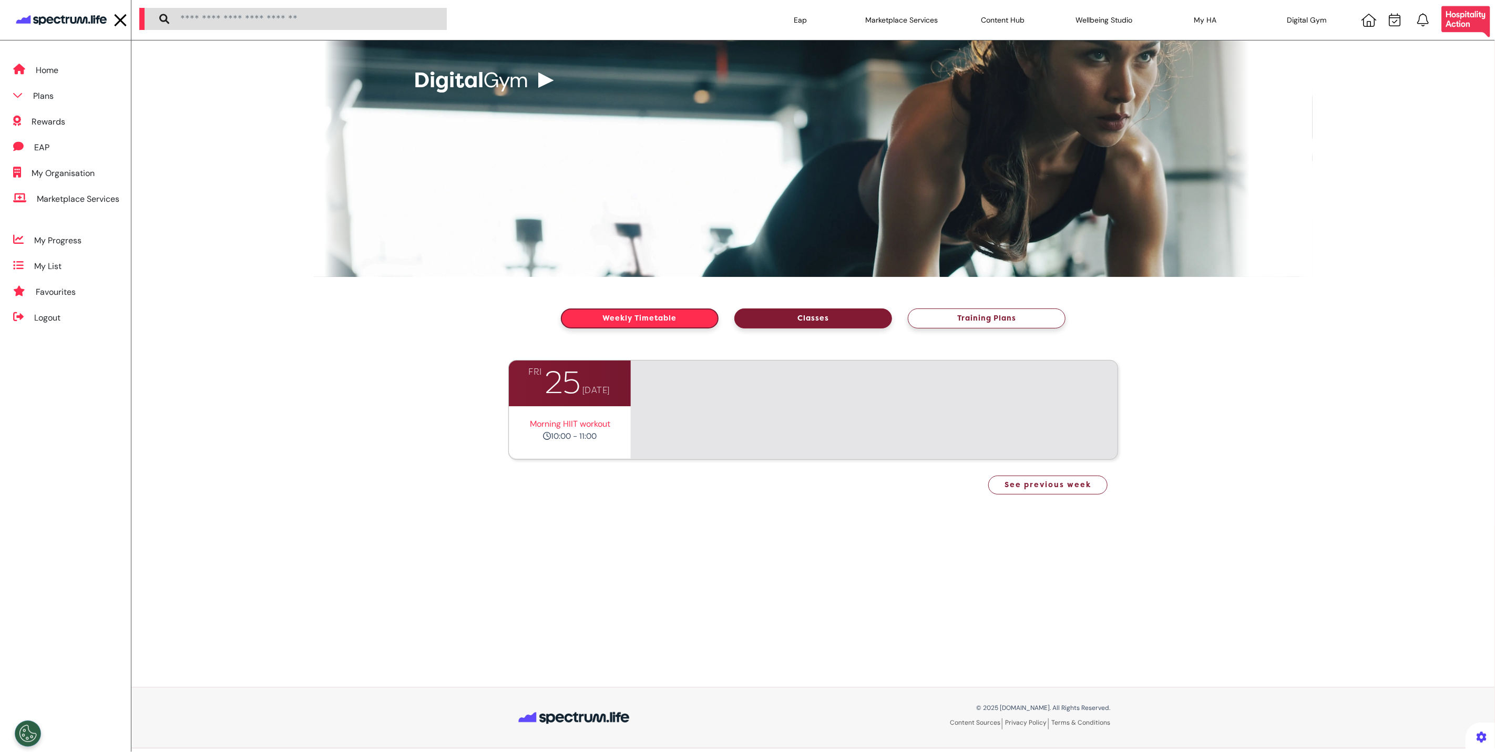
click at [839, 314] on button "Classes" at bounding box center [814, 319] width 158 height 20
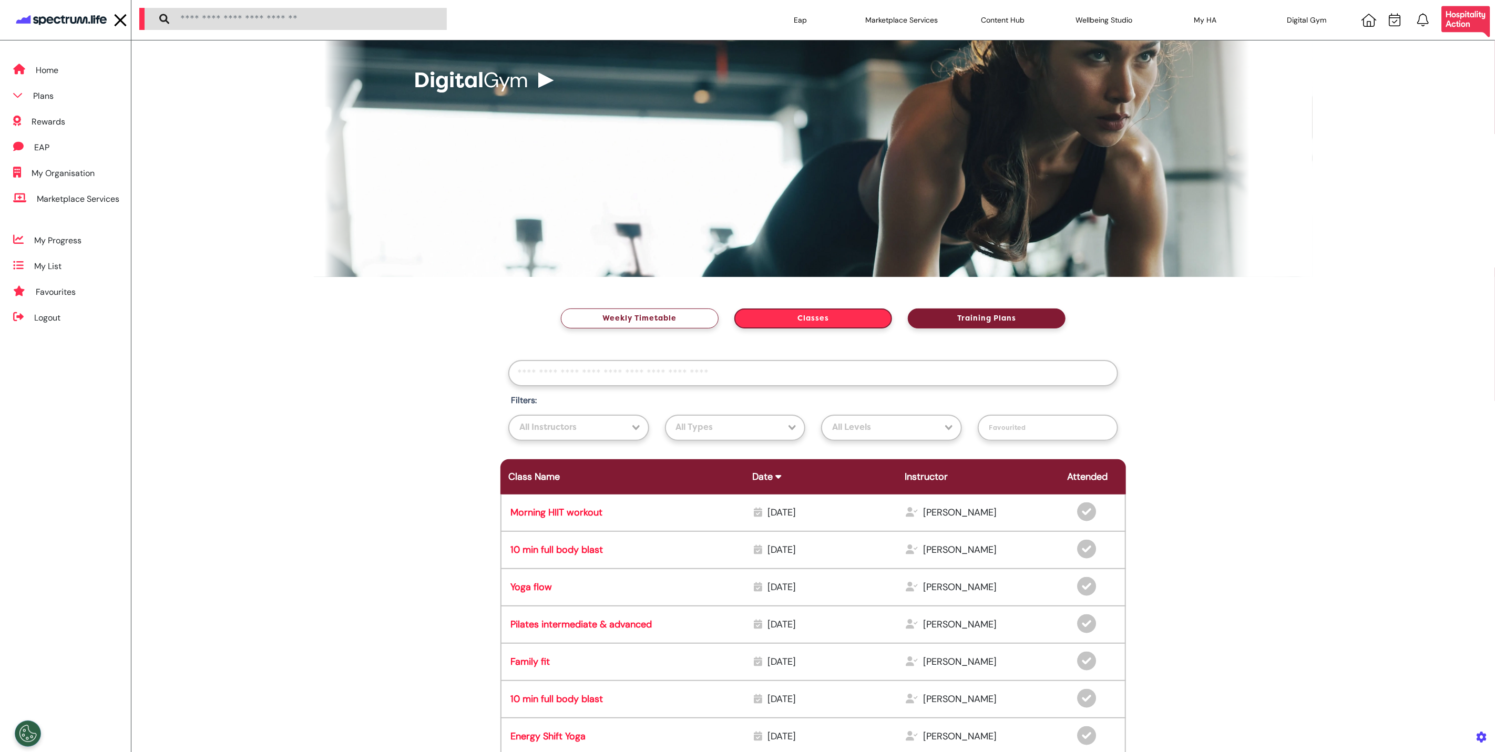
click at [955, 313] on button "Training Plans" at bounding box center [987, 319] width 158 height 20
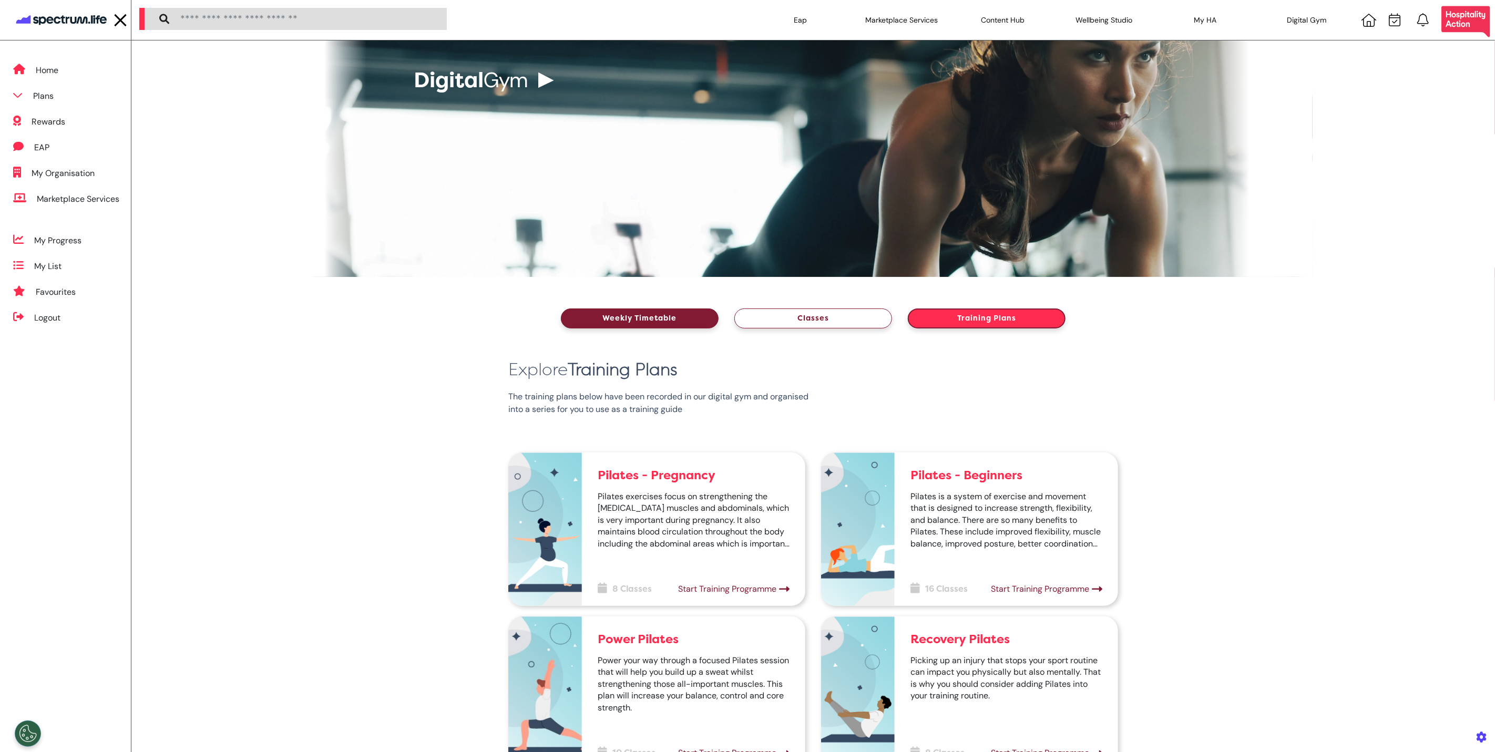
click at [677, 323] on button "Weekly Timetable" at bounding box center [640, 319] width 158 height 20
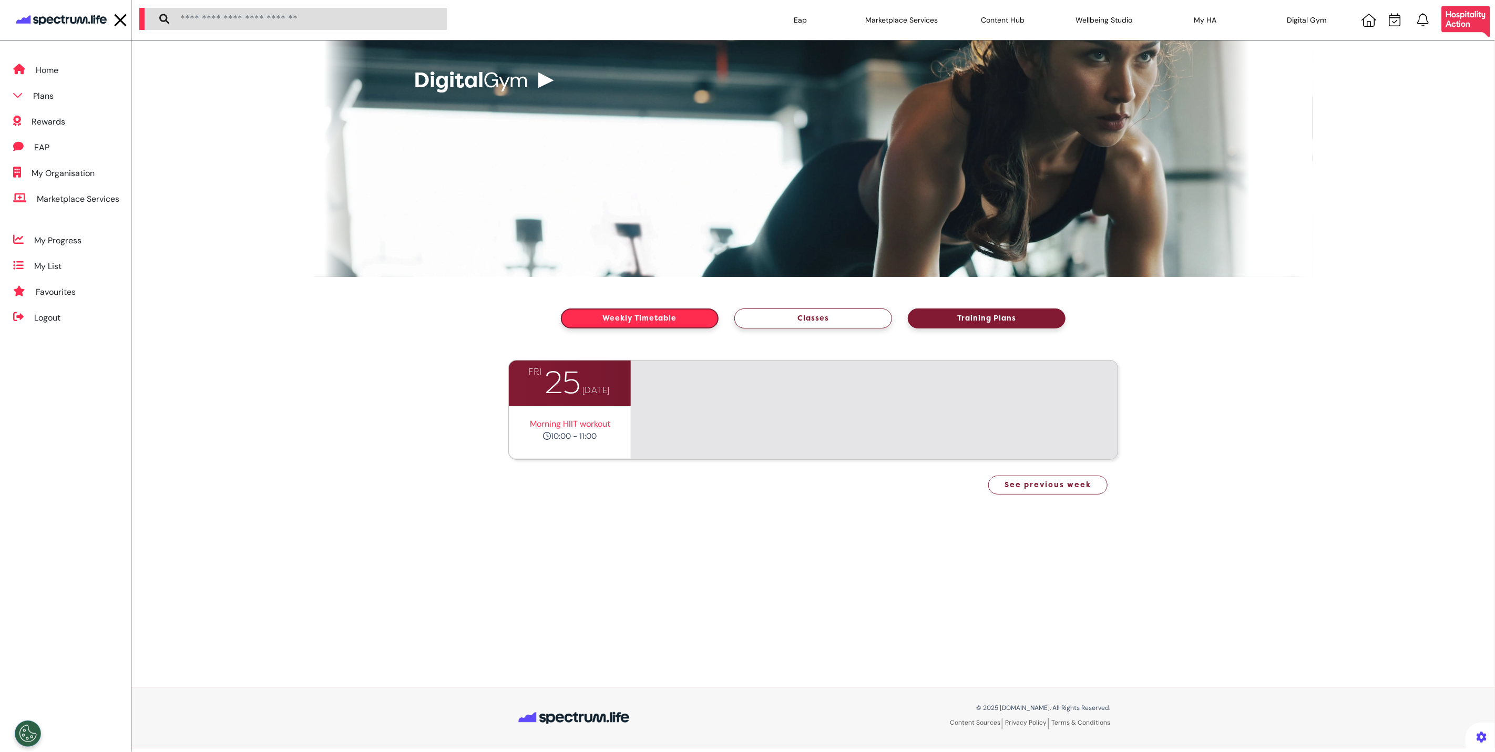
click at [963, 312] on button "Training Plans" at bounding box center [987, 319] width 158 height 20
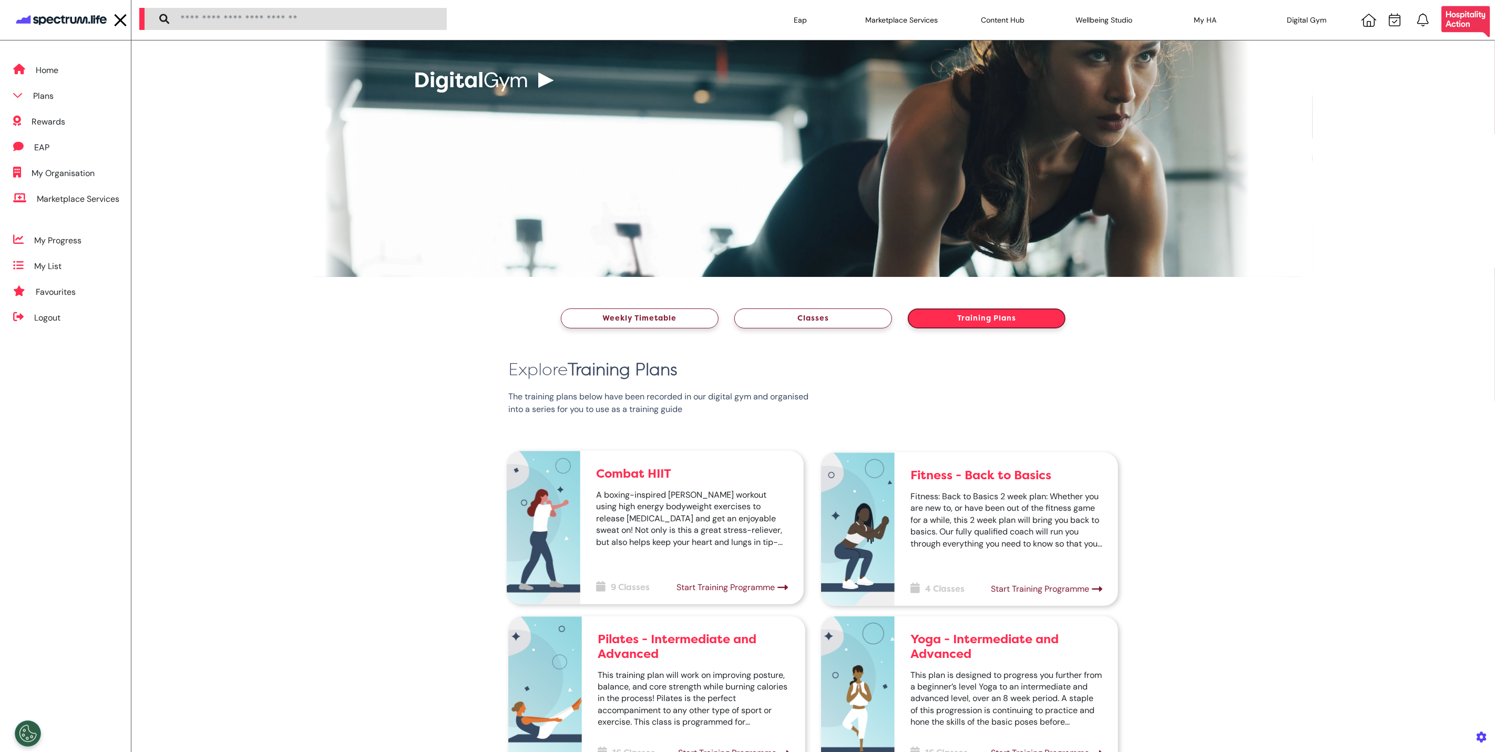
click at [734, 593] on link "Start Training Programme" at bounding box center [732, 588] width 111 height 13
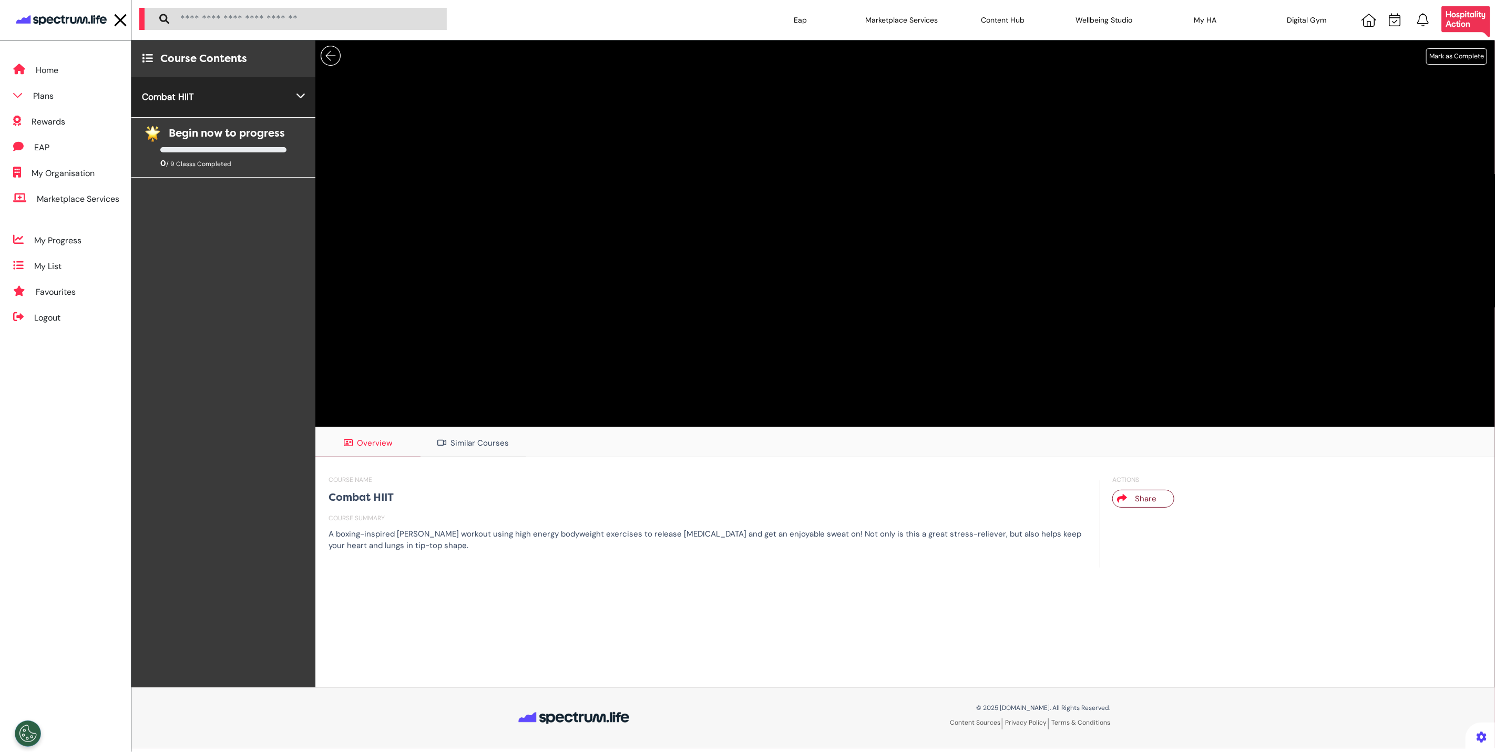
click at [1216, 538] on div "ACTIONS Share" at bounding box center [1294, 513] width 388 height 87
click at [53, 15] on img at bounding box center [61, 20] width 95 height 20
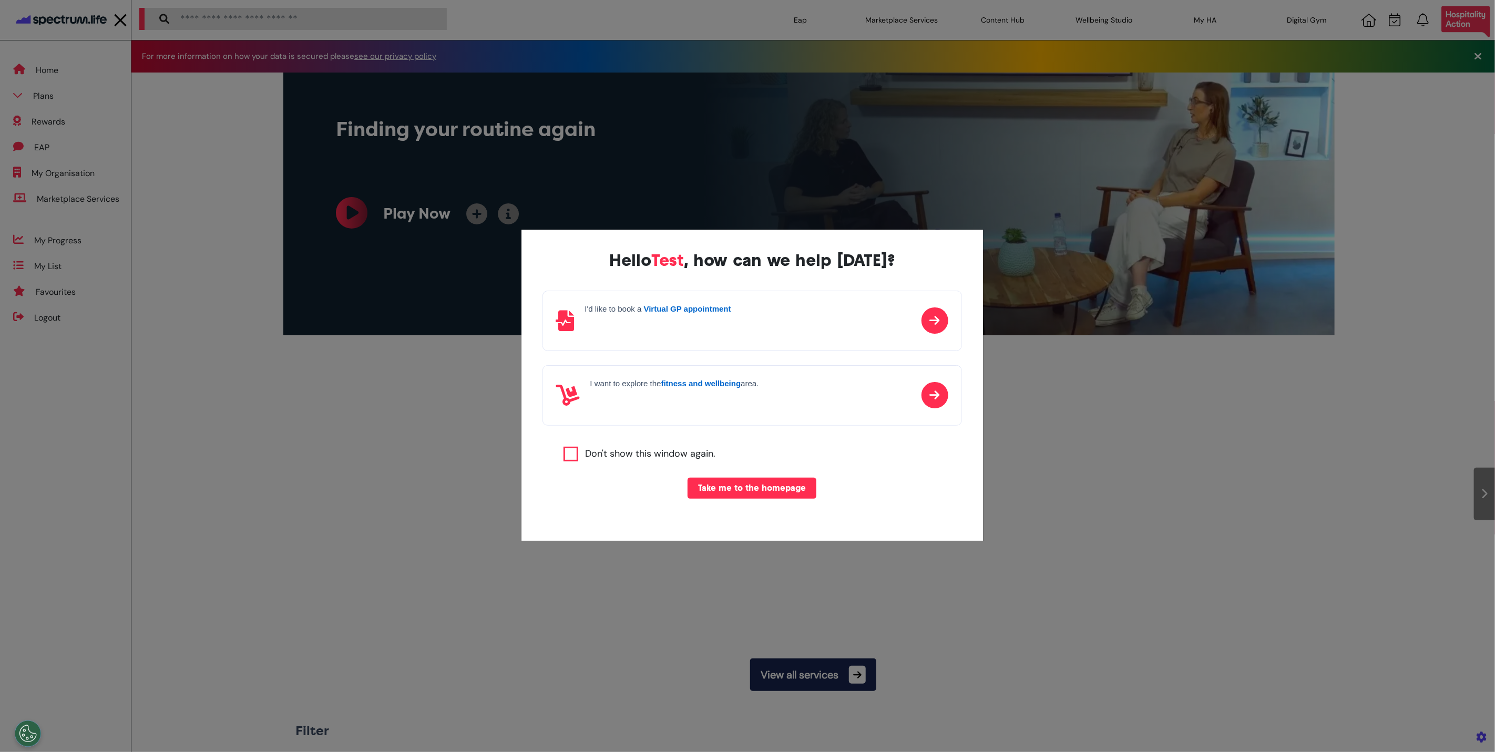
click at [1183, 411] on div "Hello Test , how can we help [DATE]? I'd like to book a Virtual GP appointment …" at bounding box center [747, 376] width 1495 height 752
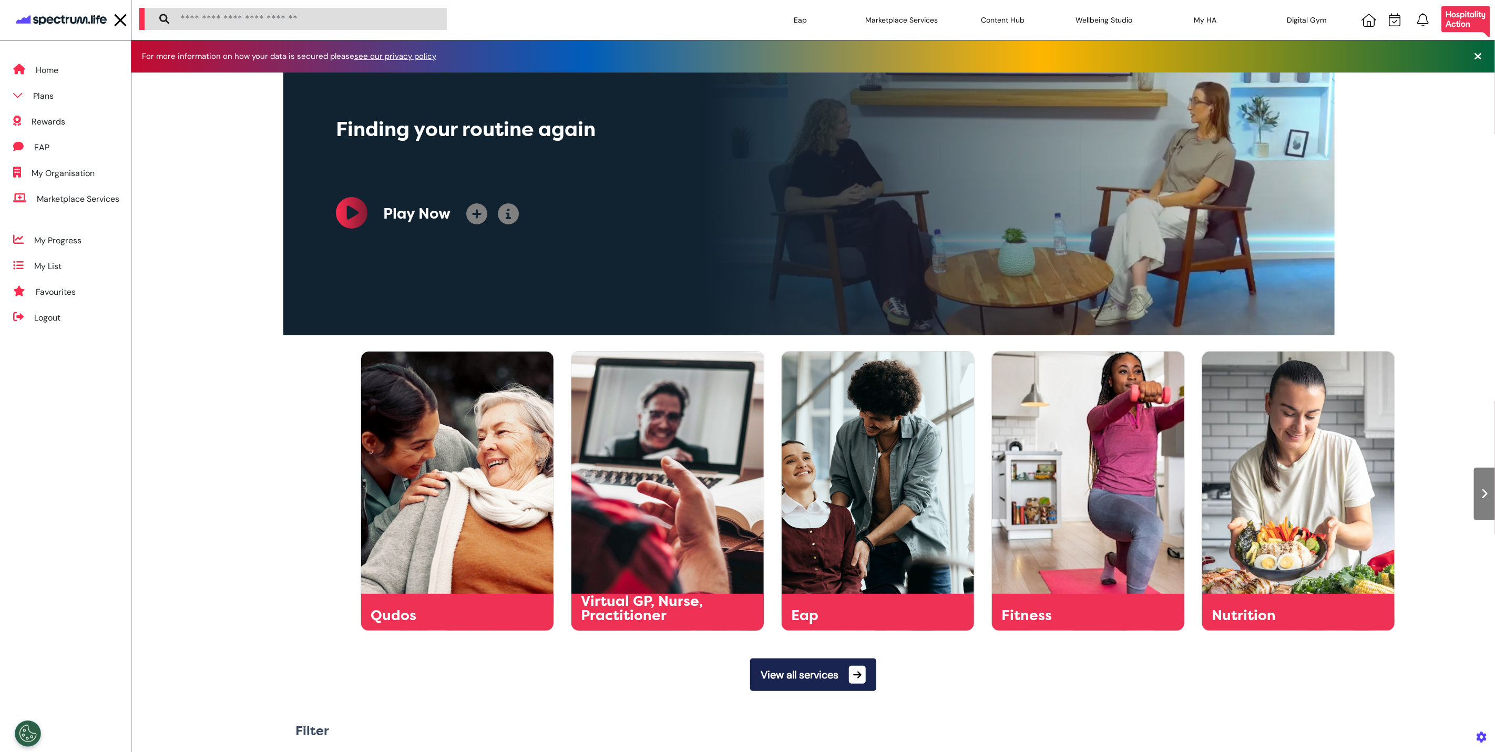
scroll to position [0, 526]
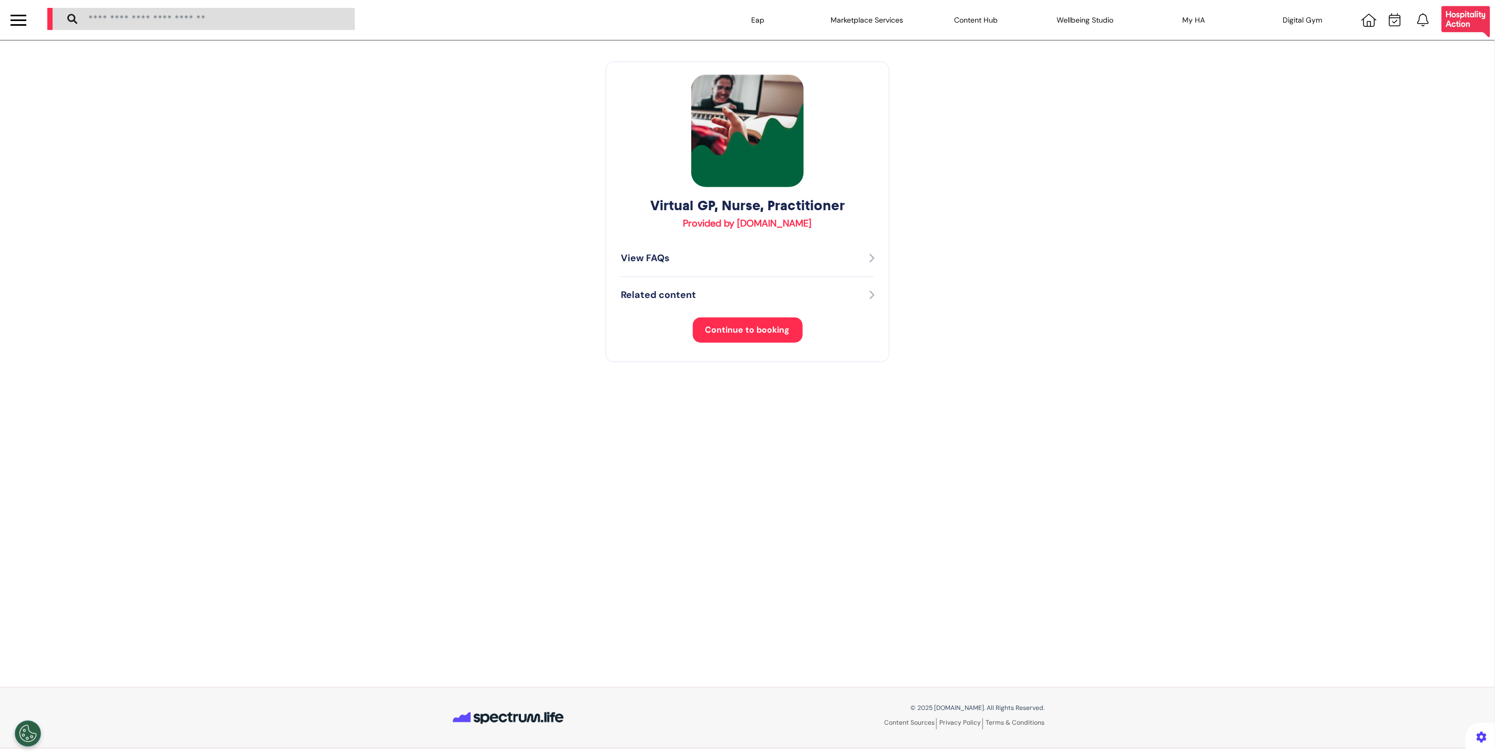
click at [743, 325] on span "Continue to booking" at bounding box center [748, 329] width 85 height 11
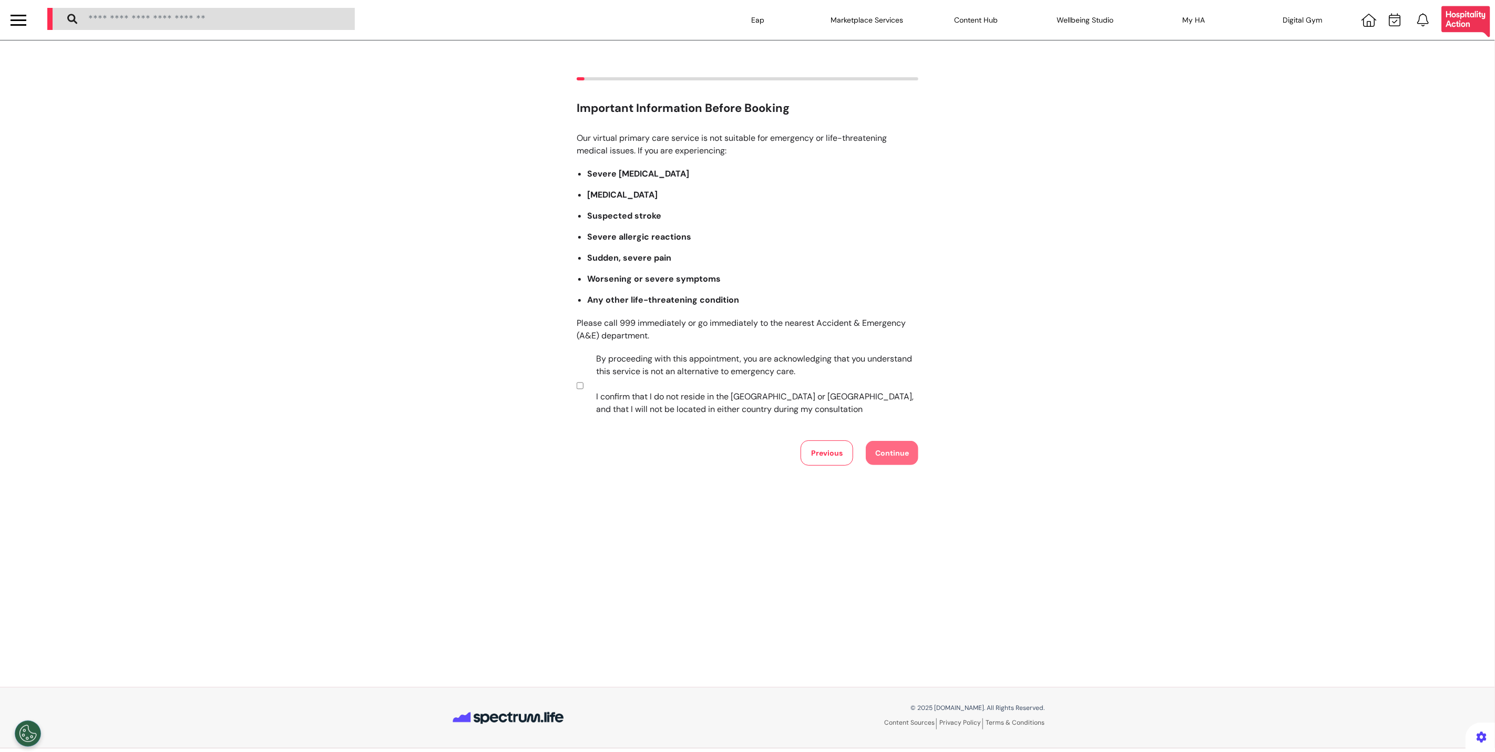
drag, startPoint x: 837, startPoint y: 403, endPoint x: 860, endPoint y: 426, distance: 33.1
click at [837, 403] on label "By proceeding with this appointment, you are acknowledging that you understand …" at bounding box center [750, 384] width 329 height 63
click at [902, 446] on button "Continue" at bounding box center [892, 453] width 53 height 24
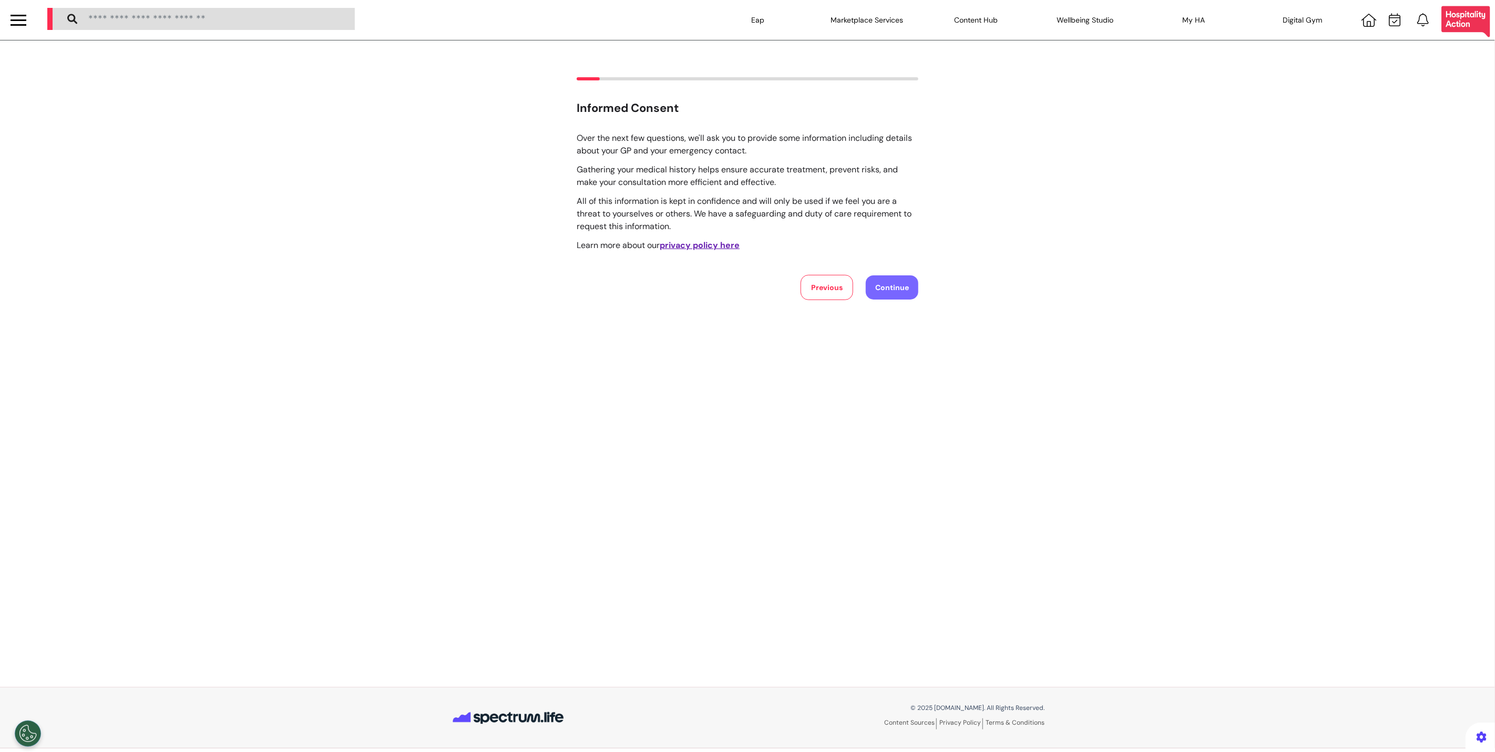
click at [889, 284] on button "Continue" at bounding box center [892, 288] width 53 height 24
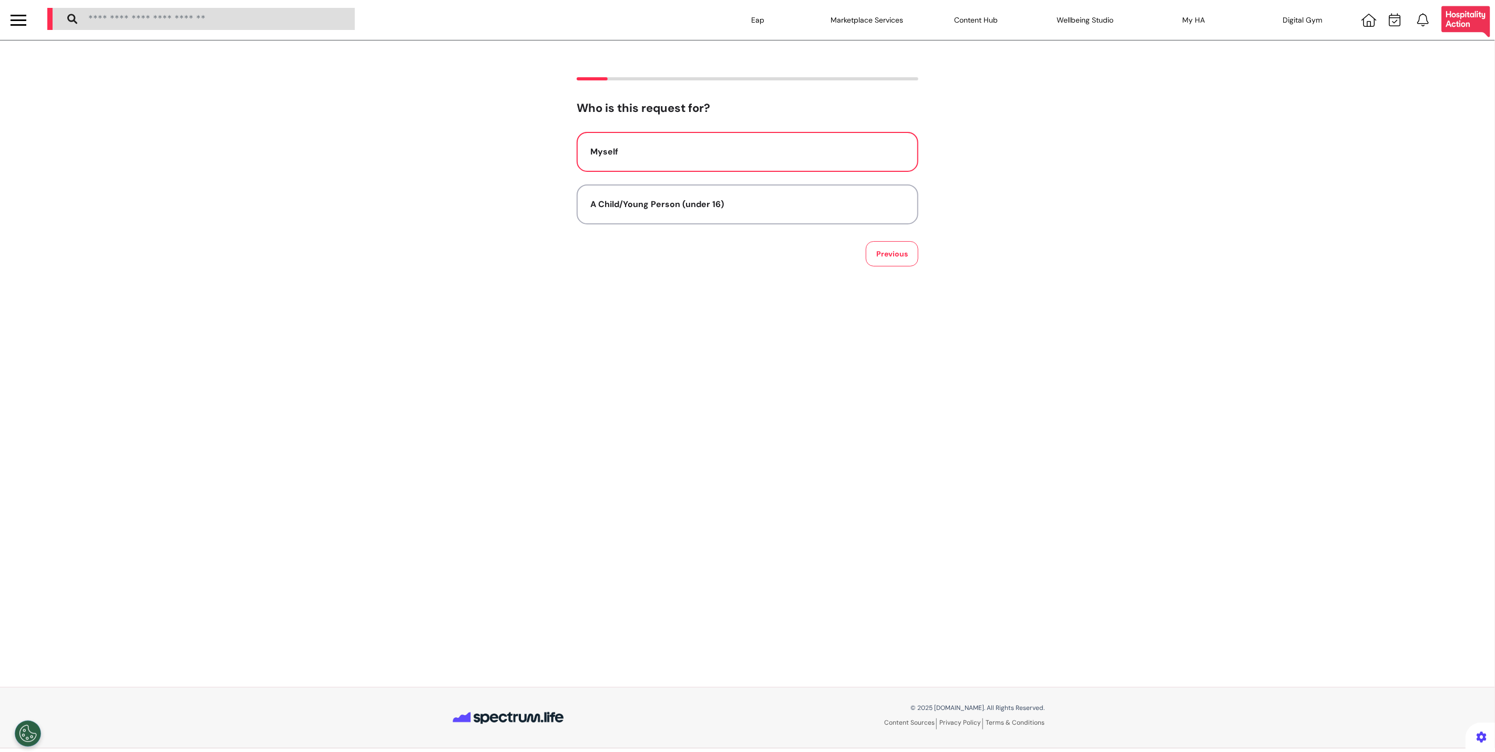
click at [827, 159] on button "Myself" at bounding box center [748, 152] width 342 height 40
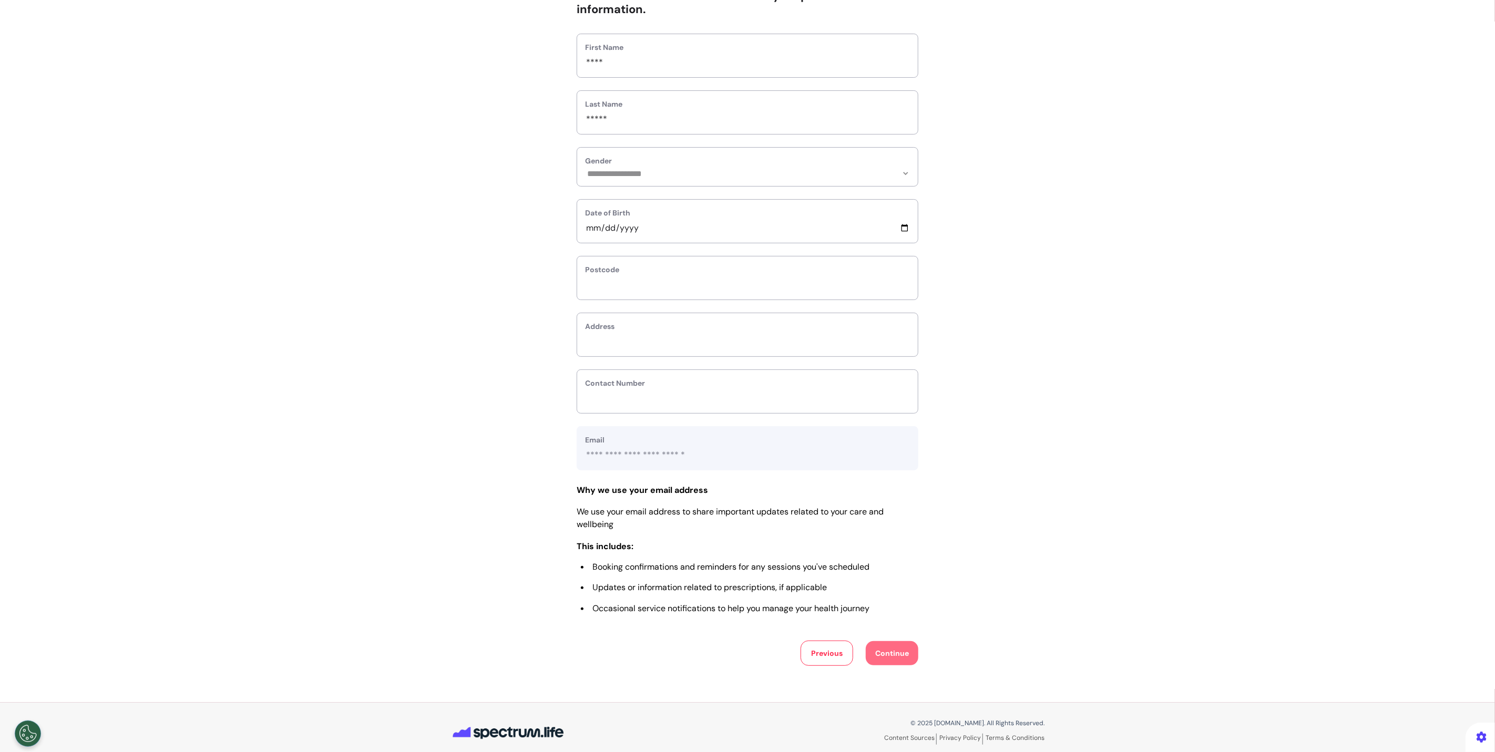
scroll to position [126, 0]
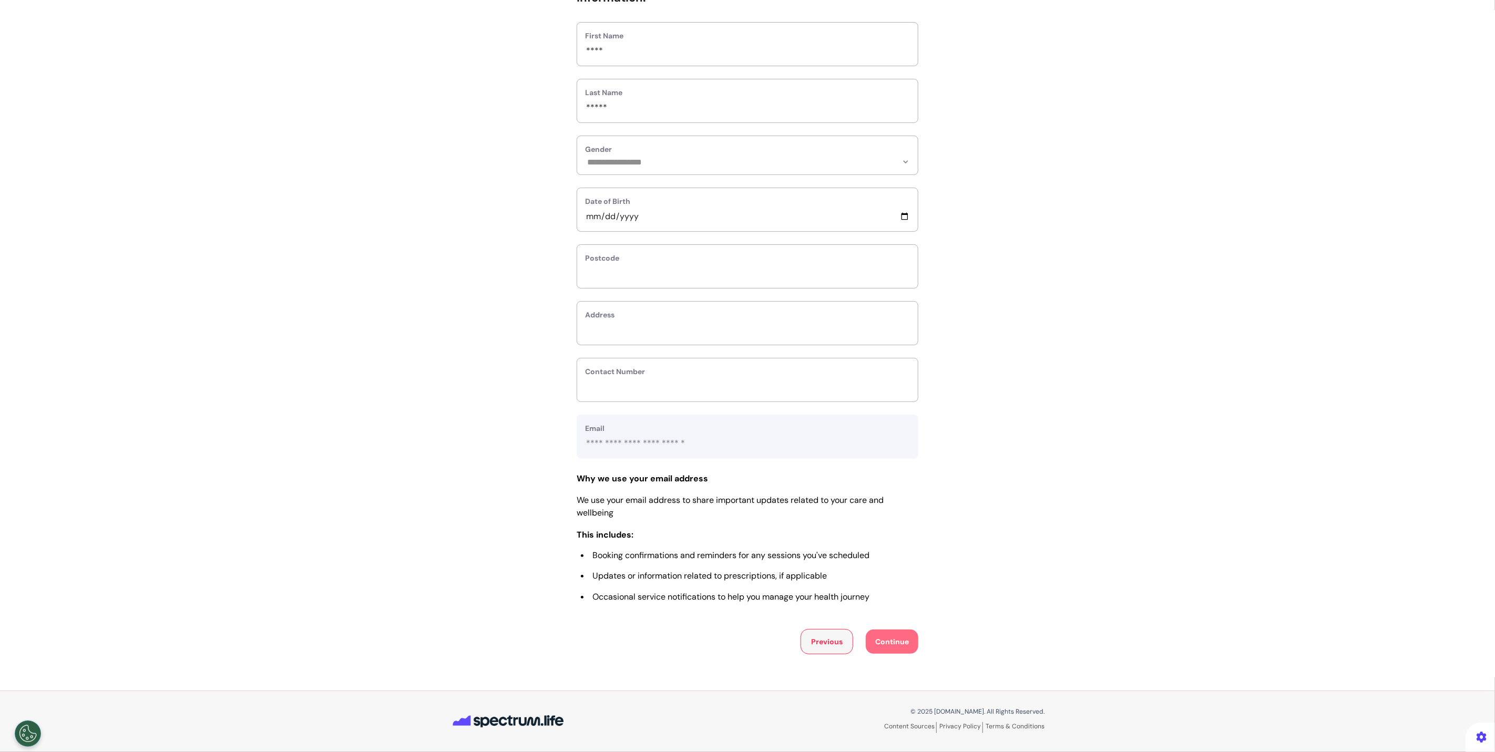
click at [830, 635] on button "Previous" at bounding box center [827, 641] width 53 height 25
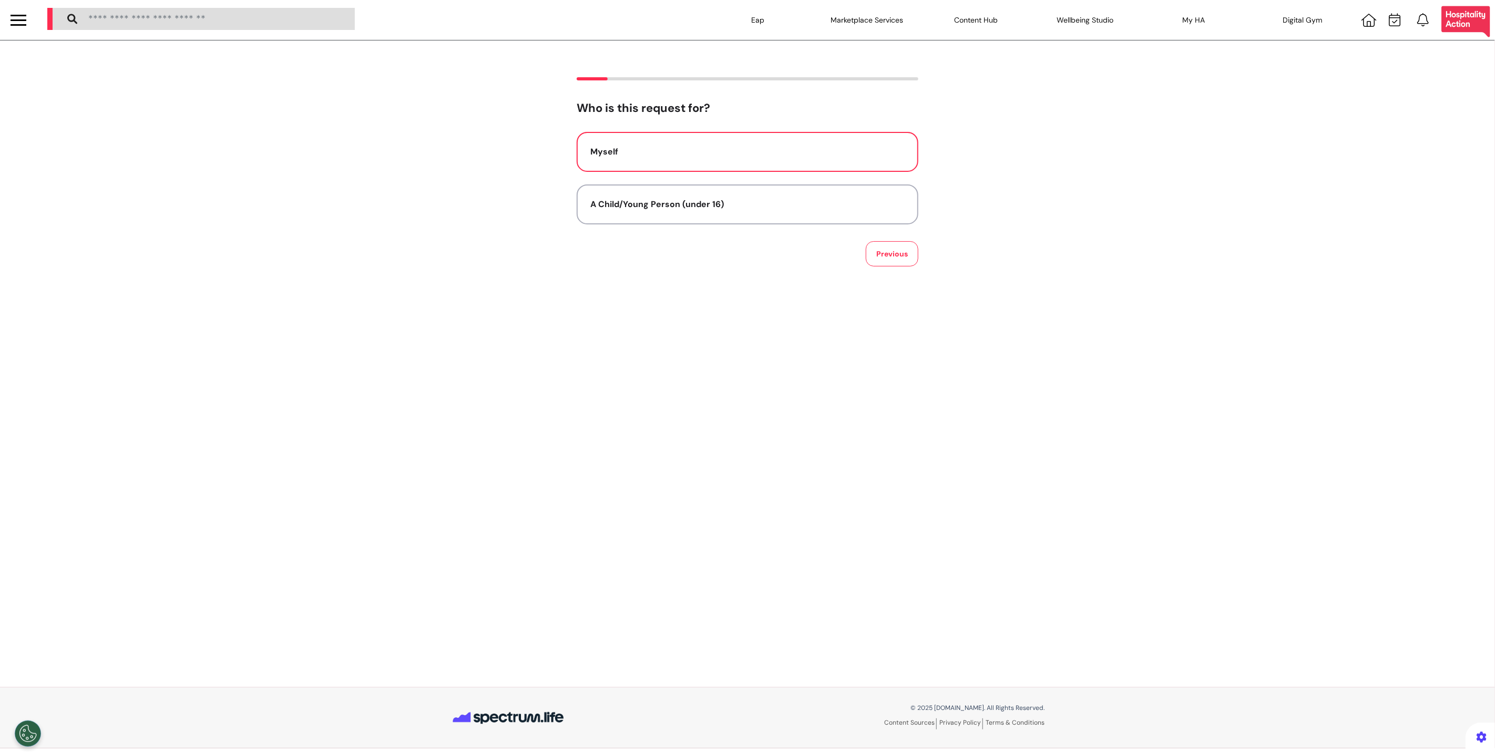
click at [41, 25] on div "Eap Marketplace Services Content Hub Insights Fitness Nutrition Wellbeing Be Ca…" at bounding box center [767, 20] width 1456 height 40
click at [28, 20] on div at bounding box center [18, 20] width 37 height 40
click at [24, 24] on div at bounding box center [19, 25] width 16 height 2
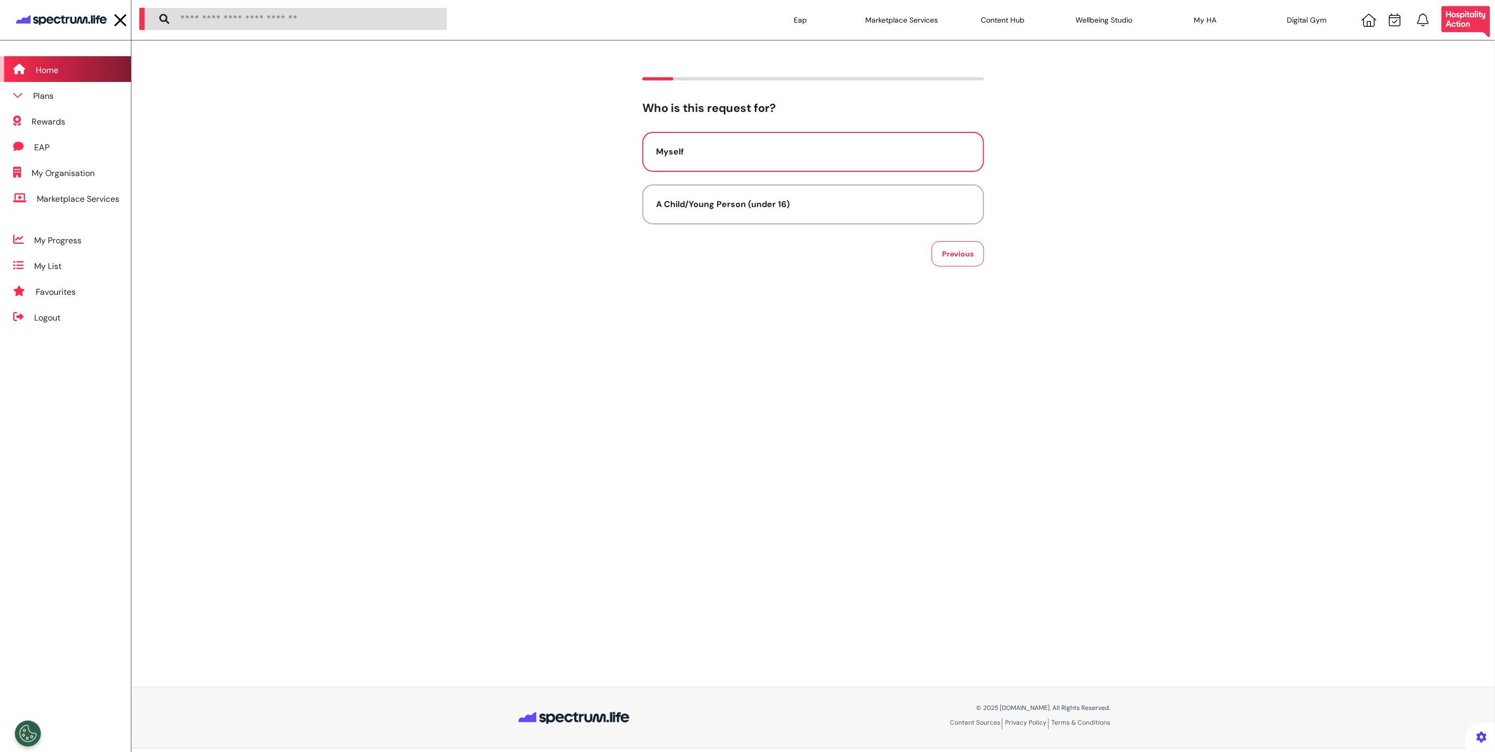
click at [56, 66] on div "Home" at bounding box center [47, 70] width 23 height 13
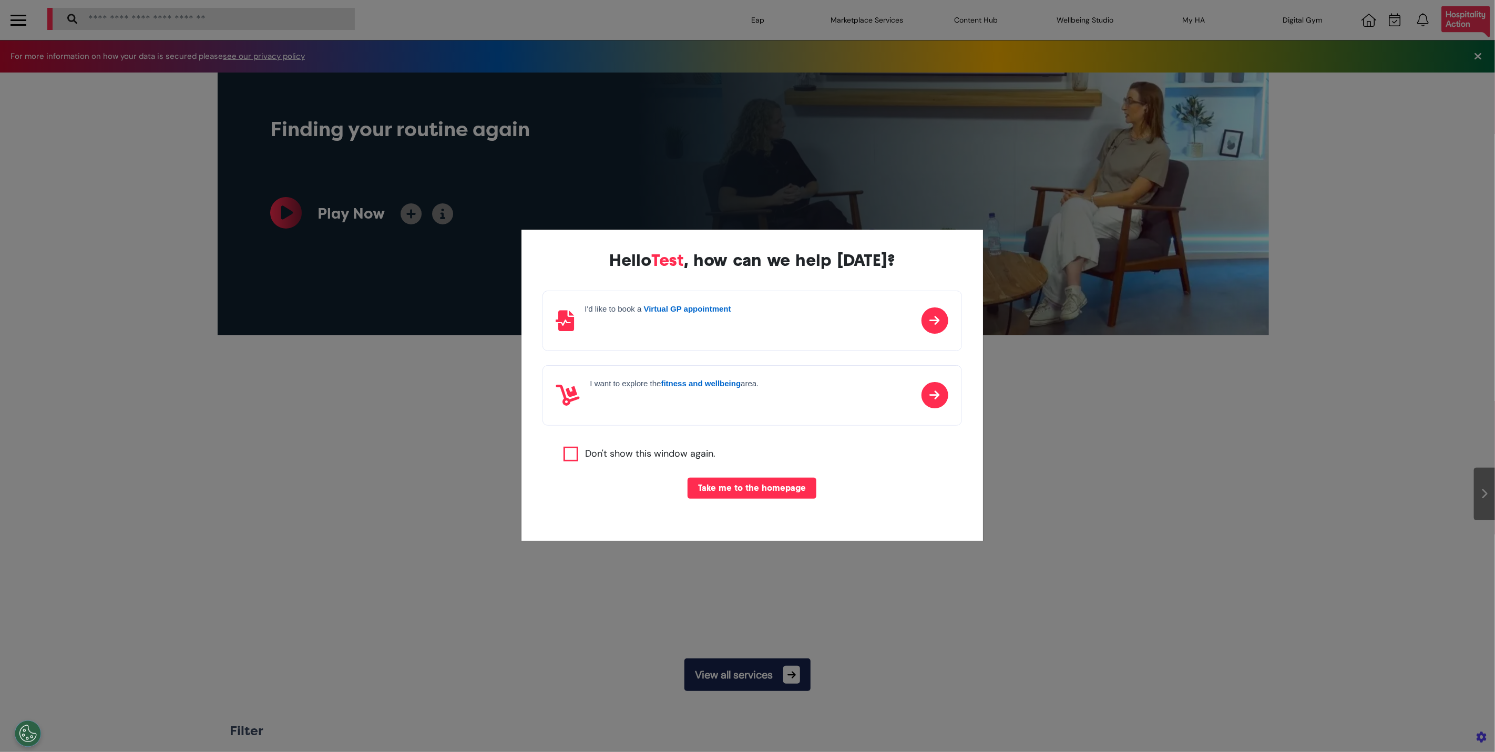
click at [652, 530] on div "Hello Test , how can we help today? I'd like to book a Virtual GP appointment I…" at bounding box center [753, 386] width 462 height 312
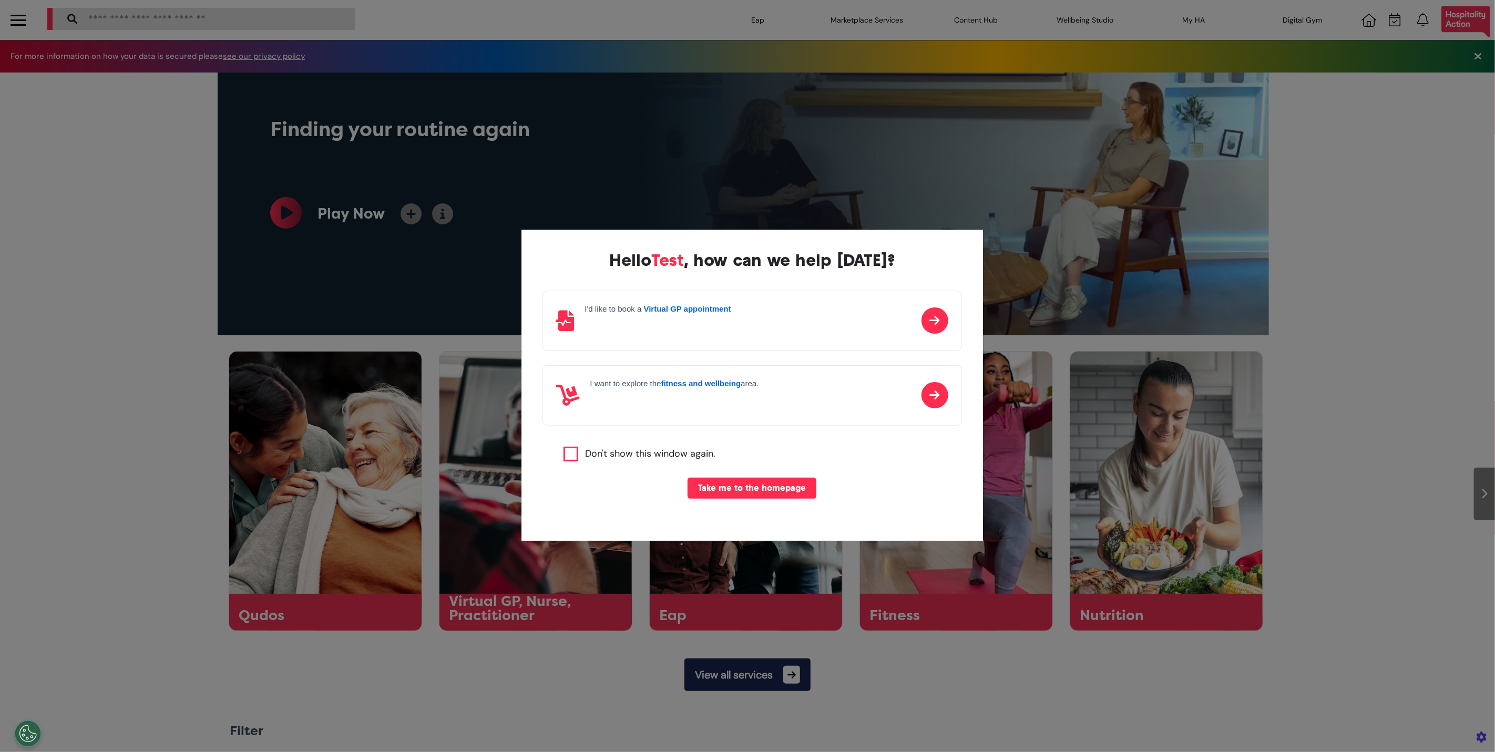
scroll to position [0, 526]
click at [650, 567] on div "Hello Test , how can we help today? I'd like to book a Virtual GP appointment I…" at bounding box center [747, 376] width 1495 height 752
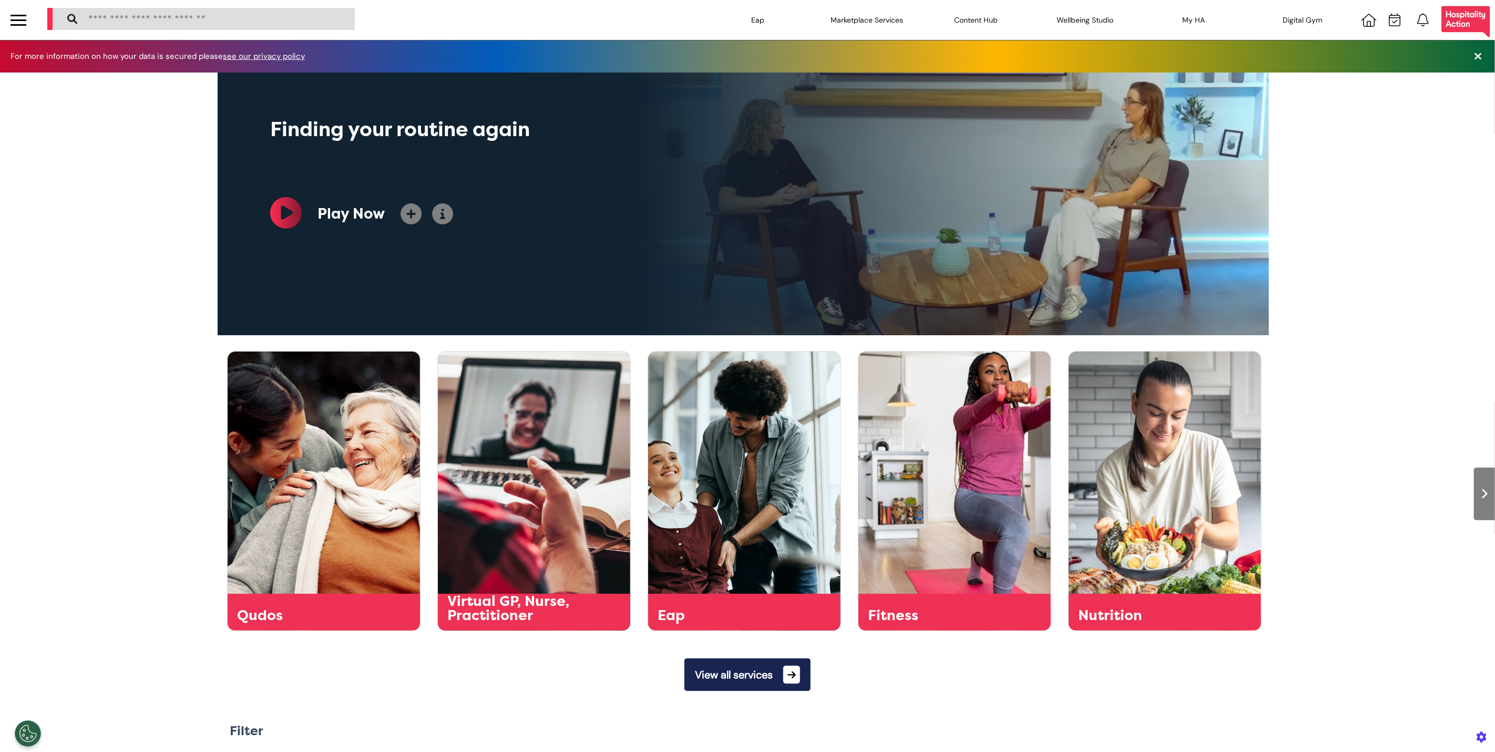
click at [9, 19] on div at bounding box center [18, 20] width 37 height 40
click at [19, 18] on div at bounding box center [19, 20] width 16 height 17
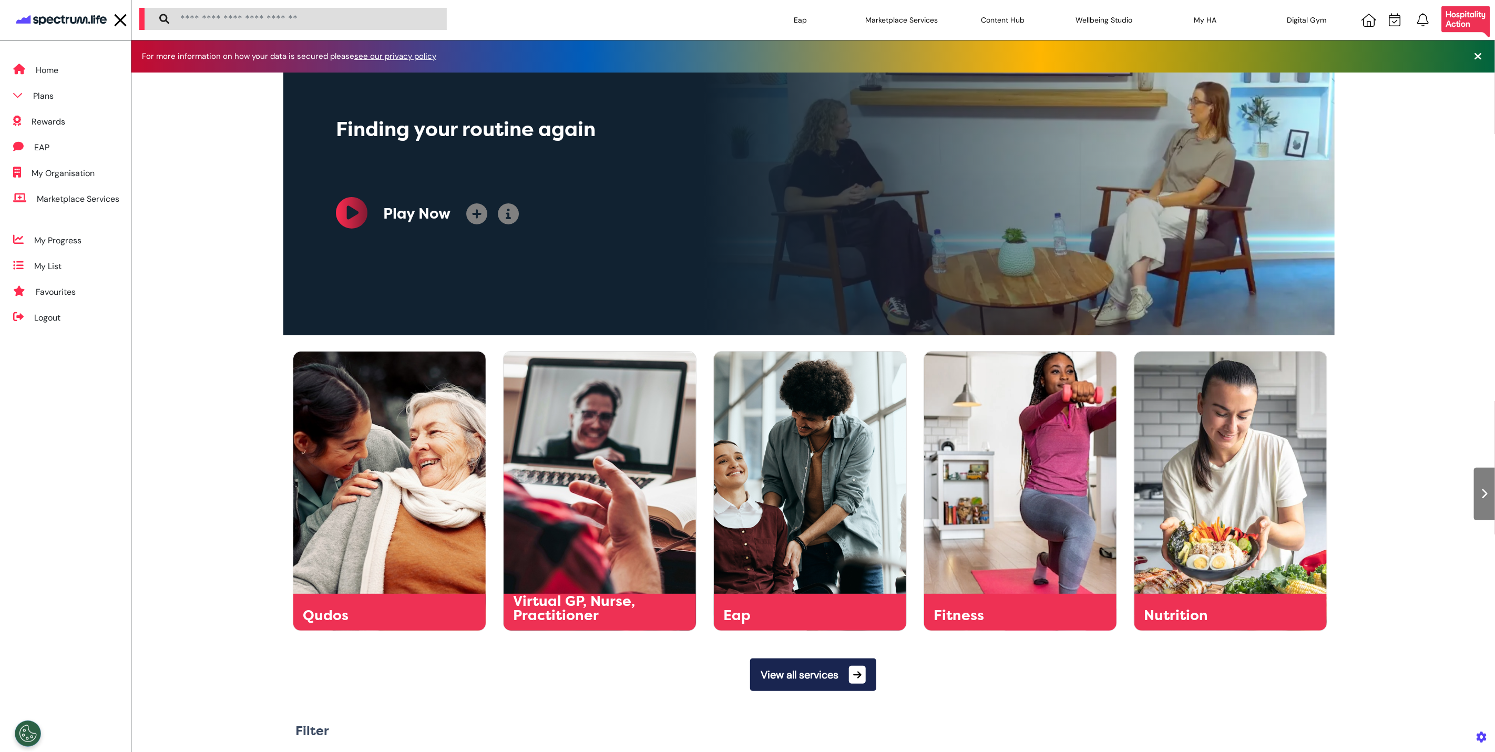
click at [137, 310] on div "Finding your routine again Included in Wellbeing + Play Now" at bounding box center [809, 204] width 1356 height 263
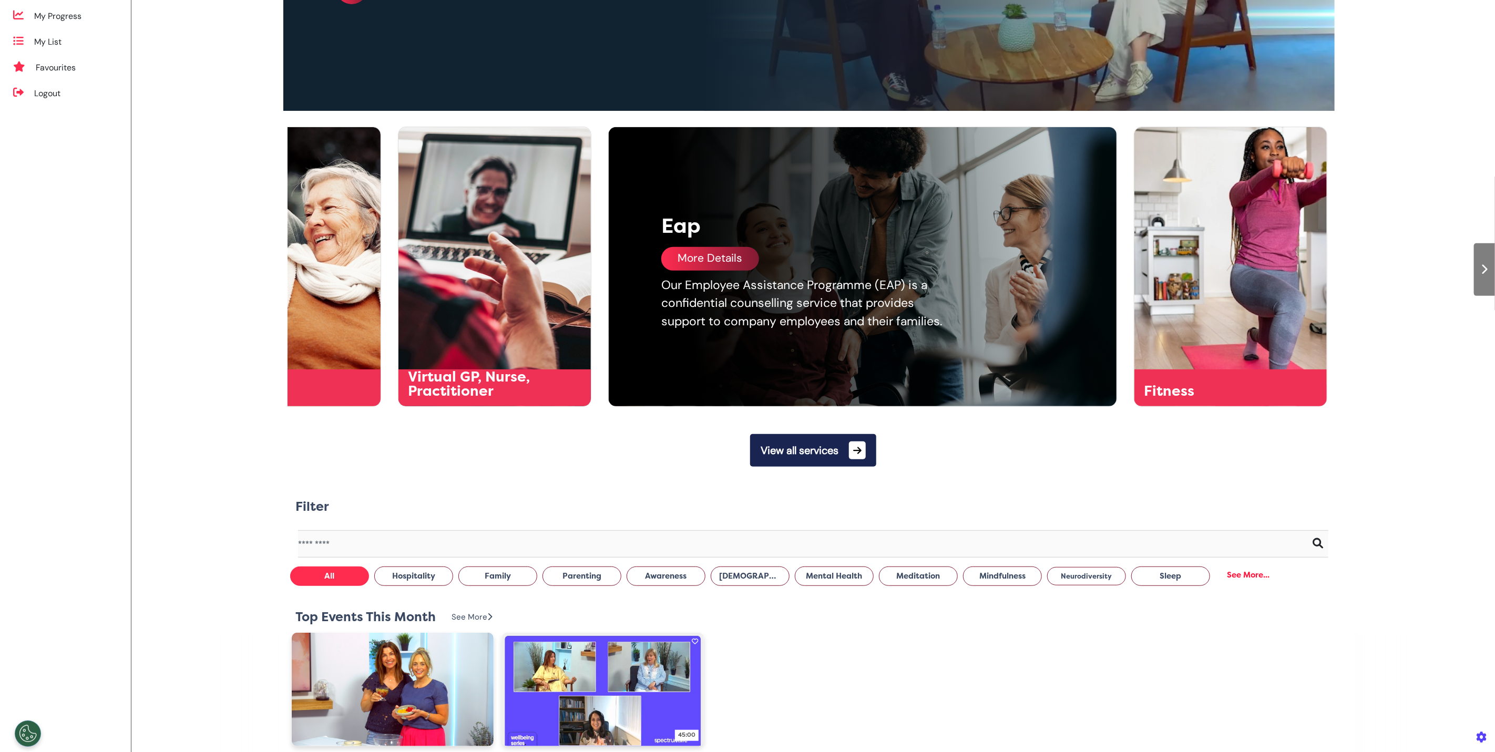
scroll to position [230, 0]
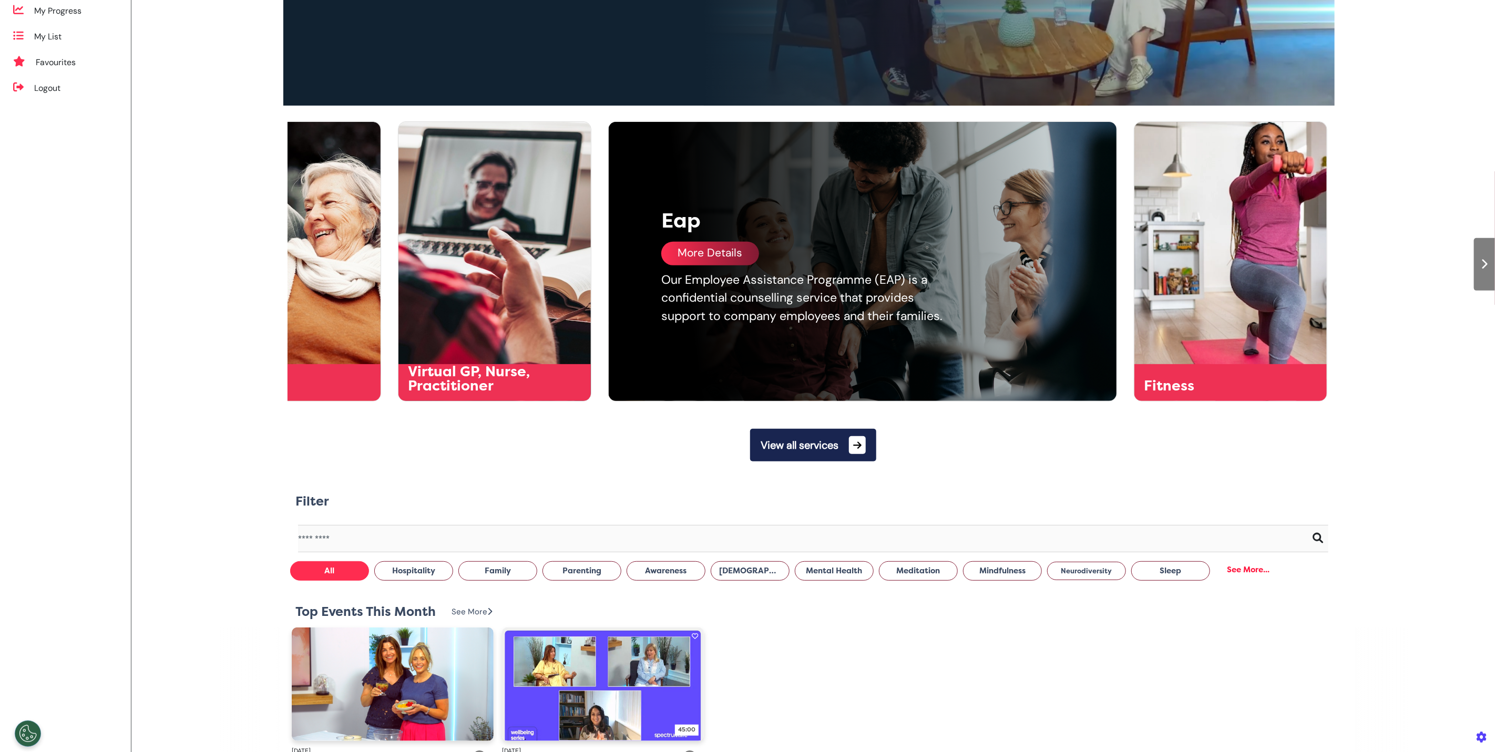
click at [746, 256] on div "More Details" at bounding box center [711, 254] width 98 height 24
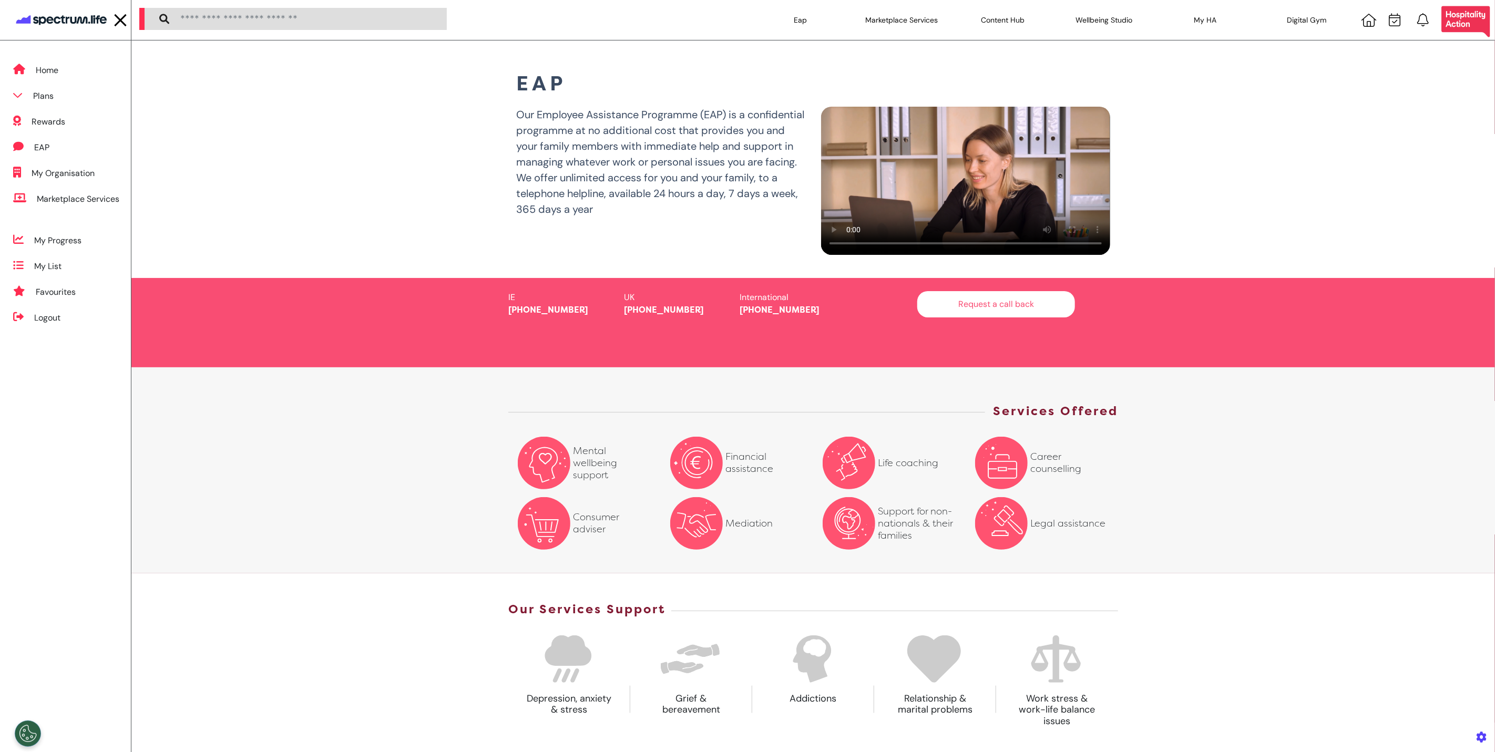
click at [976, 318] on button "Request a call back" at bounding box center [997, 304] width 158 height 26
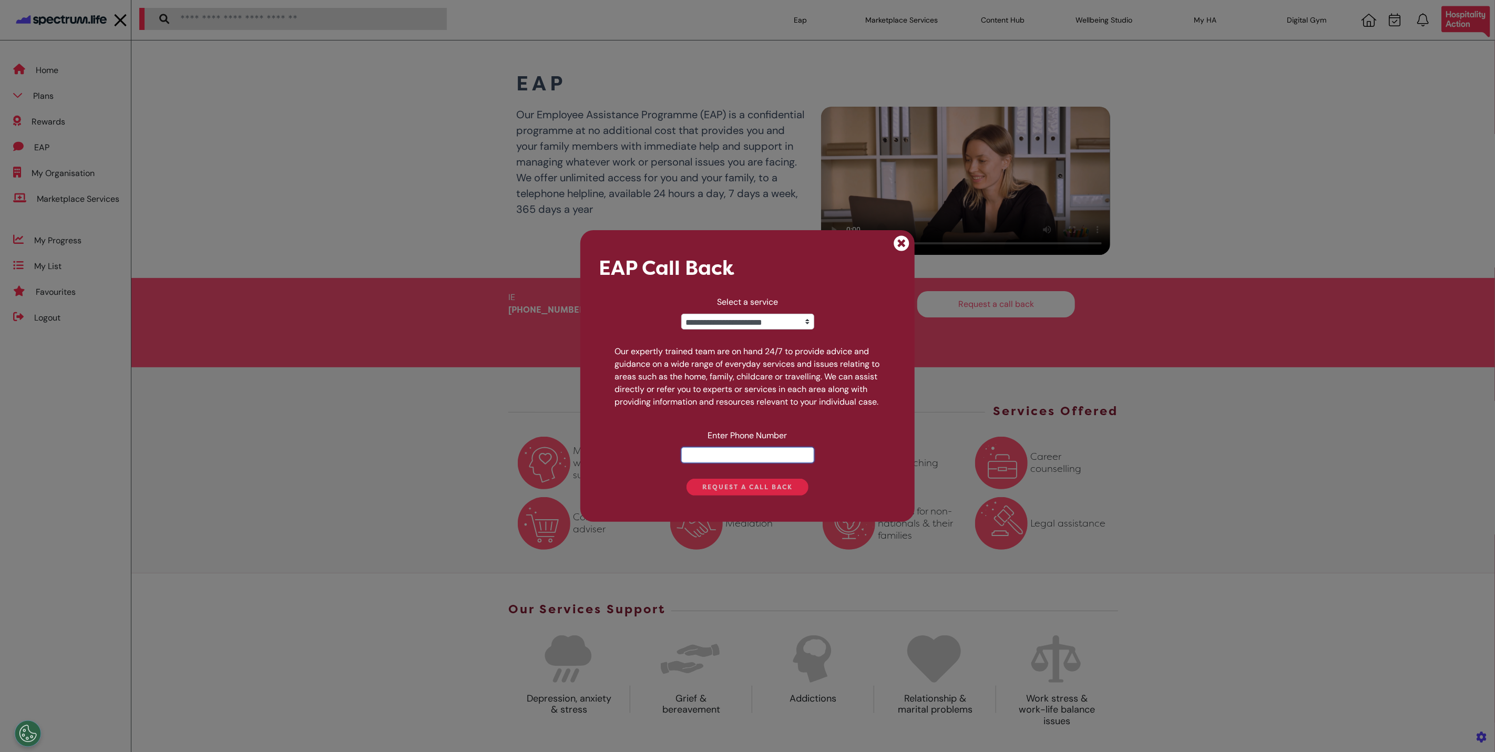
click at [784, 460] on input "number" at bounding box center [747, 455] width 133 height 16
click at [907, 240] on icon "button" at bounding box center [901, 243] width 15 height 15
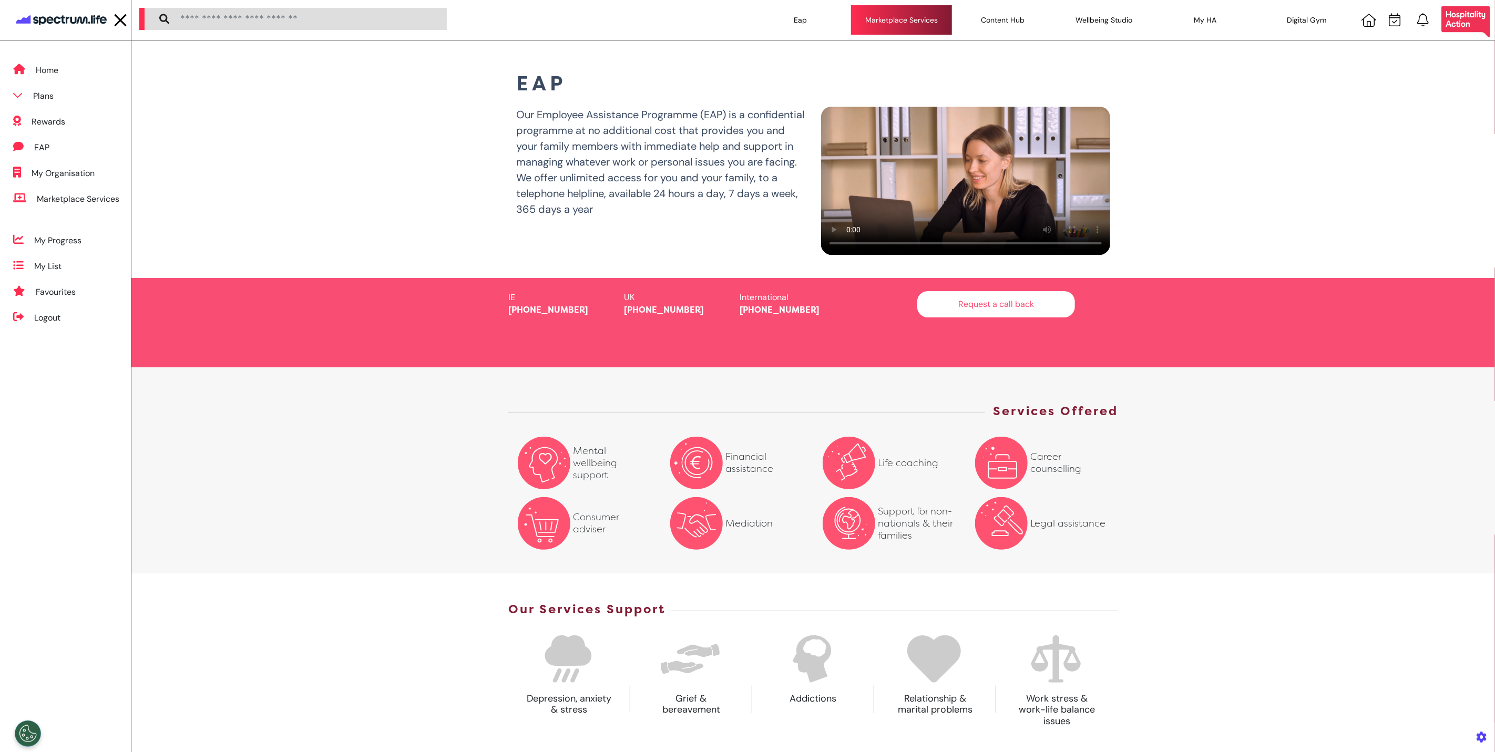
click at [925, 21] on div "Marketplace Services" at bounding box center [901, 19] width 101 height 29
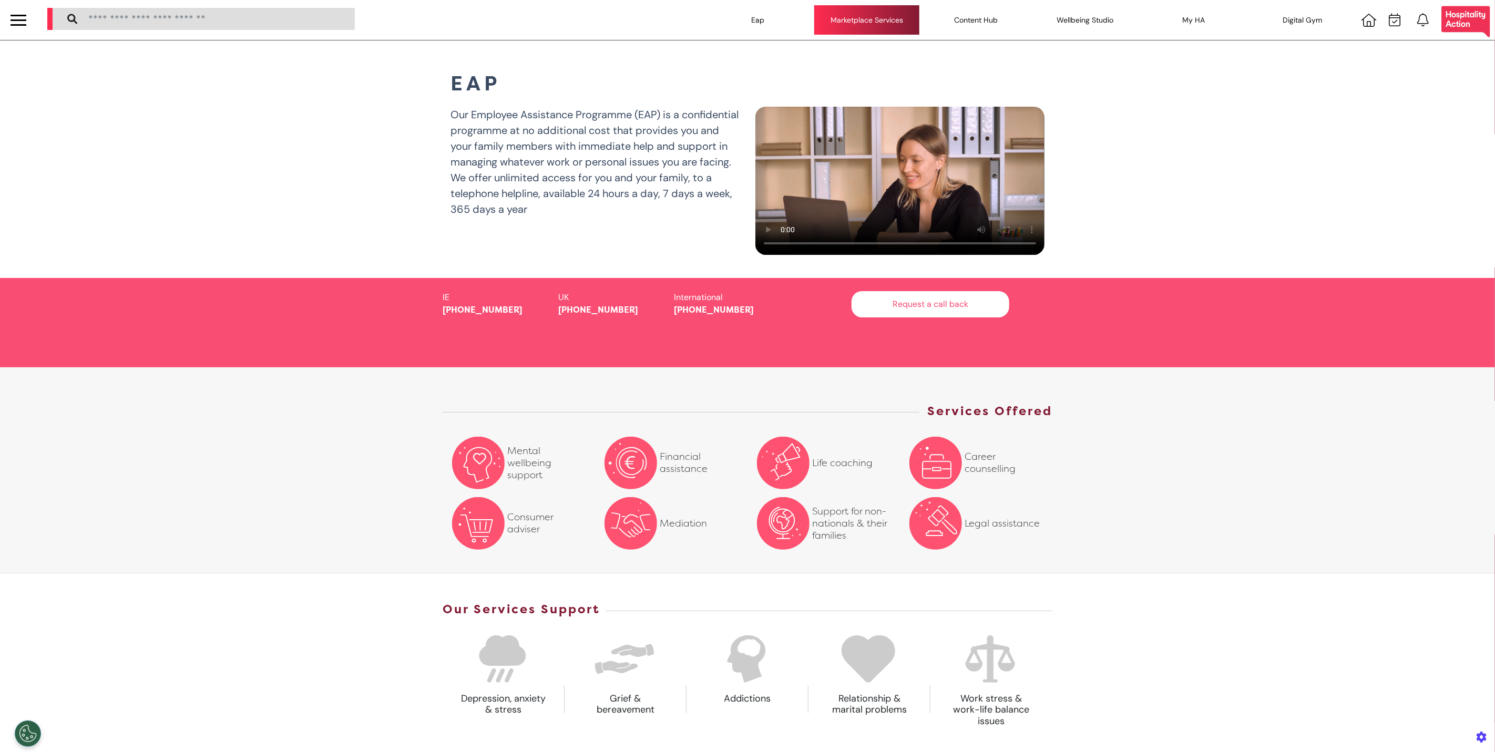
click at [853, 29] on div "Marketplace Services" at bounding box center [867, 19] width 105 height 29
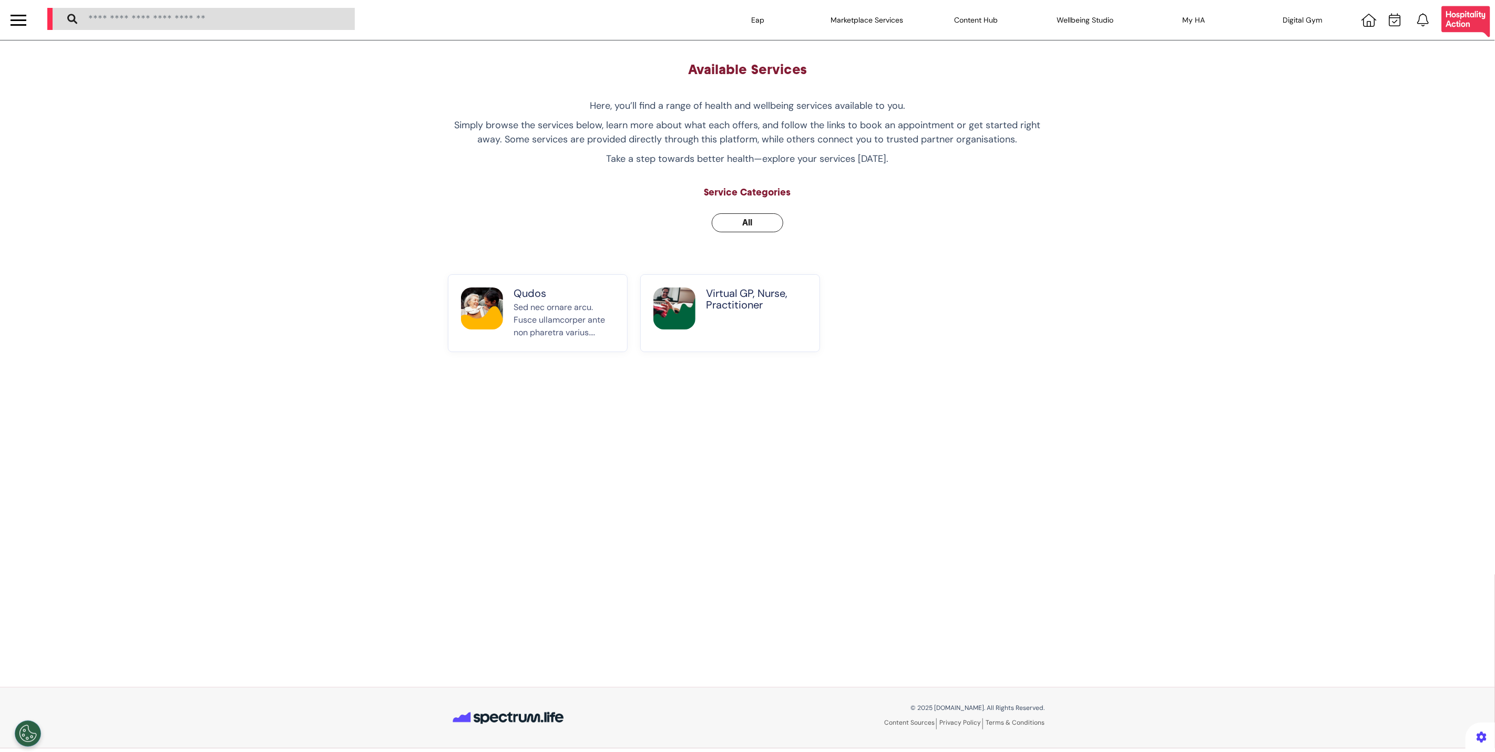
click at [481, 321] on img at bounding box center [482, 309] width 42 height 42
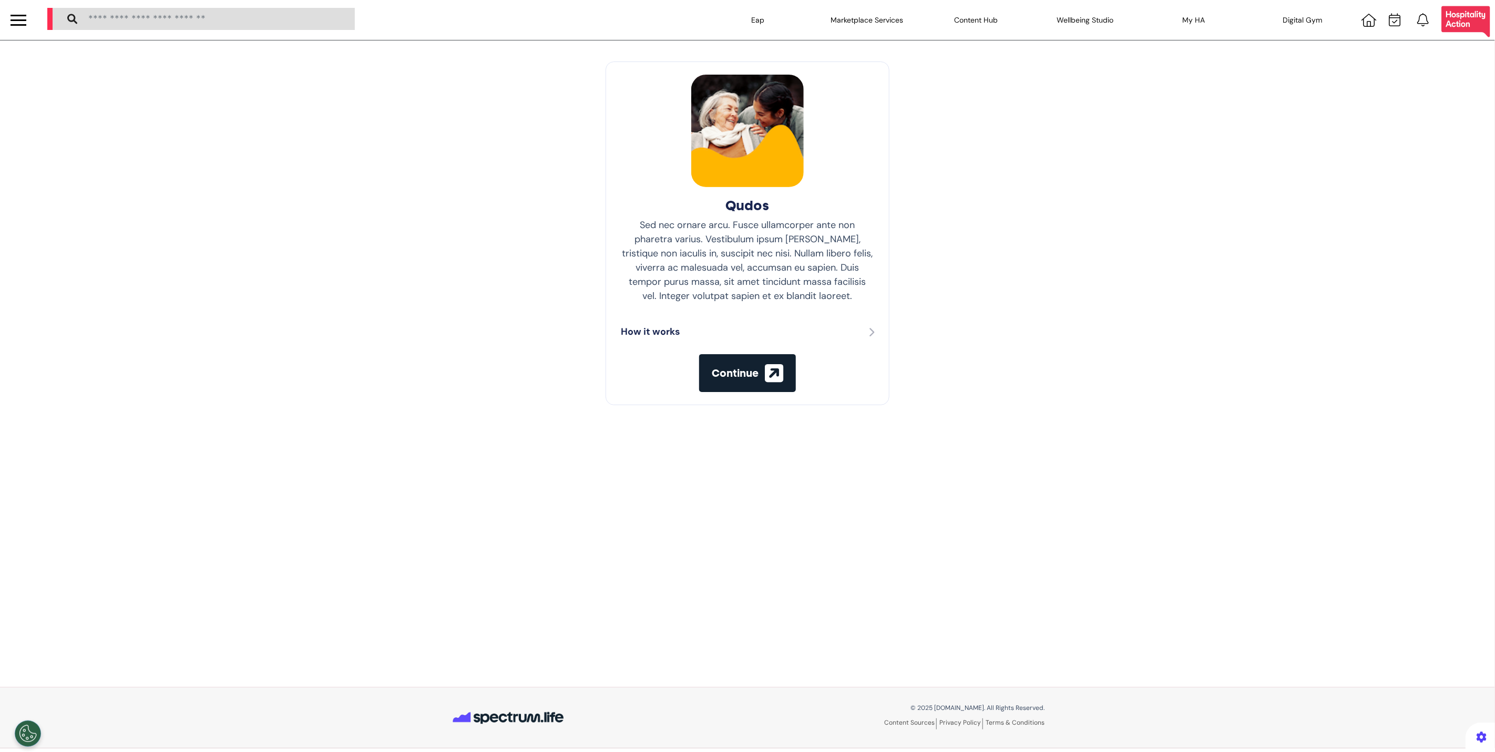
click at [740, 385] on button "Continue" at bounding box center [747, 373] width 97 height 38
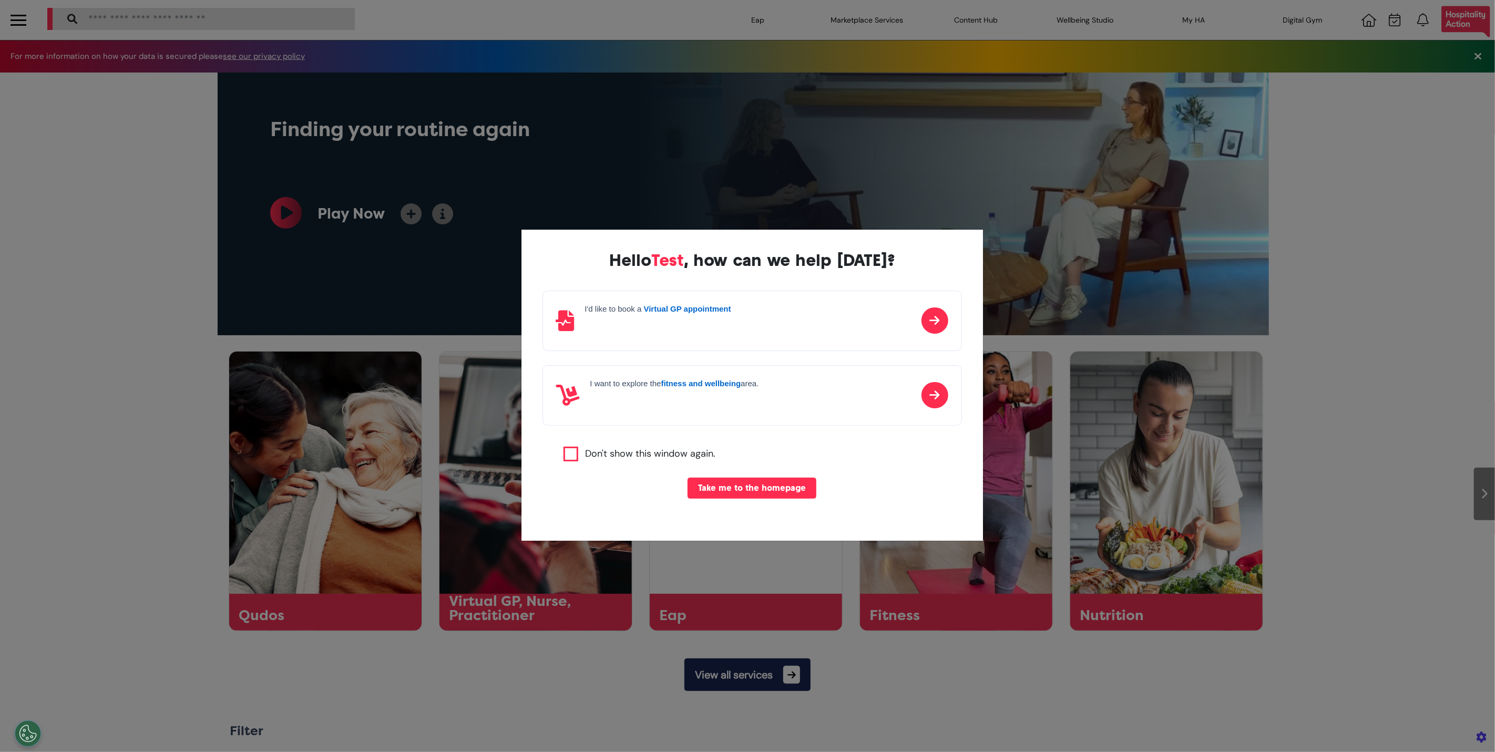
scroll to position [0, 526]
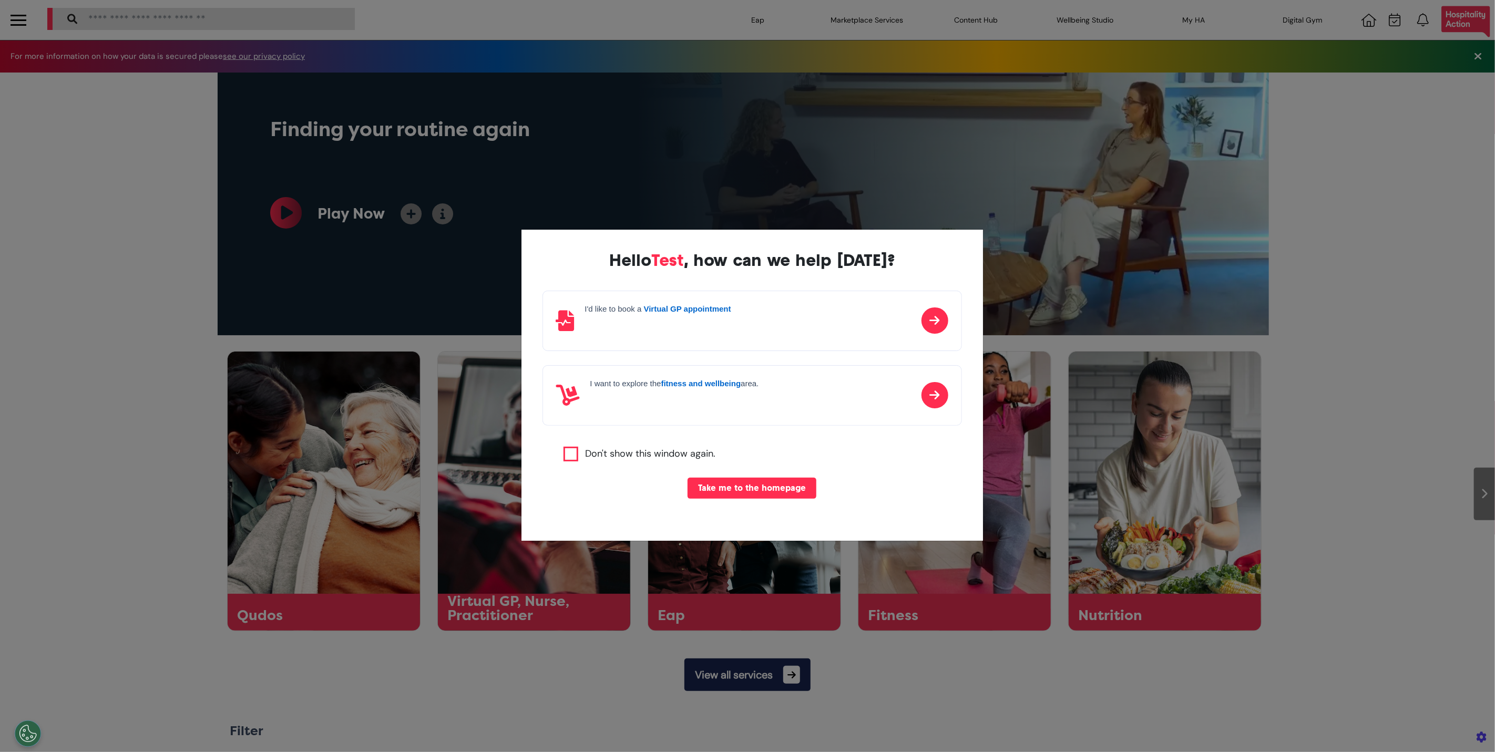
click at [391, 141] on div "Hello Test , how can we help [DATE]? I'd like to book a Virtual GP appointment …" at bounding box center [747, 376] width 1495 height 752
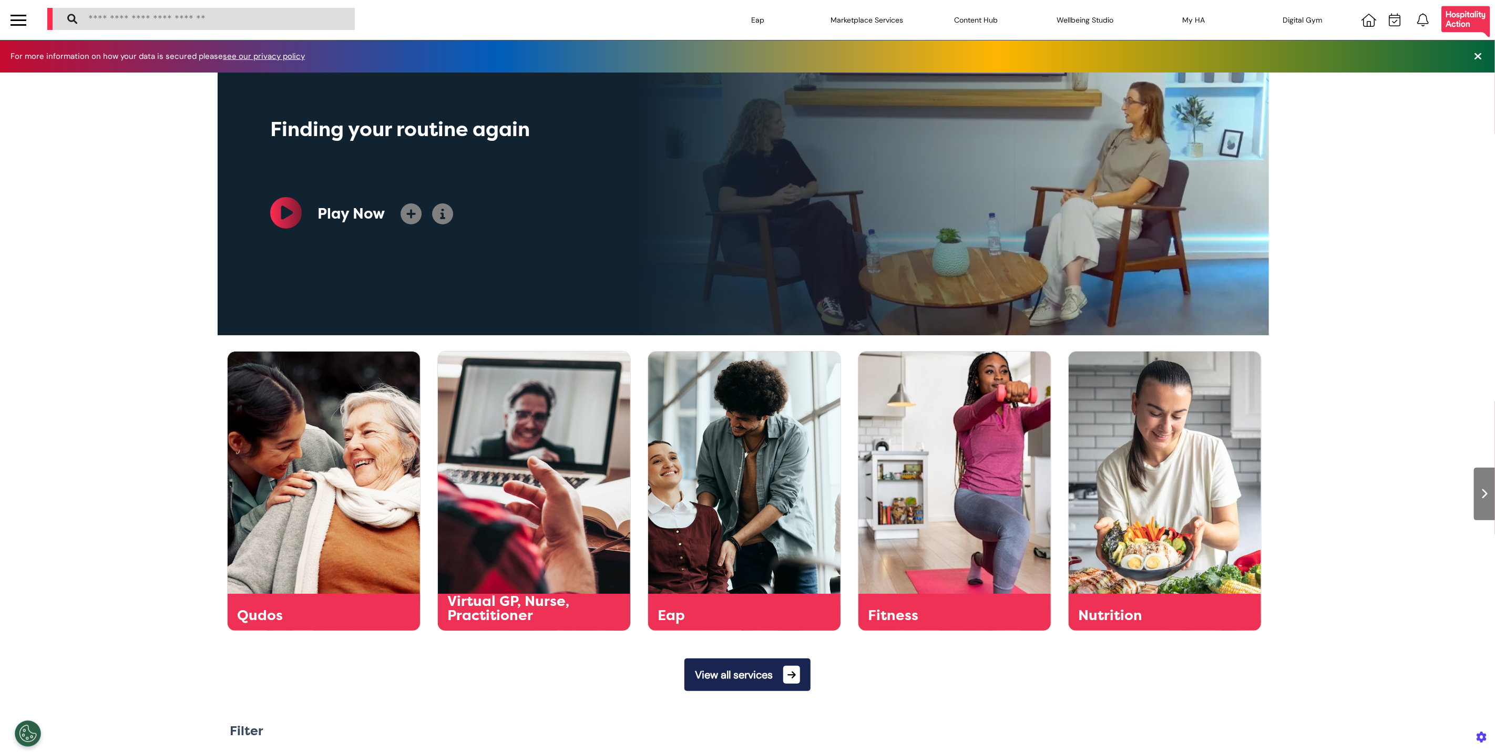
click at [442, 211] on icon at bounding box center [442, 213] width 21 height 21
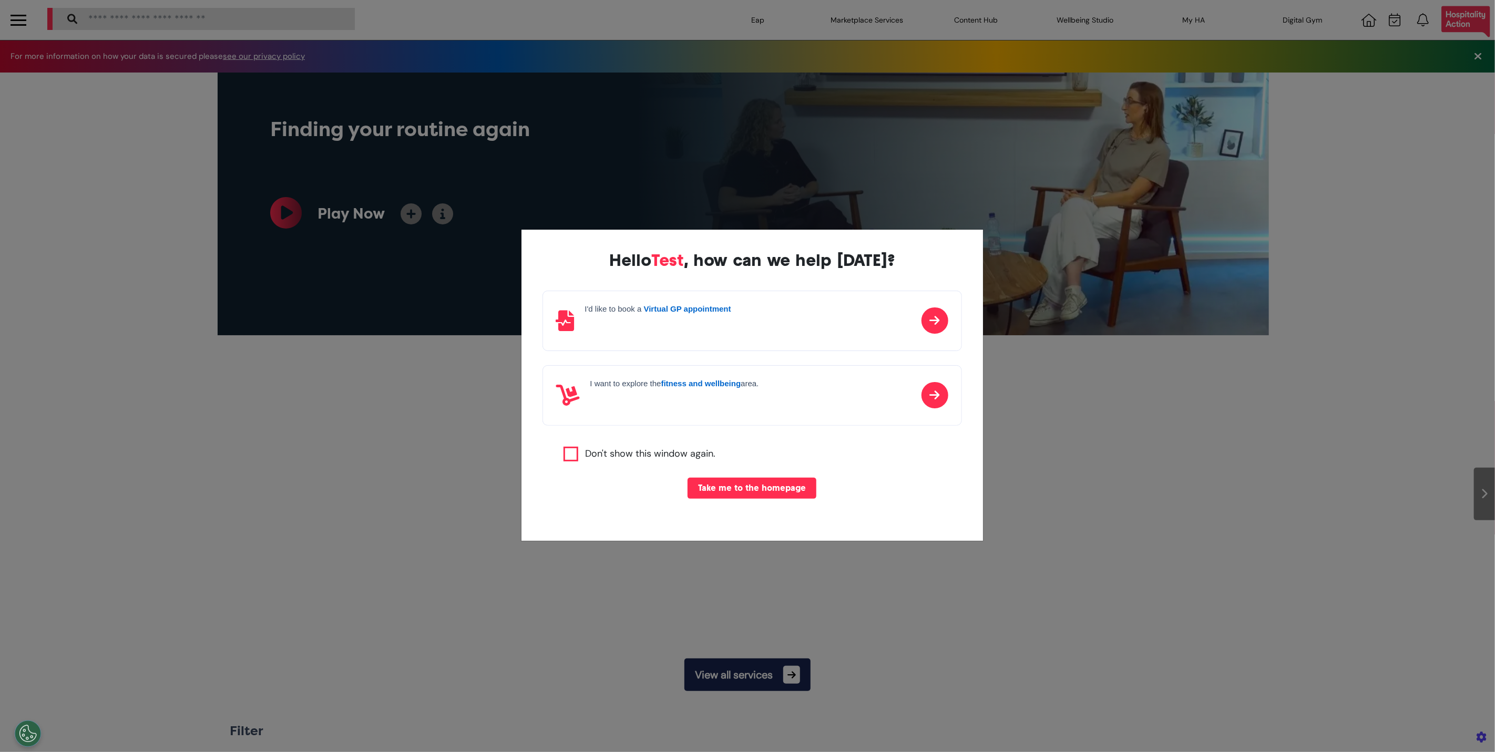
scroll to position [0, 526]
click at [1157, 263] on div "Hello Test , how can we help [DATE]? I'd like to book a Virtual GP appointment …" at bounding box center [747, 376] width 1495 height 752
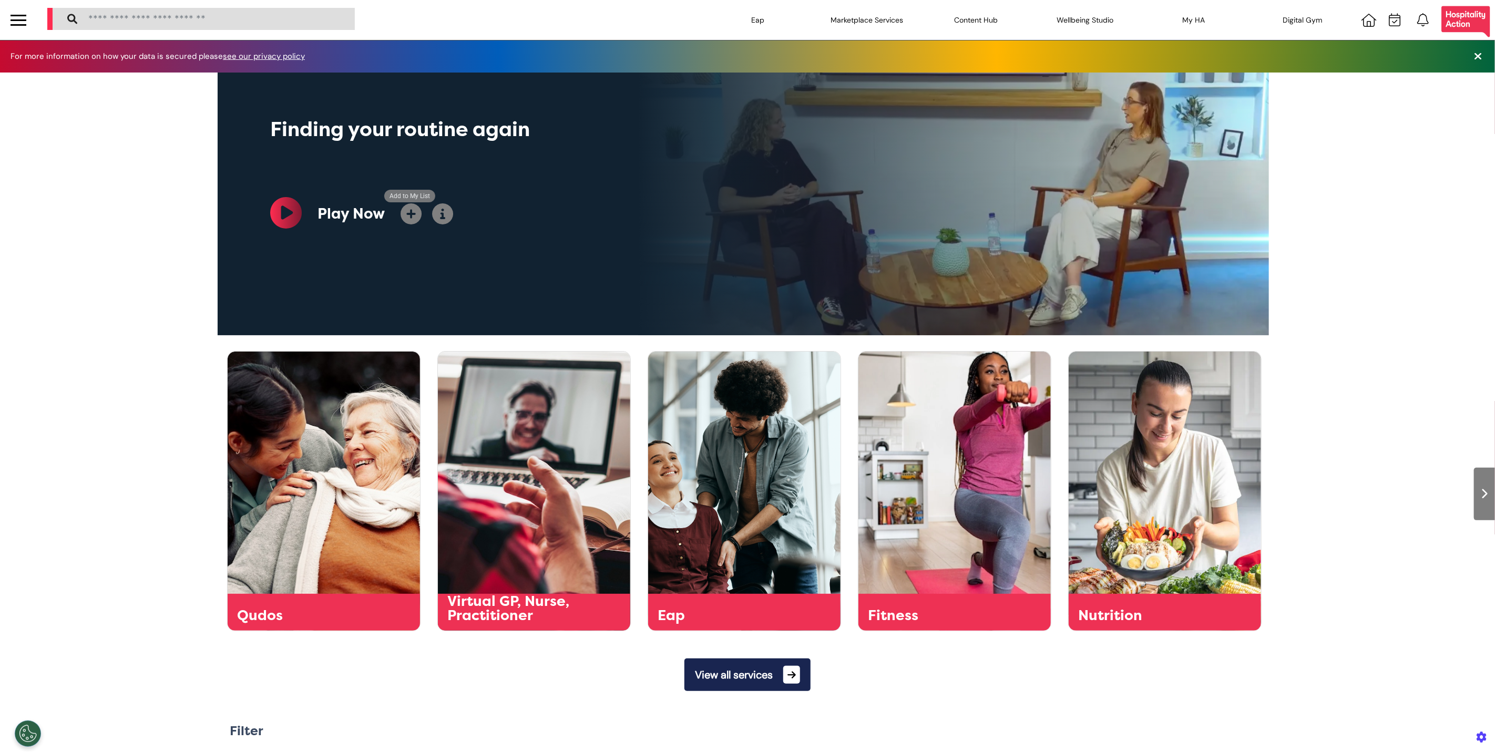
click at [411, 217] on icon at bounding box center [411, 213] width 21 height 21
click at [1221, 20] on div "My HA" at bounding box center [1194, 19] width 105 height 29
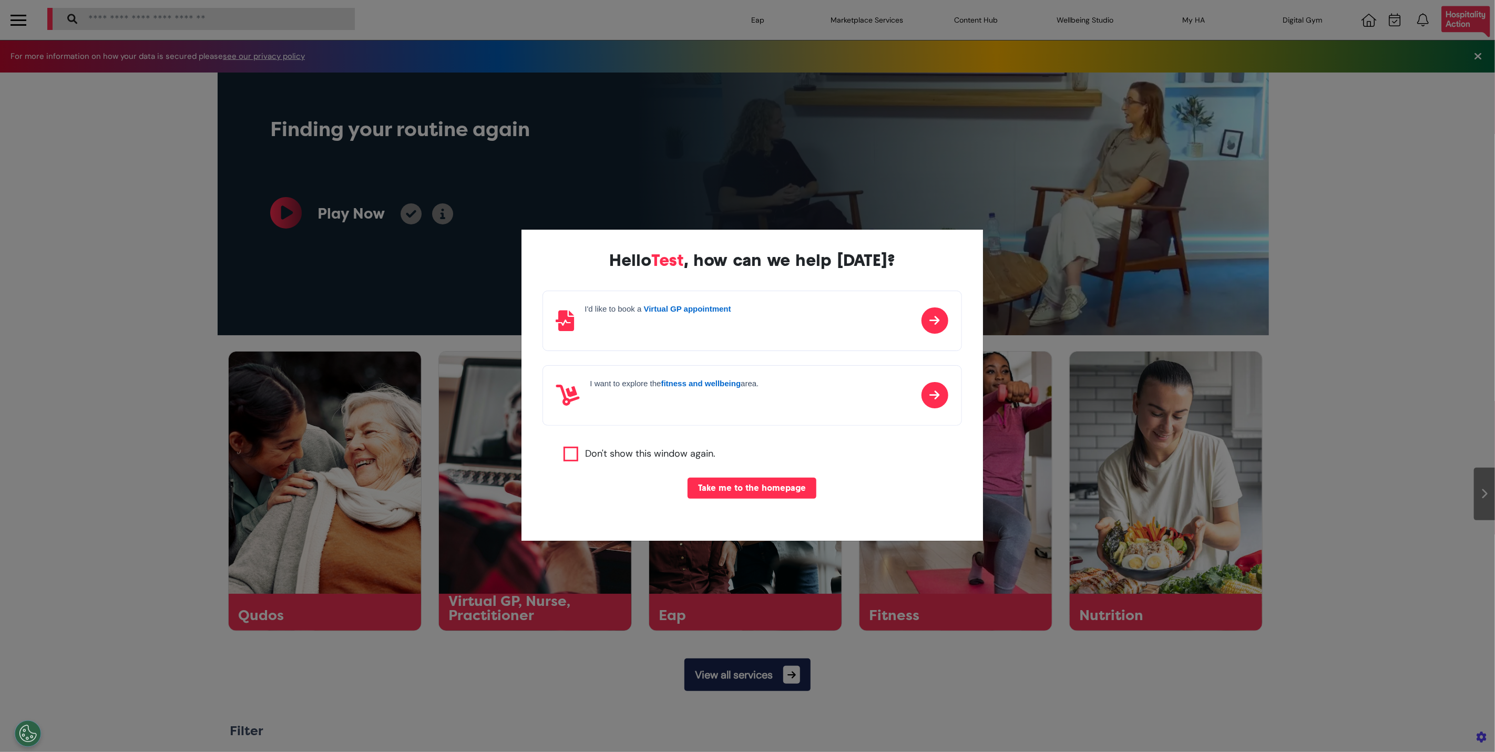
scroll to position [0, 526]
click at [477, 518] on div "Hello Test , how can we help today? I'd like to book a Virtual GP appointment I…" at bounding box center [747, 376] width 1495 height 752
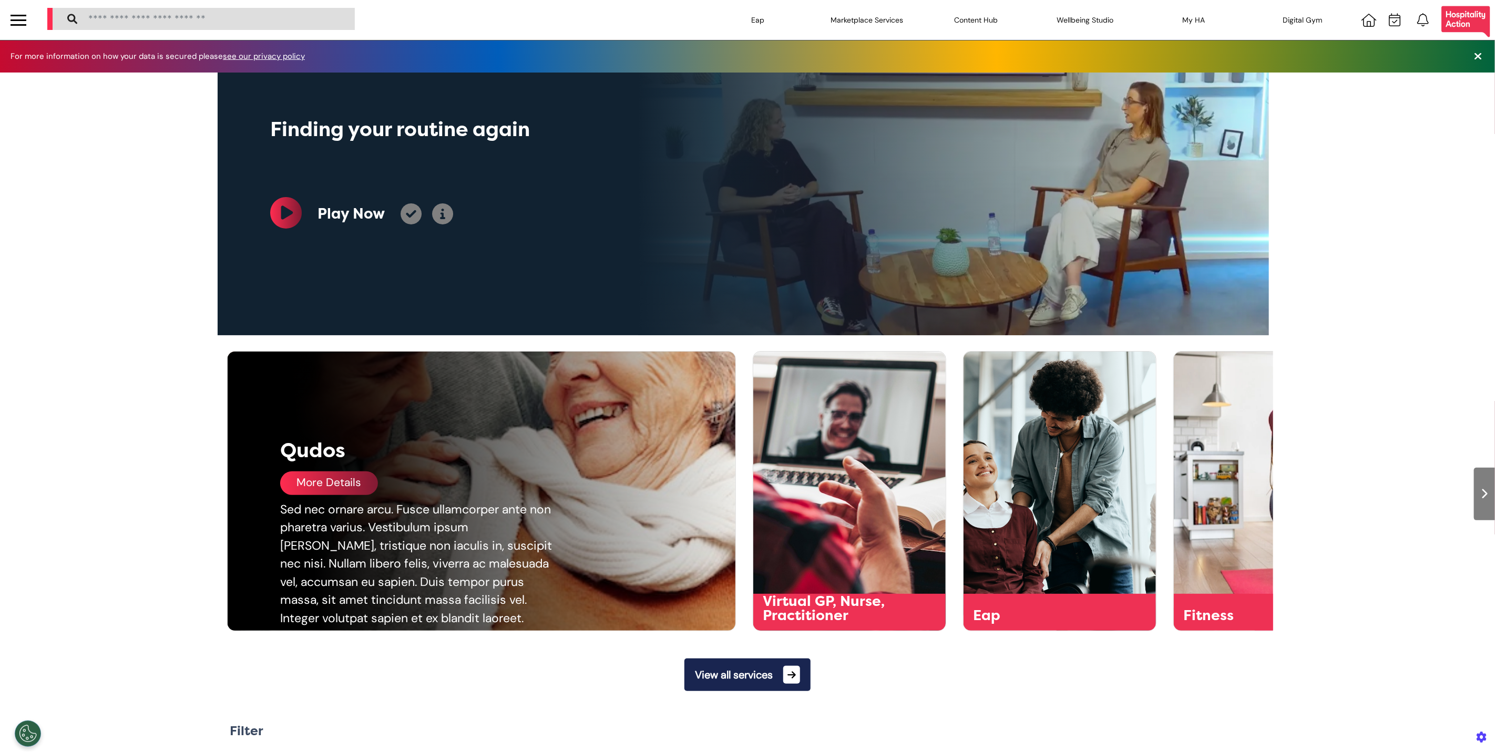
click at [310, 488] on div "More Details" at bounding box center [329, 484] width 98 height 24
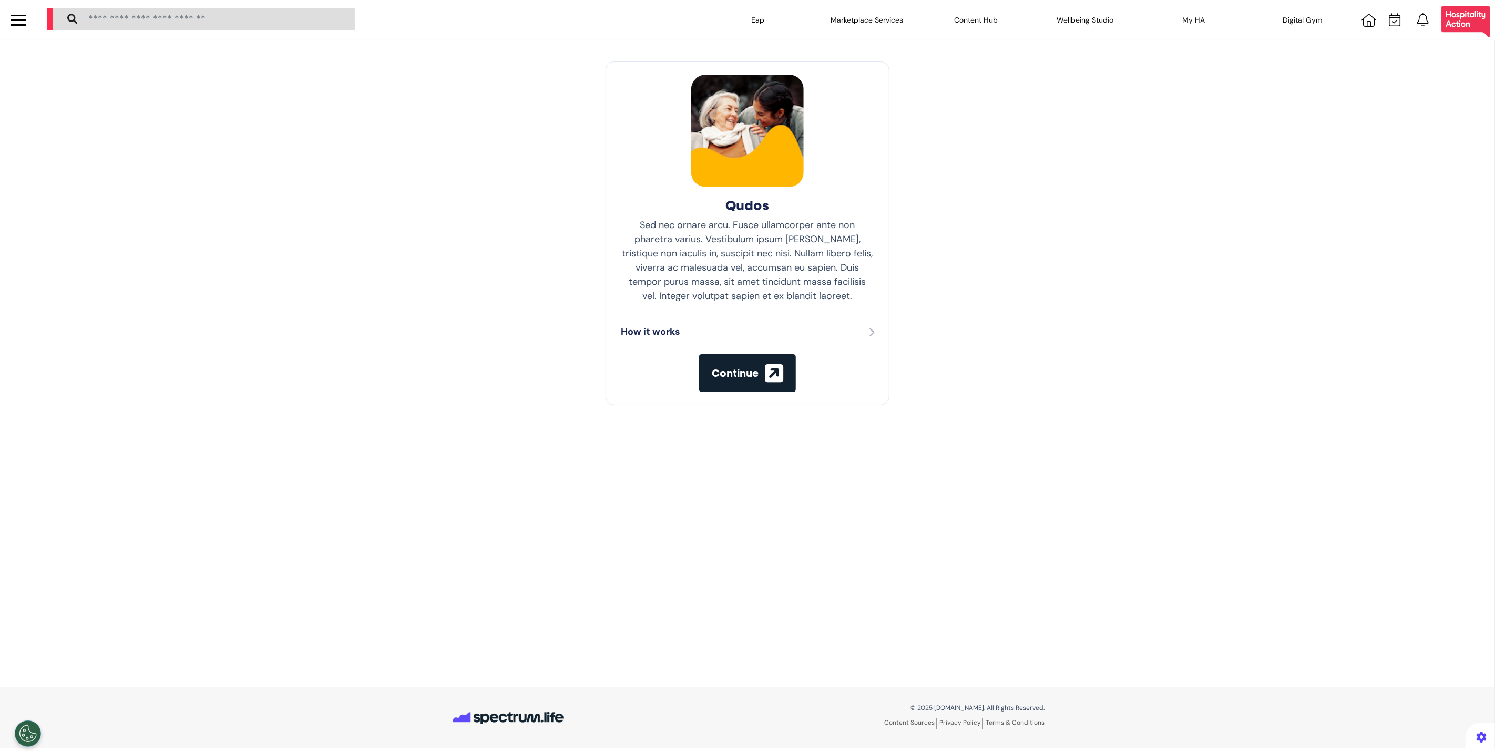
click at [737, 384] on button "Continue" at bounding box center [747, 373] width 97 height 38
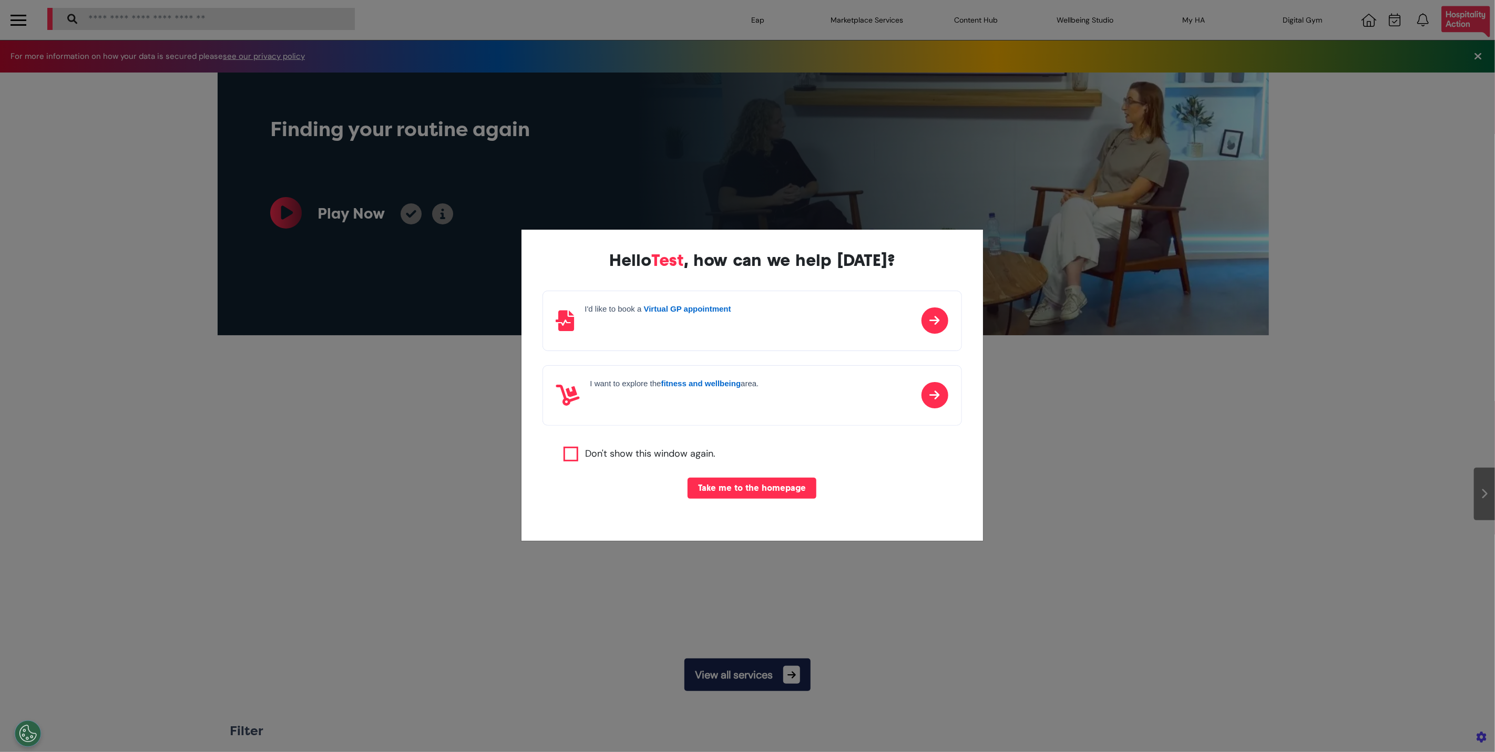
click at [595, 452] on label "Don't show this window again." at bounding box center [650, 454] width 130 height 15
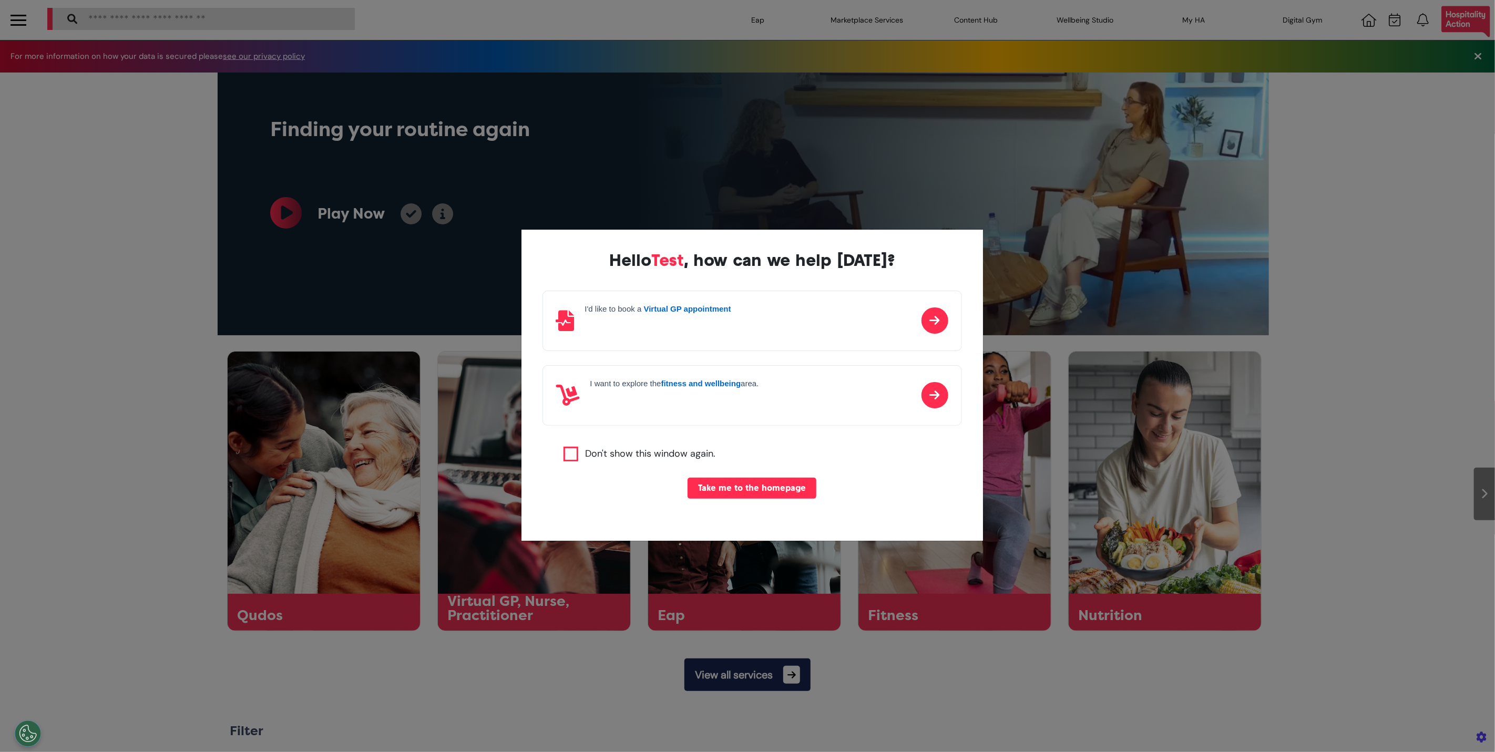
click at [743, 490] on button "Take me to the homepage" at bounding box center [752, 488] width 129 height 21
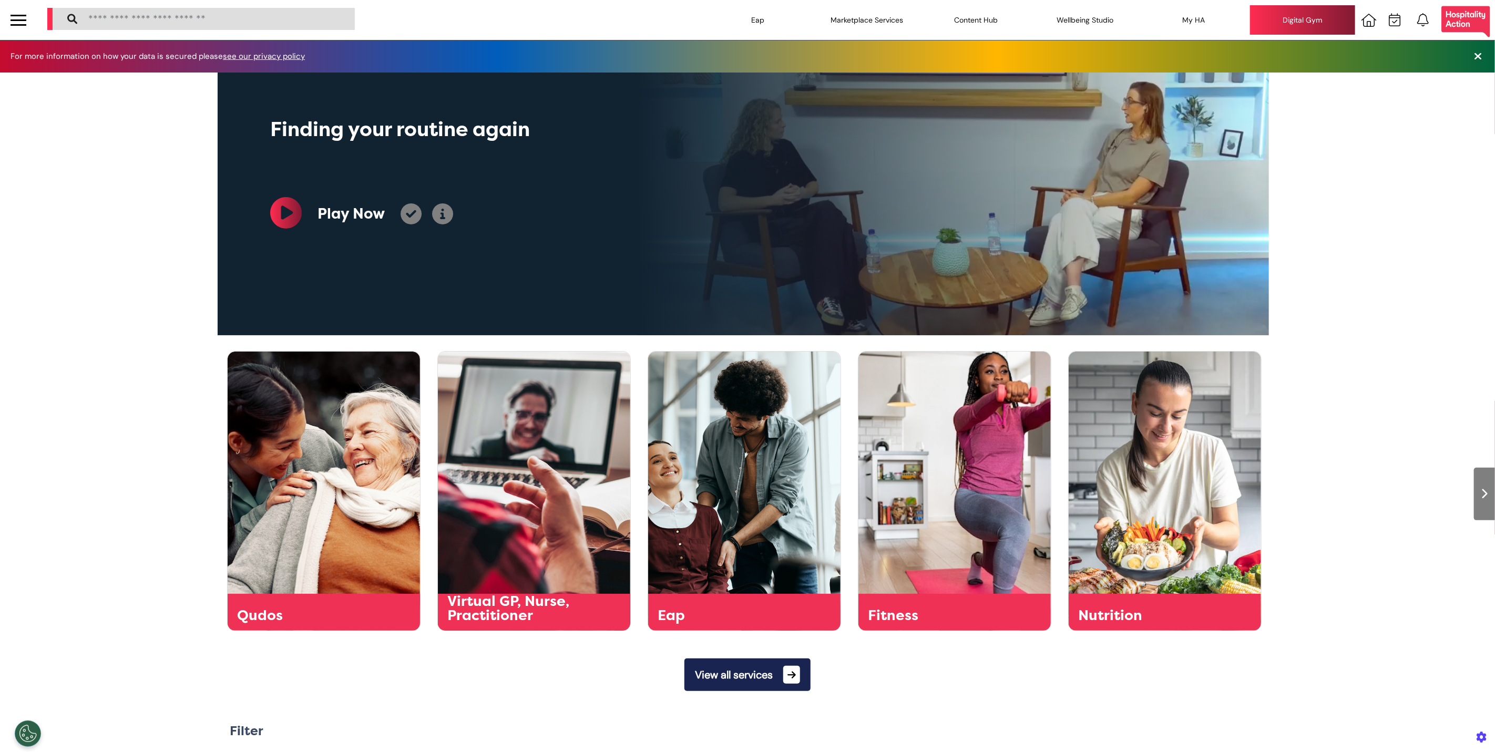
click at [1312, 25] on div "Digital Gym" at bounding box center [1302, 19] width 105 height 29
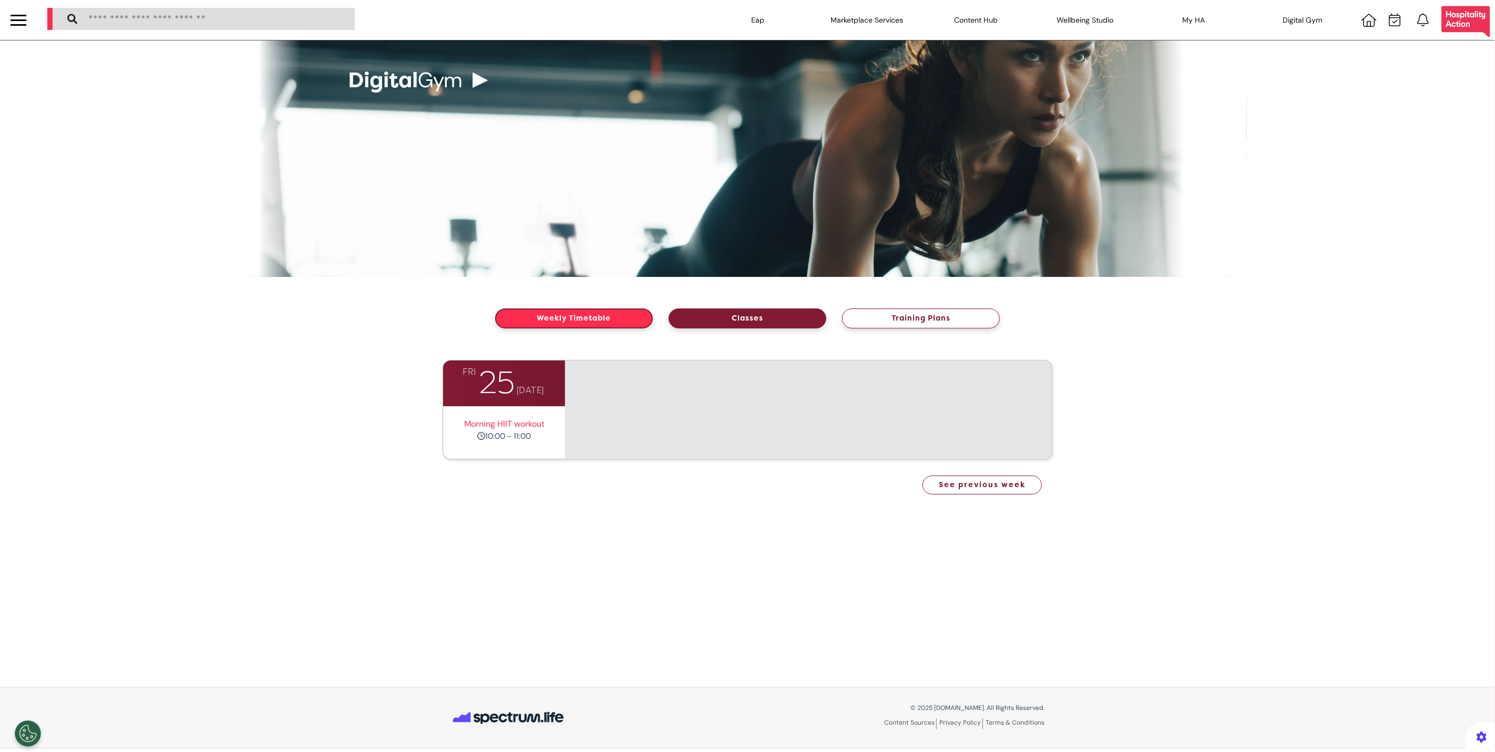
click at [707, 311] on button "Classes" at bounding box center [748, 319] width 158 height 20
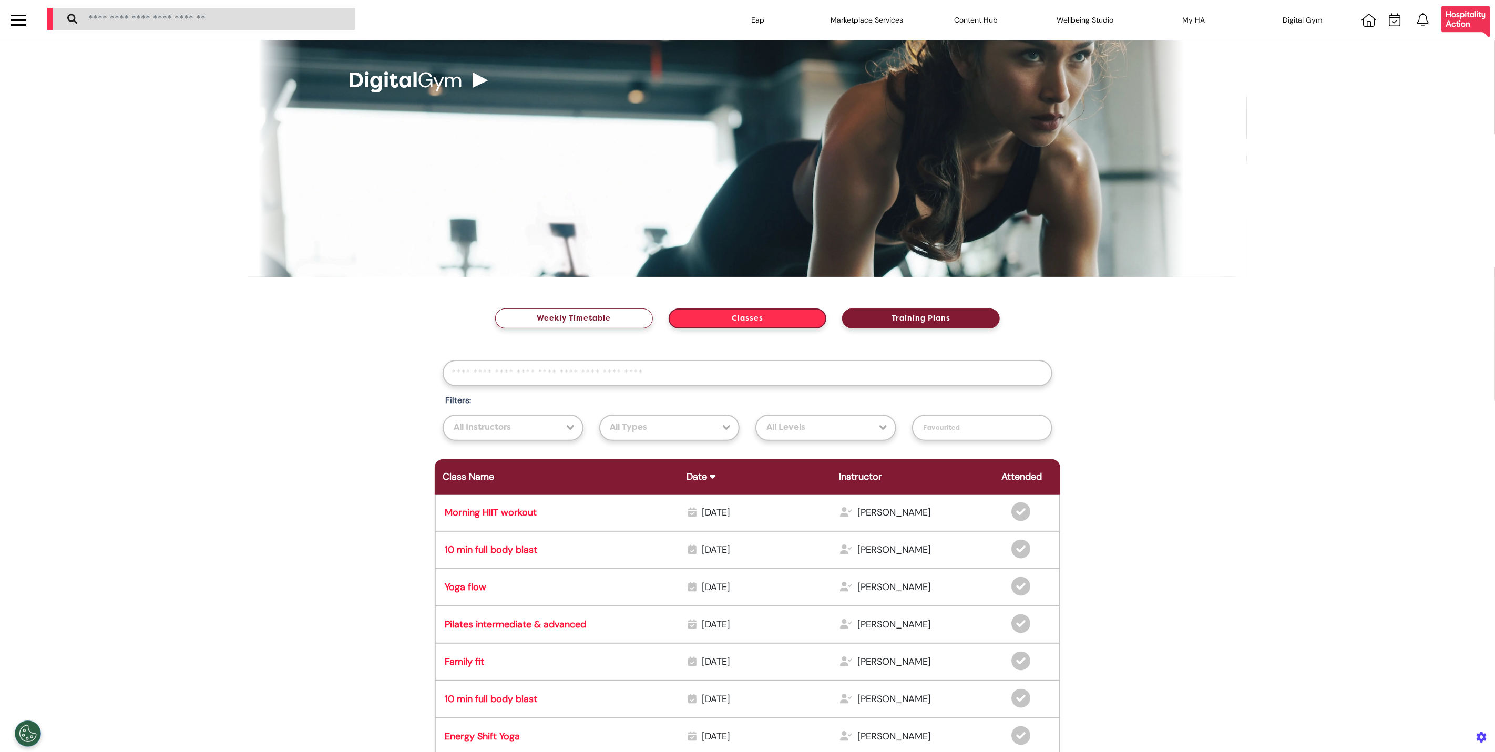
click at [910, 322] on button "Training Plans" at bounding box center [921, 319] width 158 height 20
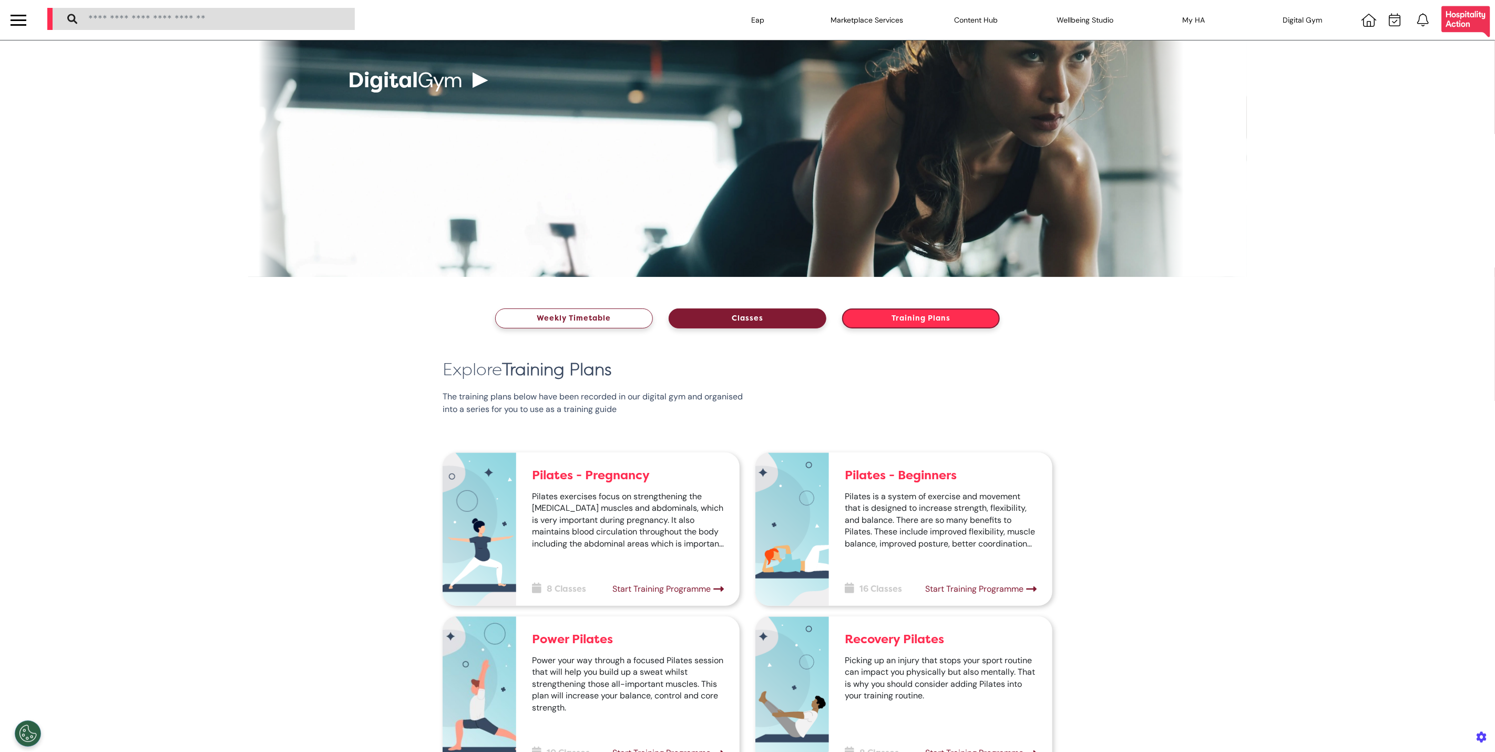
click at [732, 317] on button "Classes" at bounding box center [748, 319] width 158 height 20
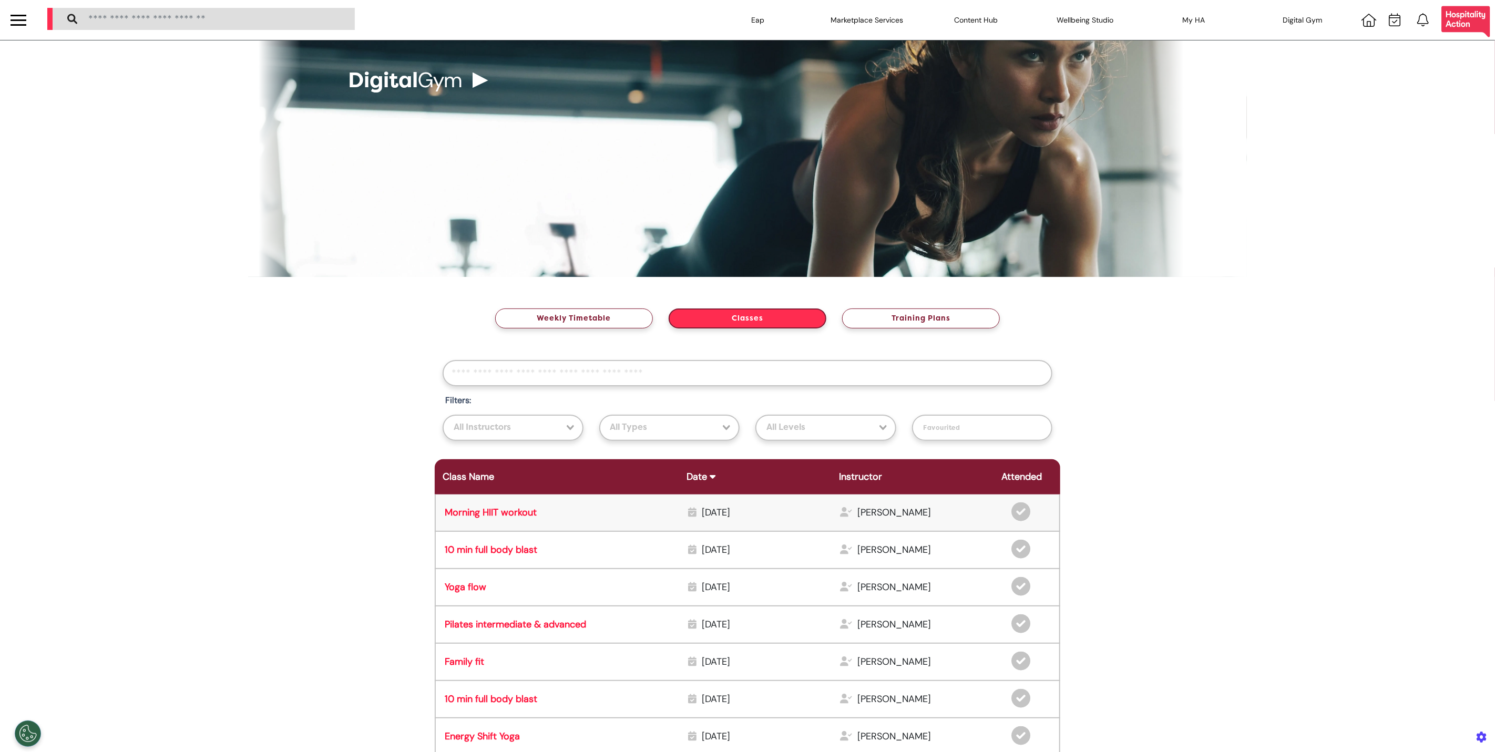
click at [481, 520] on div "Morning HIIT workout [DATE] [PERSON_NAME]" at bounding box center [748, 513] width 626 height 37
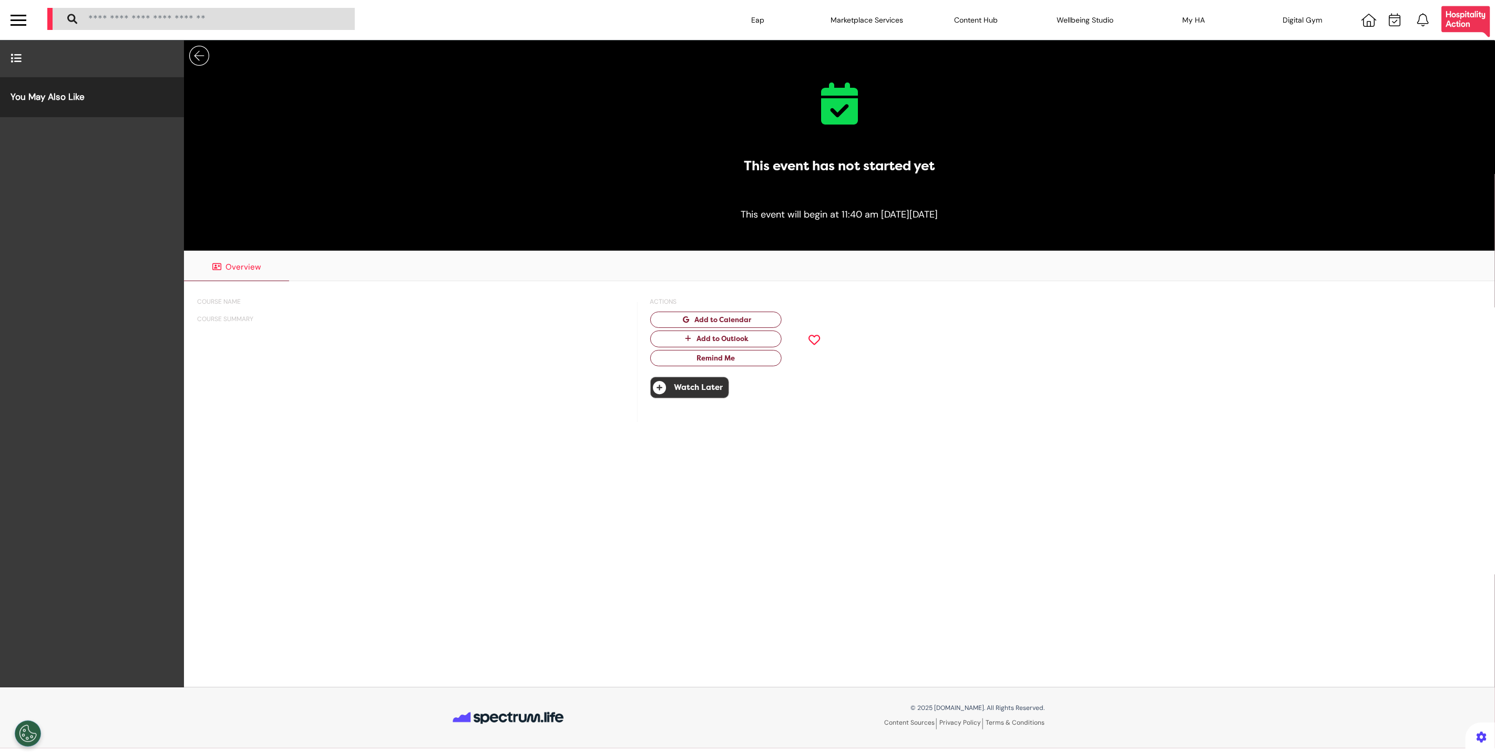
click at [9, 13] on div at bounding box center [18, 20] width 37 height 40
click at [18, 20] on div at bounding box center [19, 20] width 16 height 2
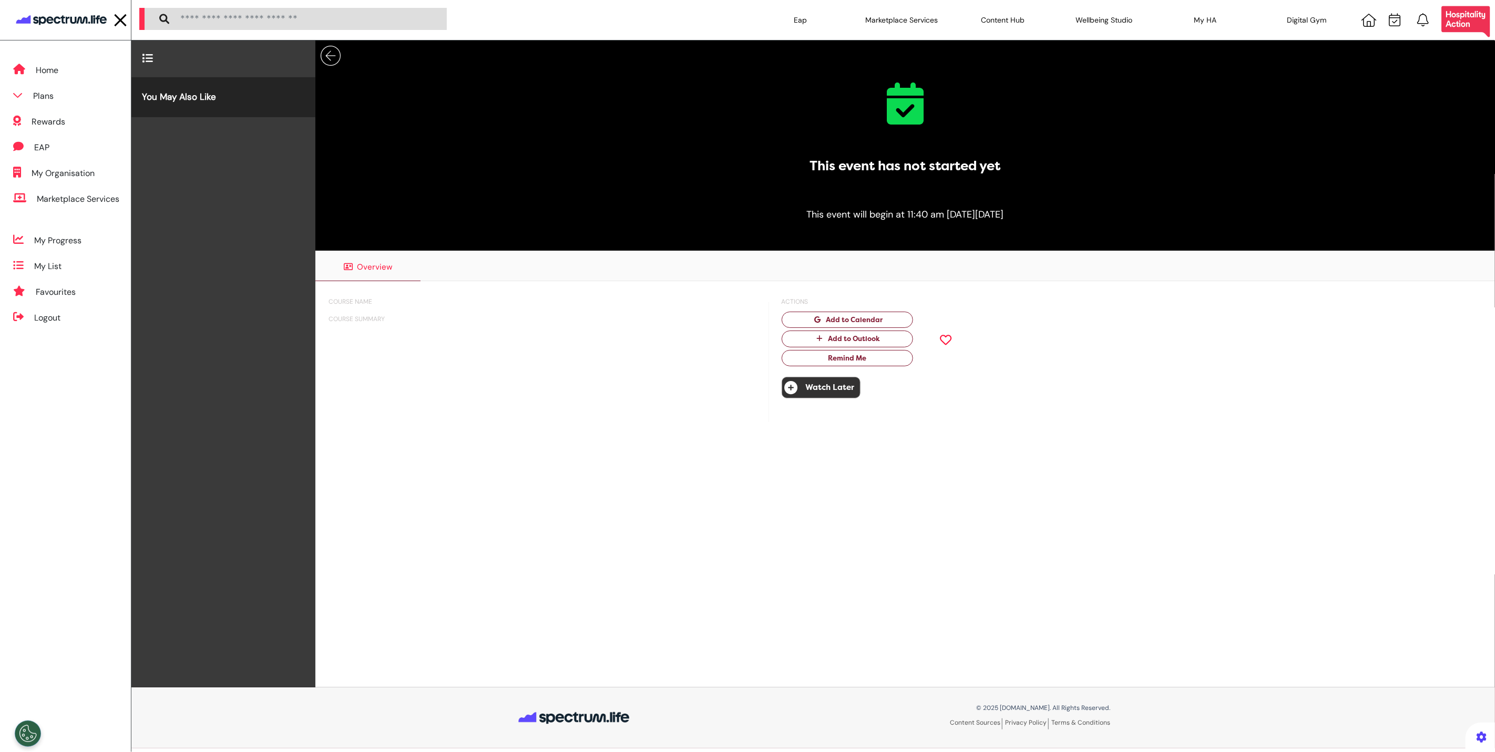
click at [53, 19] on img at bounding box center [61, 20] width 95 height 20
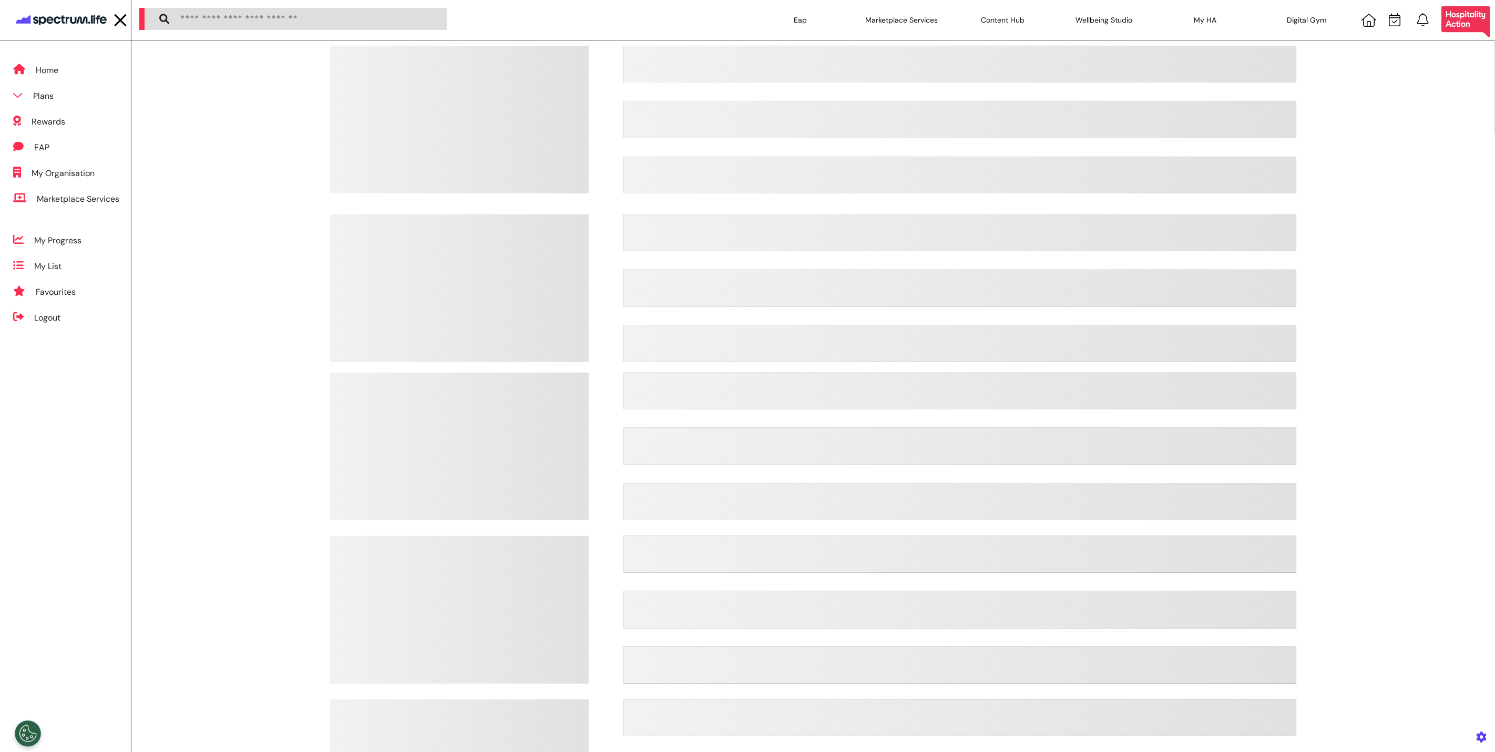
click at [113, 22] on div at bounding box center [121, 20] width 16 height 17
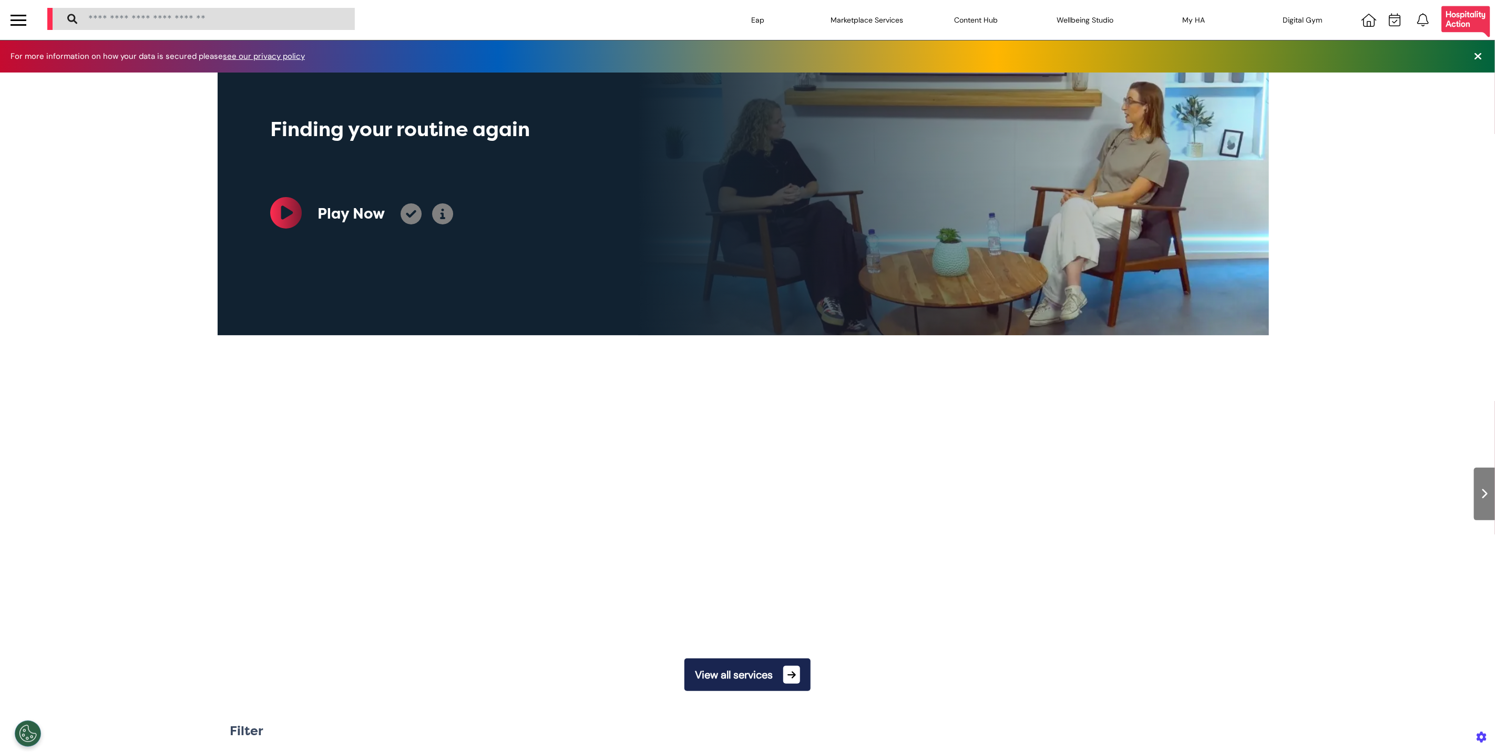
scroll to position [0, 526]
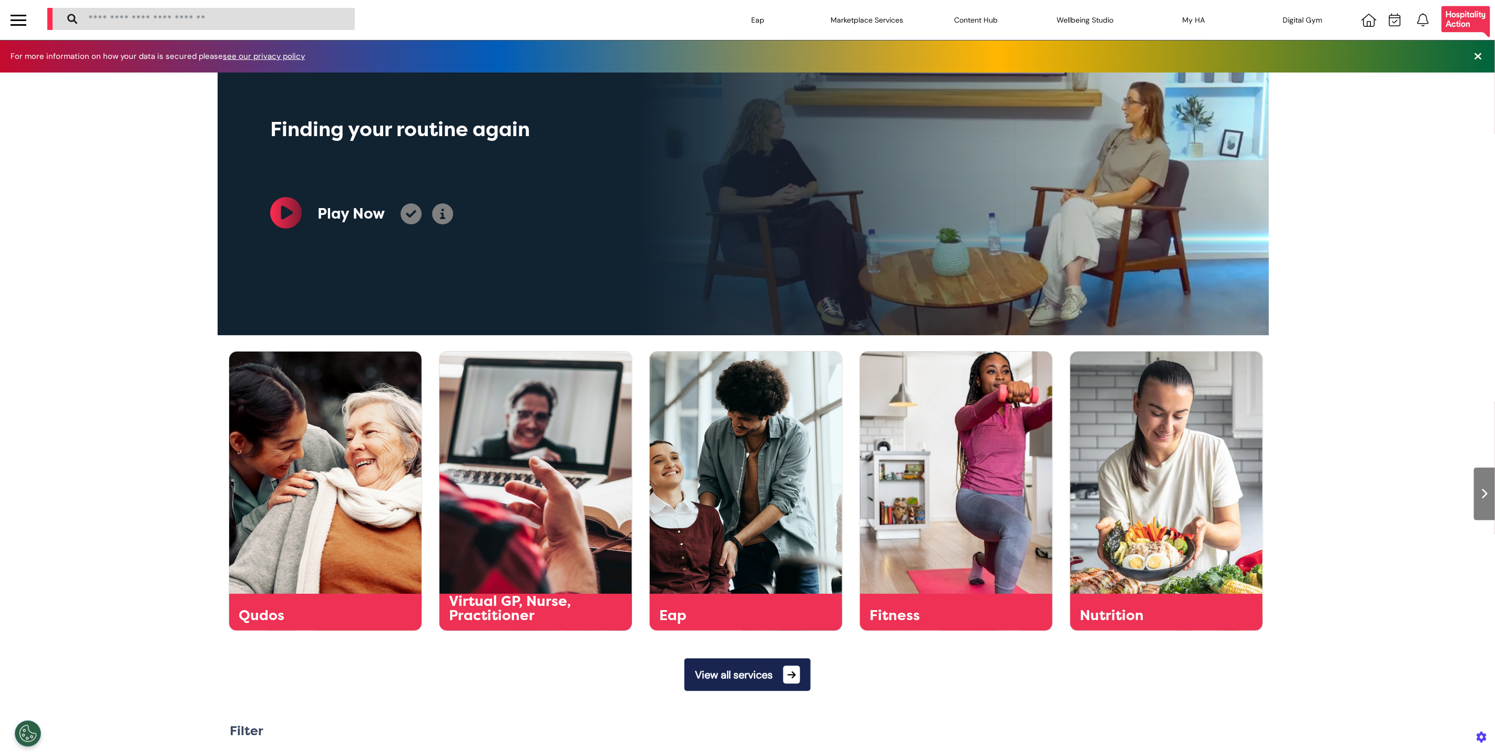
scroll to position [0, 526]
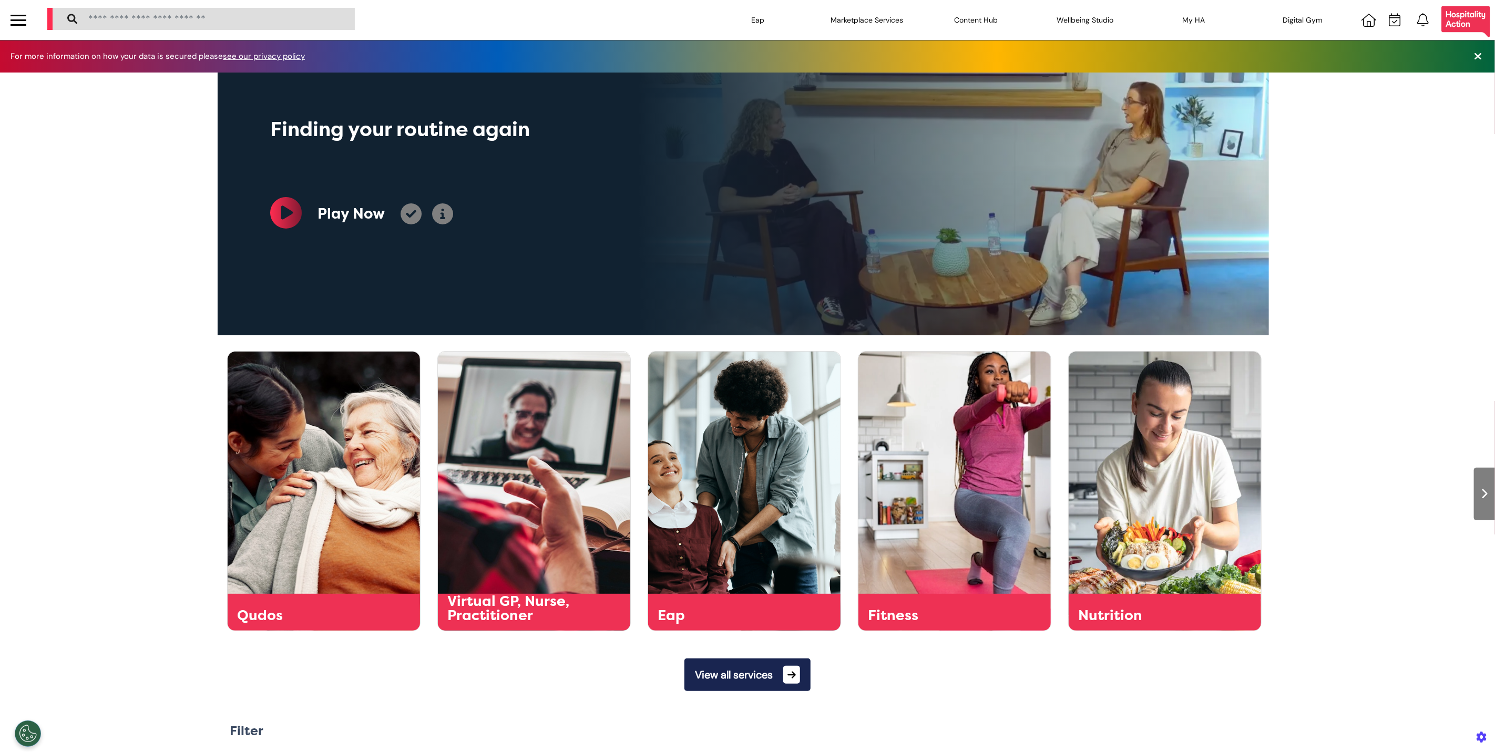
click at [21, 16] on div at bounding box center [19, 16] width 16 height 2
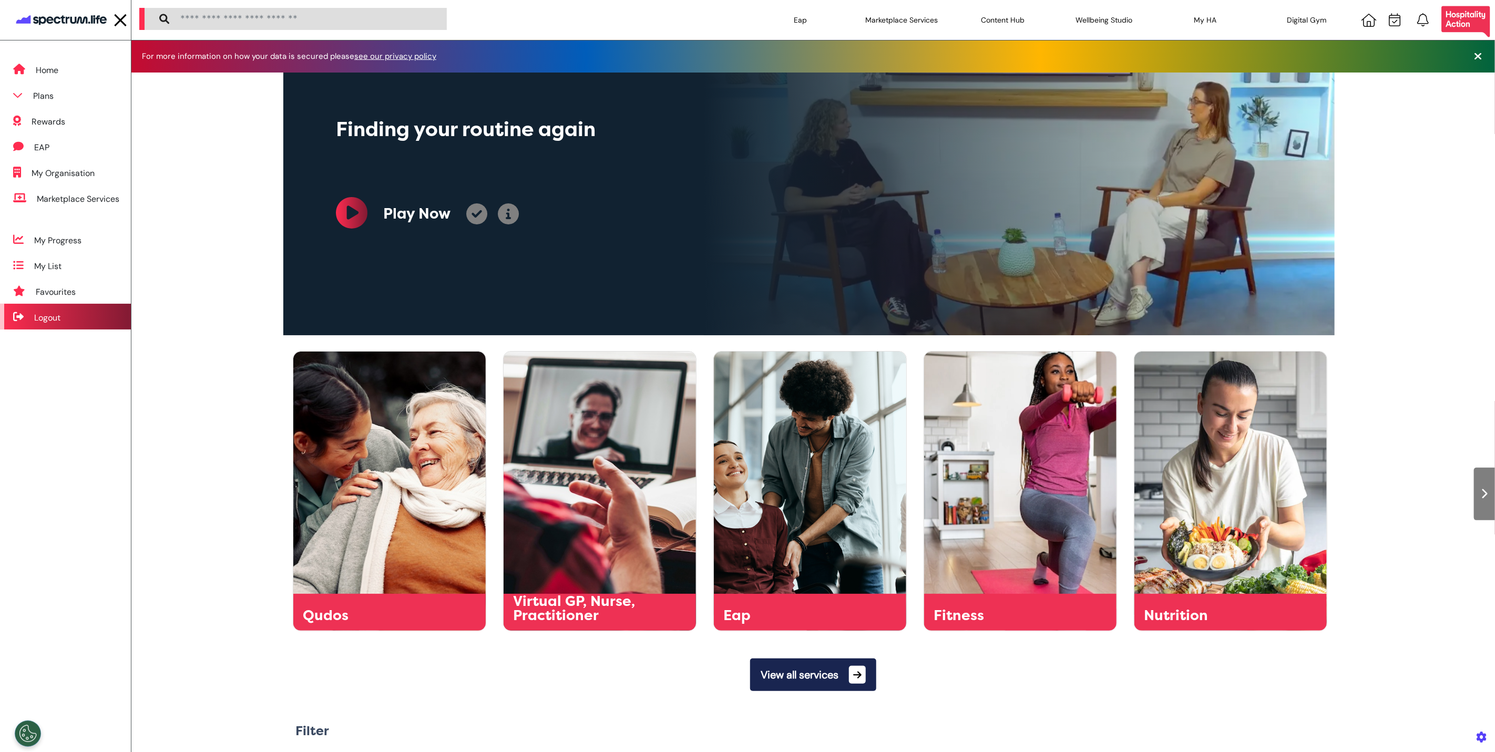
click at [29, 327] on div "Logout" at bounding box center [65, 317] width 131 height 26
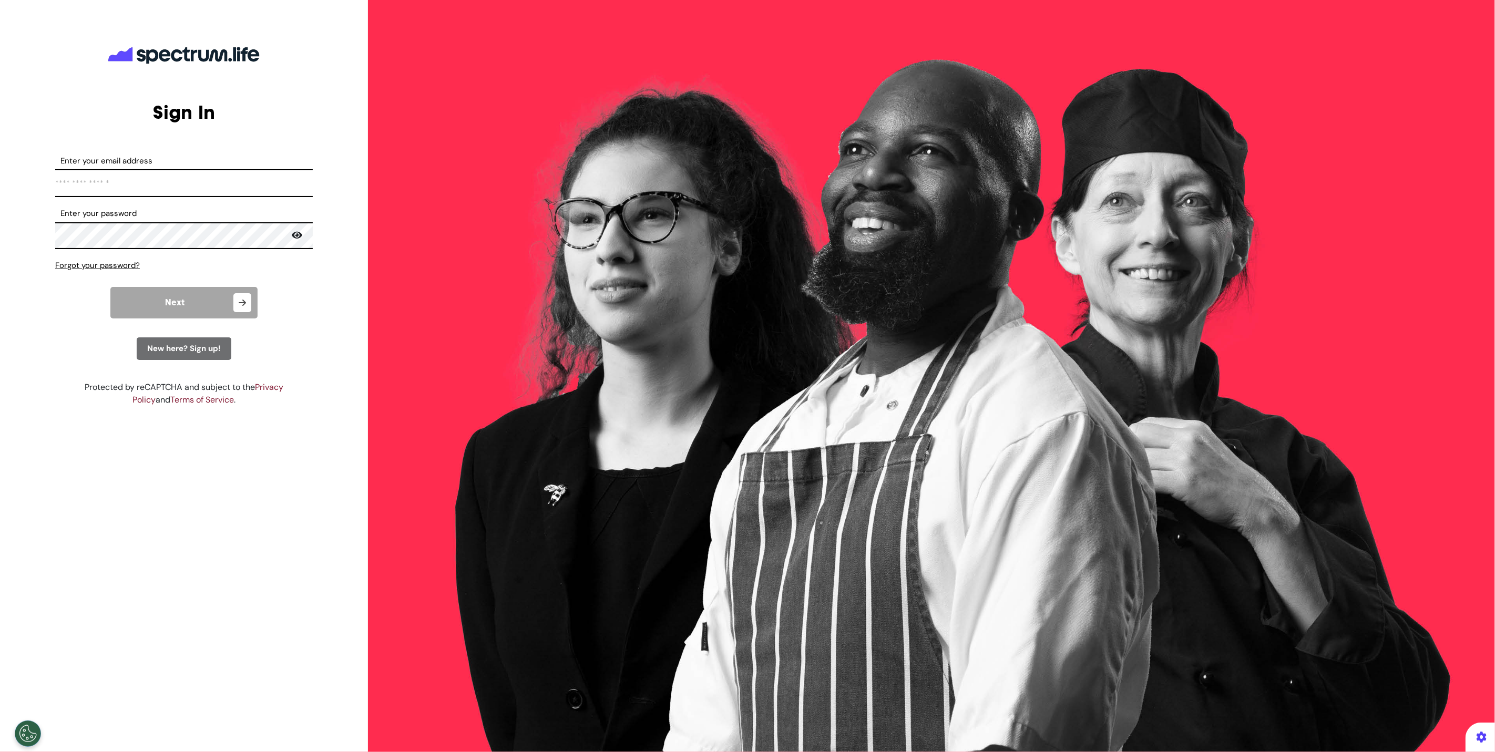
click at [202, 190] on input "Enter your email address" at bounding box center [184, 183] width 258 height 28
type input "**********"
click at [162, 301] on button "Next" at bounding box center [183, 303] width 147 height 32
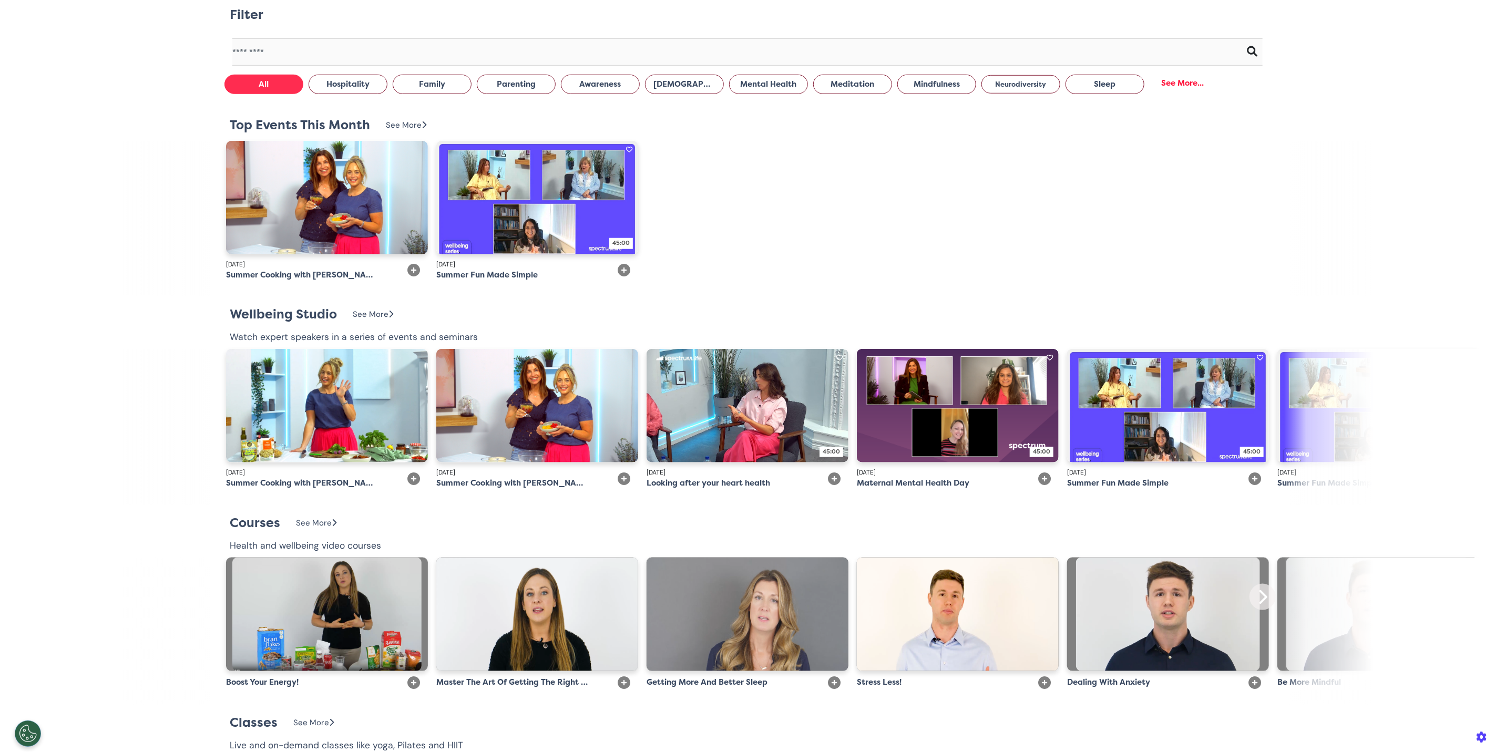
scroll to position [474, 0]
